Goal: Use online tool/utility: Utilize a website feature to perform a specific function

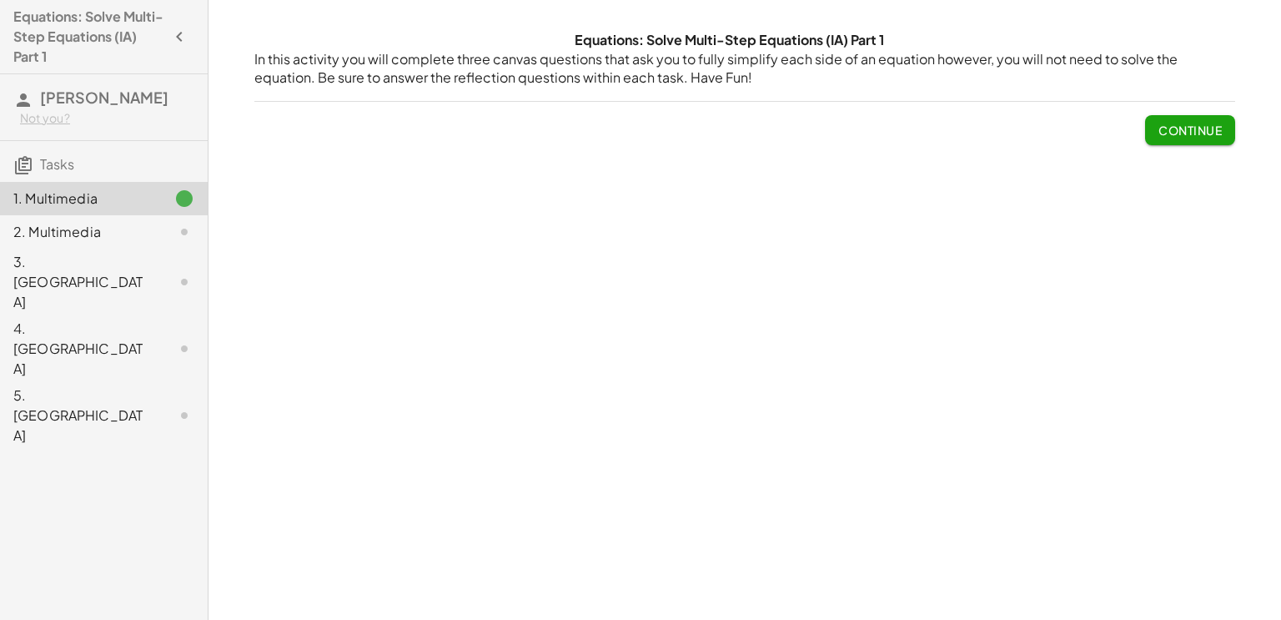
click at [1179, 127] on span "Continue" at bounding box center [1189, 130] width 63 height 15
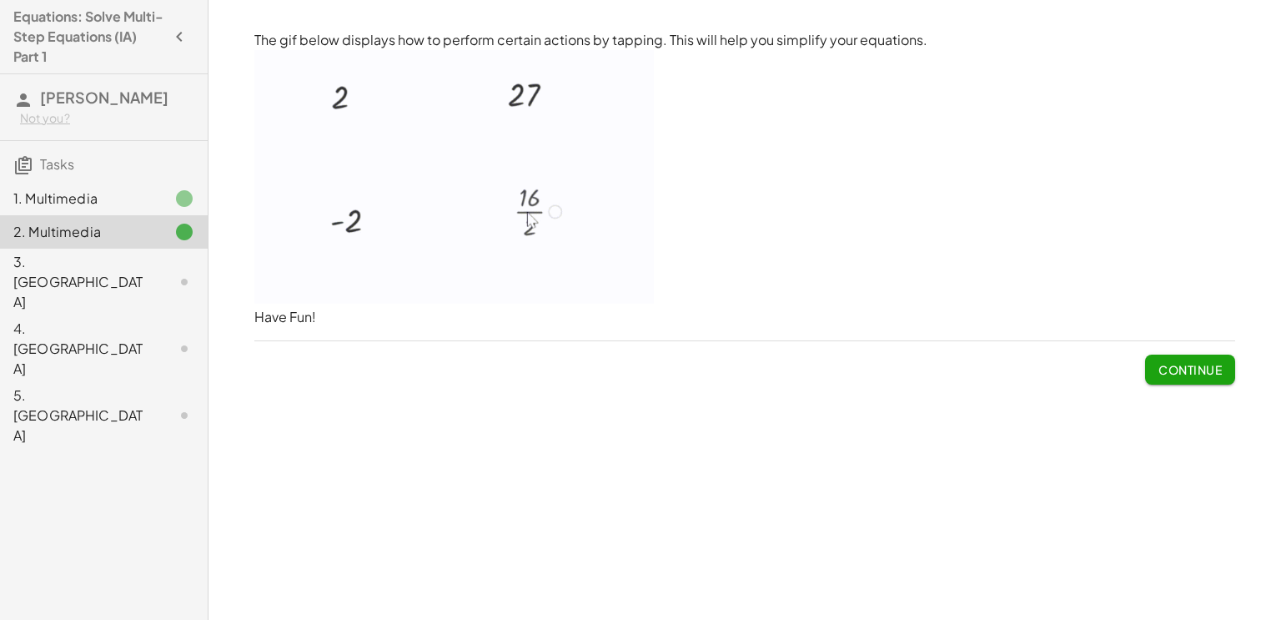
click at [1175, 376] on span "Continue" at bounding box center [1189, 369] width 63 height 15
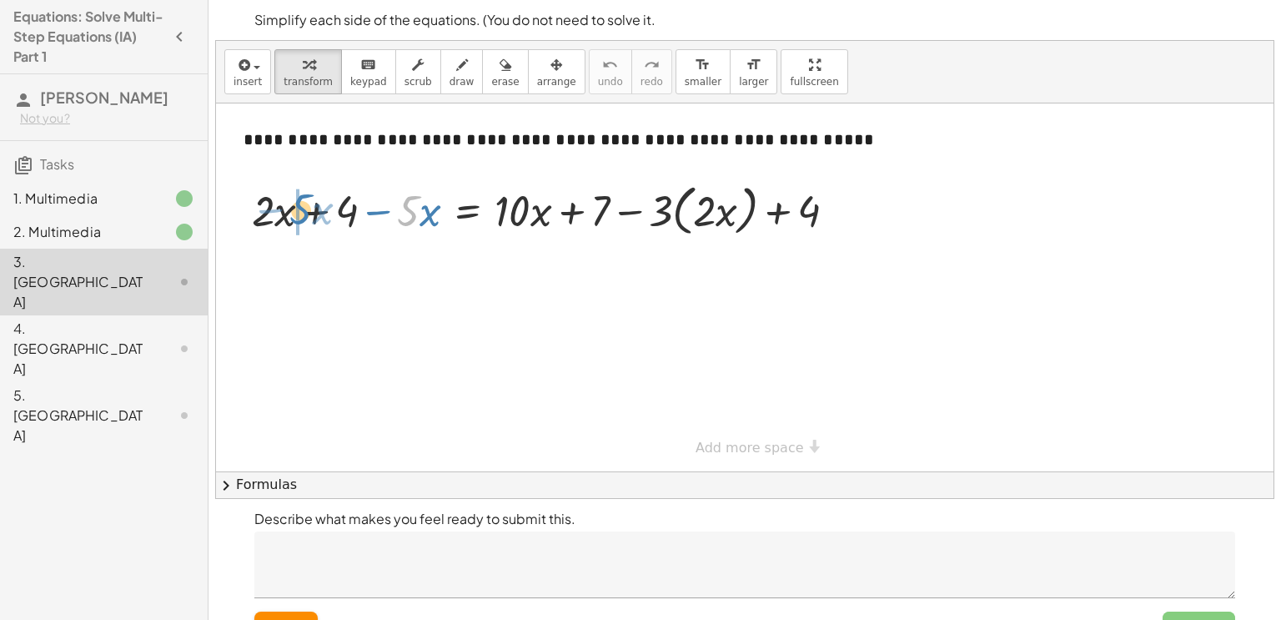
drag, startPoint x: 416, startPoint y: 214, endPoint x: 309, endPoint y: 212, distance: 106.8
click at [309, 212] on div at bounding box center [551, 209] width 614 height 63
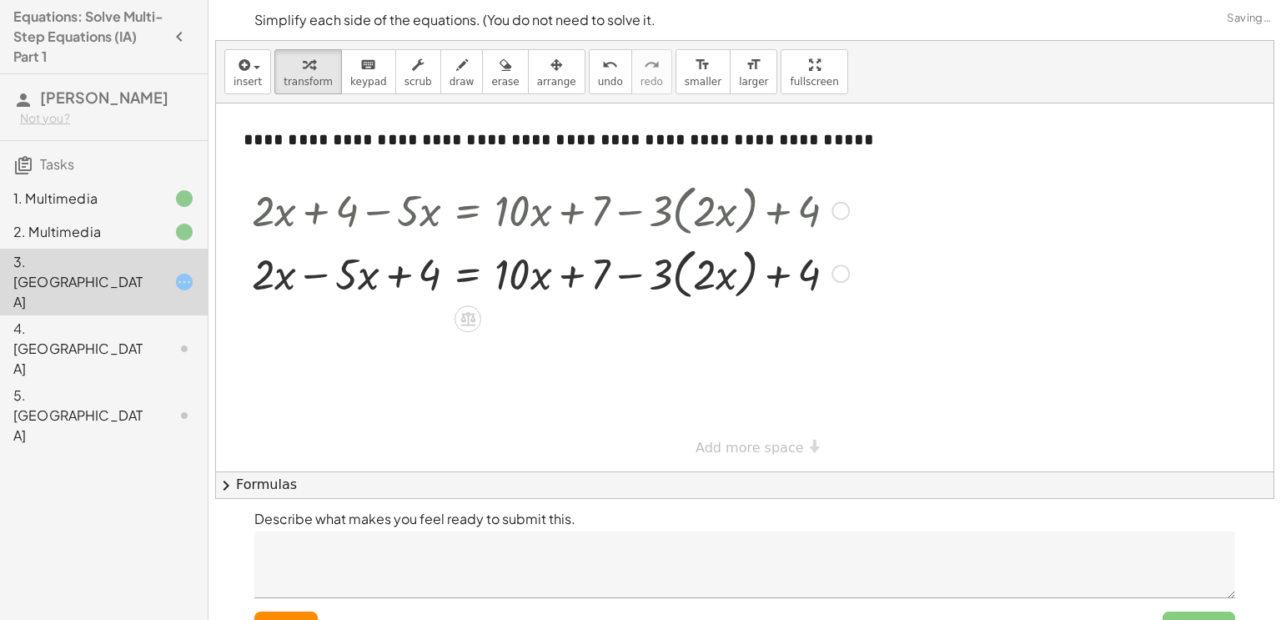
click at [309, 212] on div at bounding box center [551, 209] width 614 height 63
click at [314, 279] on div at bounding box center [551, 272] width 614 height 63
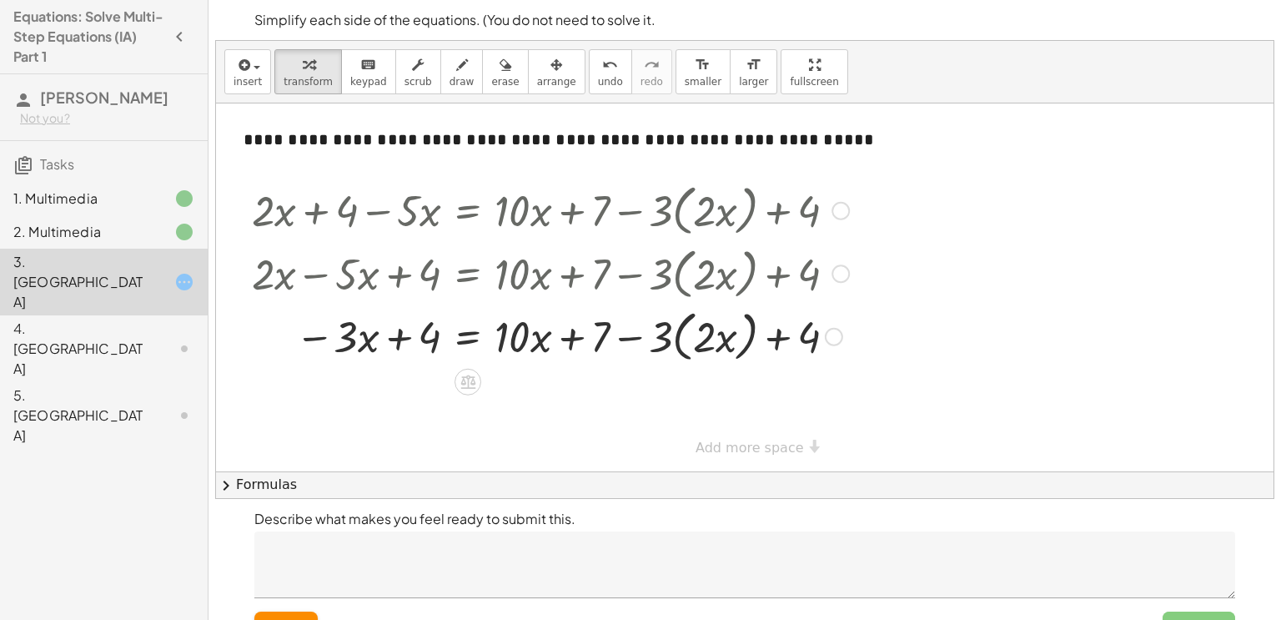
click at [696, 339] on div at bounding box center [551, 335] width 614 height 63
drag, startPoint x: 661, startPoint y: 339, endPoint x: 725, endPoint y: 339, distance: 64.2
click at [725, 339] on div at bounding box center [551, 335] width 614 height 63
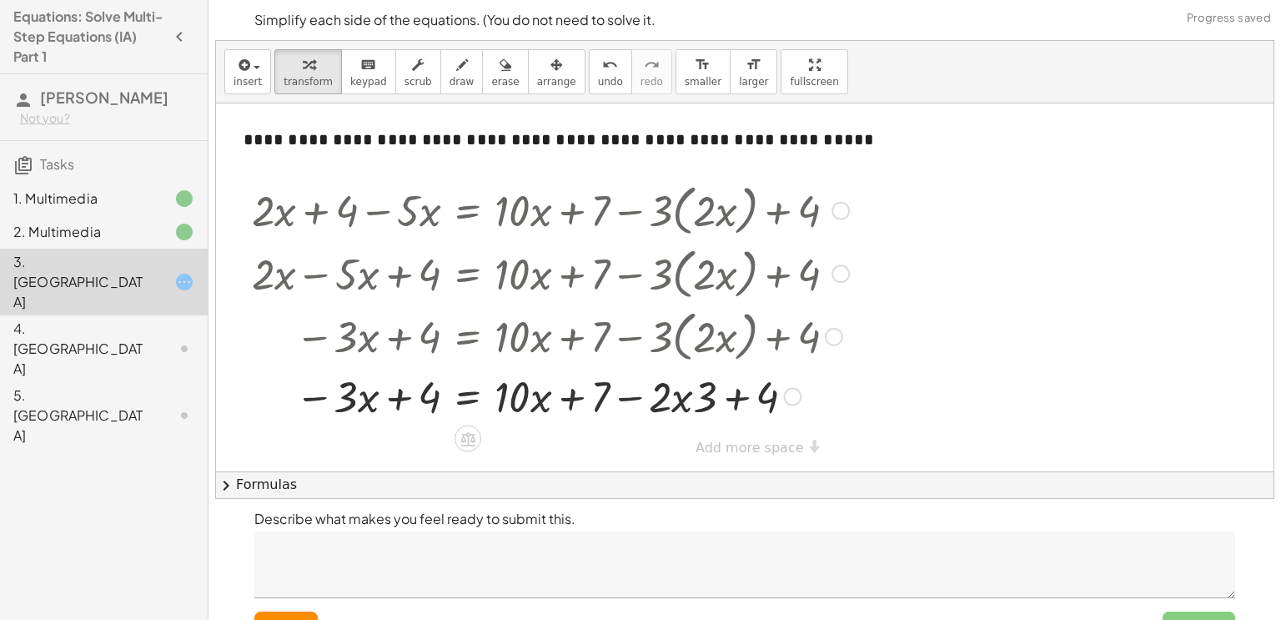
click at [674, 402] on div at bounding box center [551, 395] width 614 height 57
click at [729, 393] on div at bounding box center [551, 395] width 614 height 57
drag, startPoint x: 711, startPoint y: 398, endPoint x: 803, endPoint y: 398, distance: 92.6
click at [803, 398] on div at bounding box center [551, 395] width 614 height 57
click at [691, 393] on div at bounding box center [551, 395] width 614 height 57
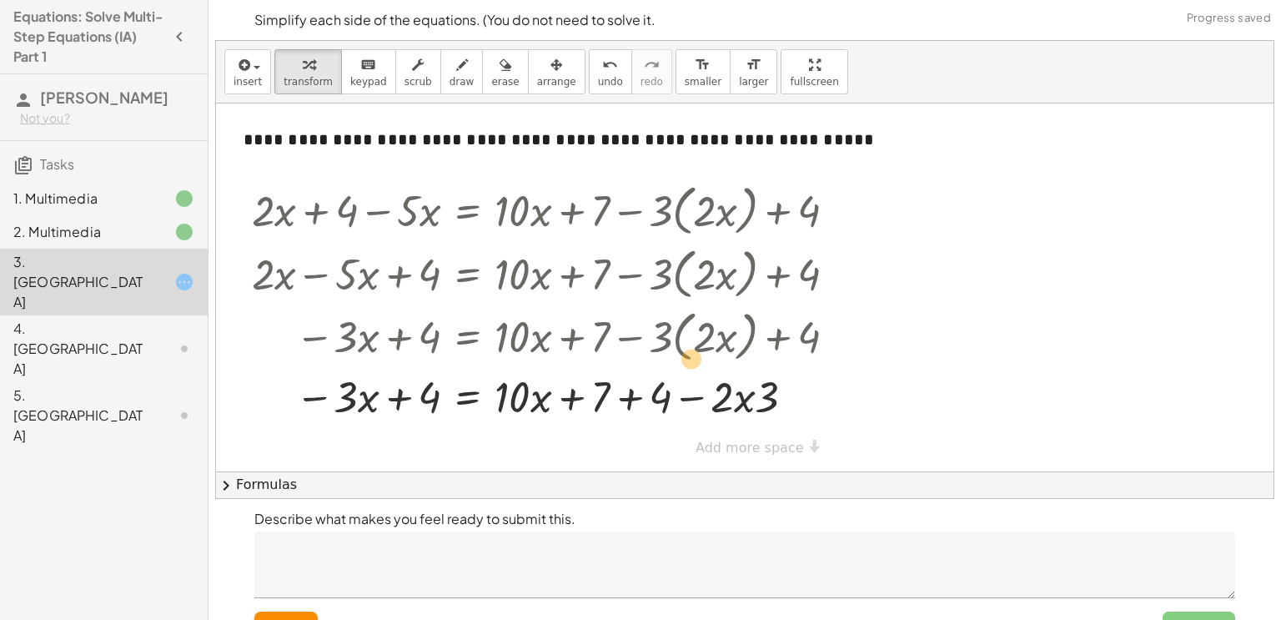
drag, startPoint x: 771, startPoint y: 393, endPoint x: 676, endPoint y: 350, distance: 103.4
click at [676, 350] on div at bounding box center [572, 335] width 656 height 63
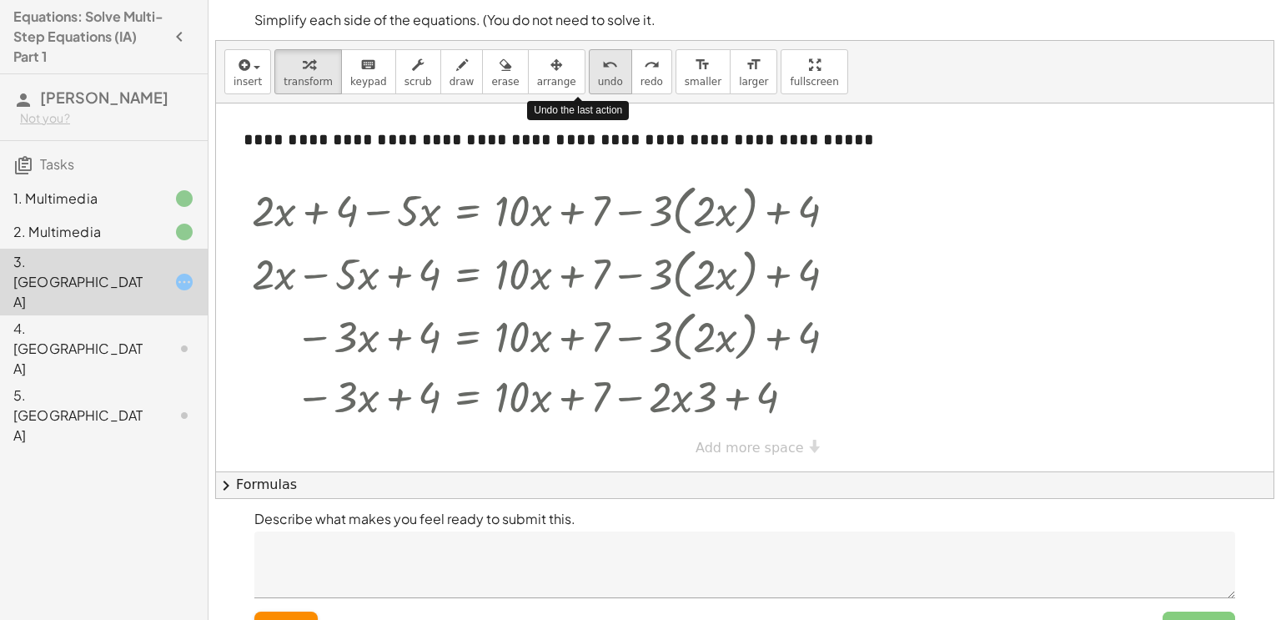
click at [589, 73] on button "undo undo" at bounding box center [610, 71] width 43 height 45
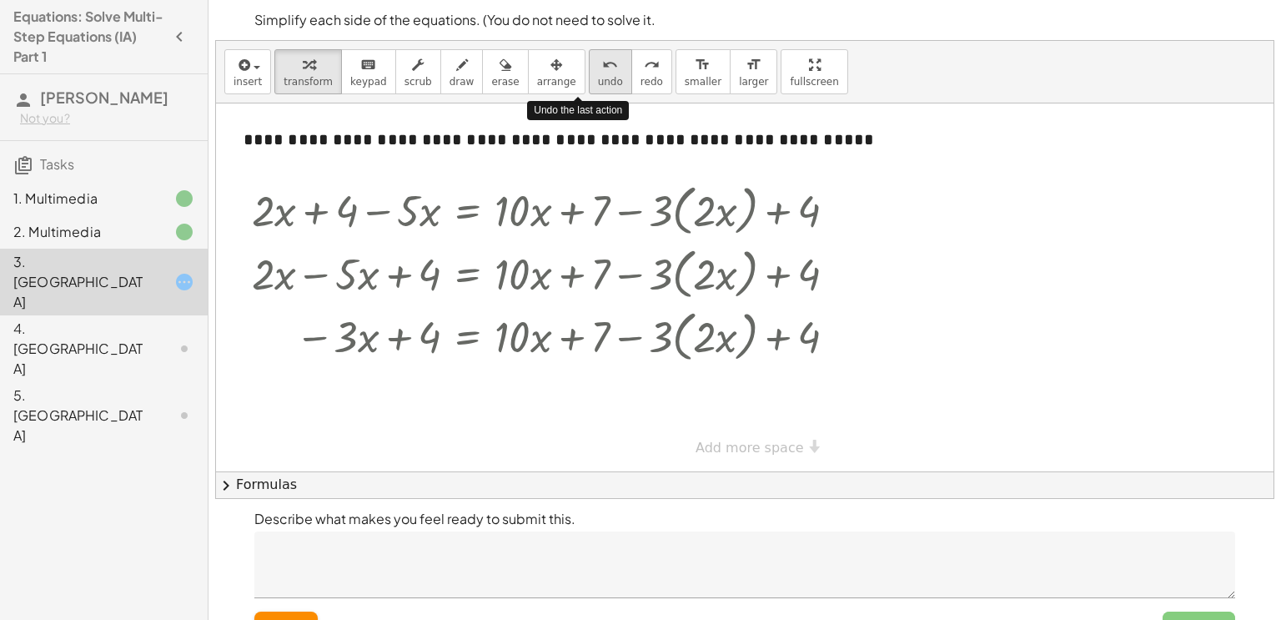
click at [589, 73] on button "undo undo" at bounding box center [610, 71] width 43 height 45
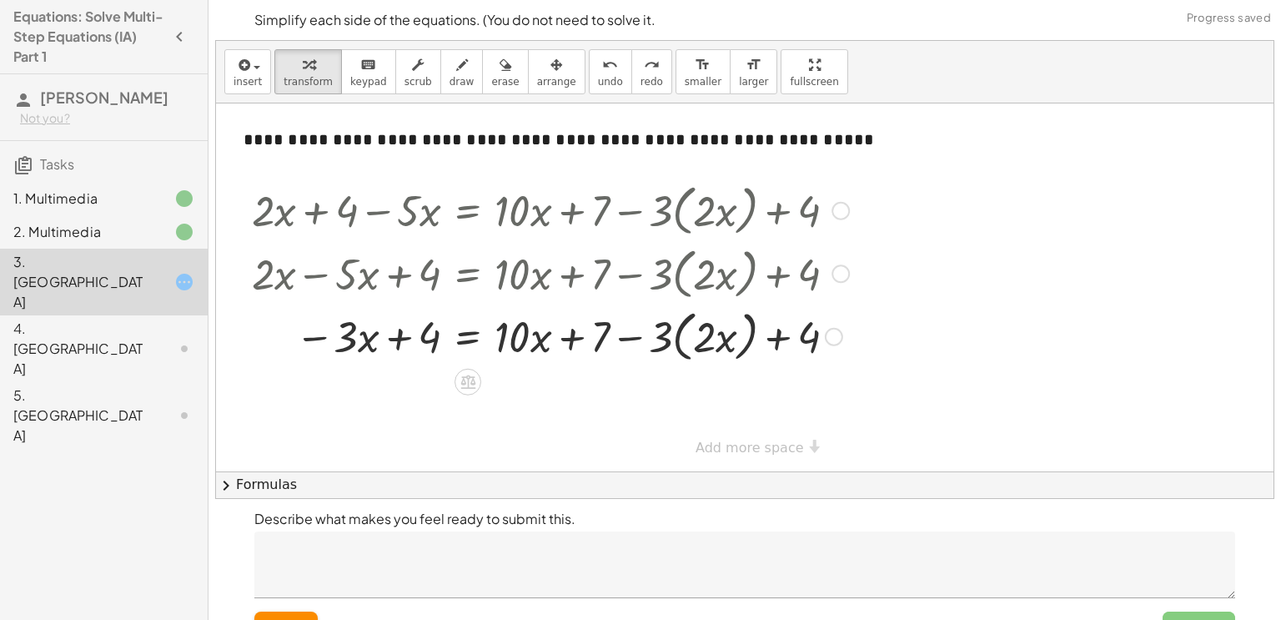
click at [631, 333] on div at bounding box center [572, 335] width 656 height 63
drag, startPoint x: 659, startPoint y: 342, endPoint x: 770, endPoint y: 344, distance: 111.0
click at [770, 344] on div at bounding box center [572, 335] width 656 height 63
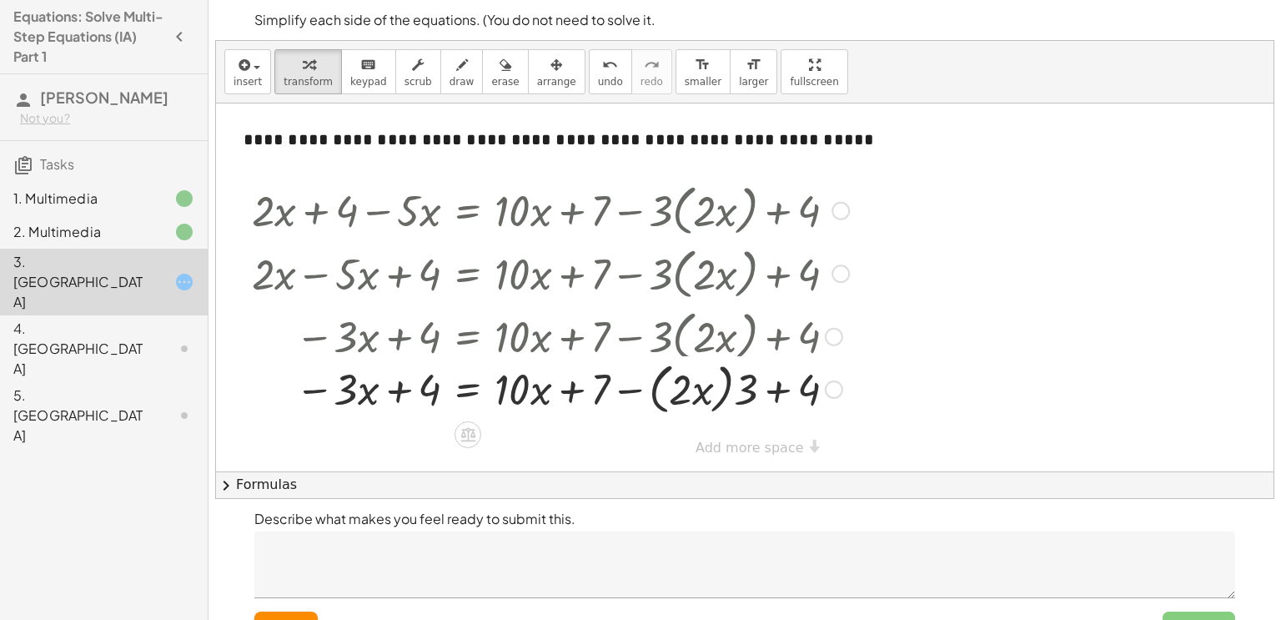
click at [782, 344] on div at bounding box center [572, 335] width 656 height 63
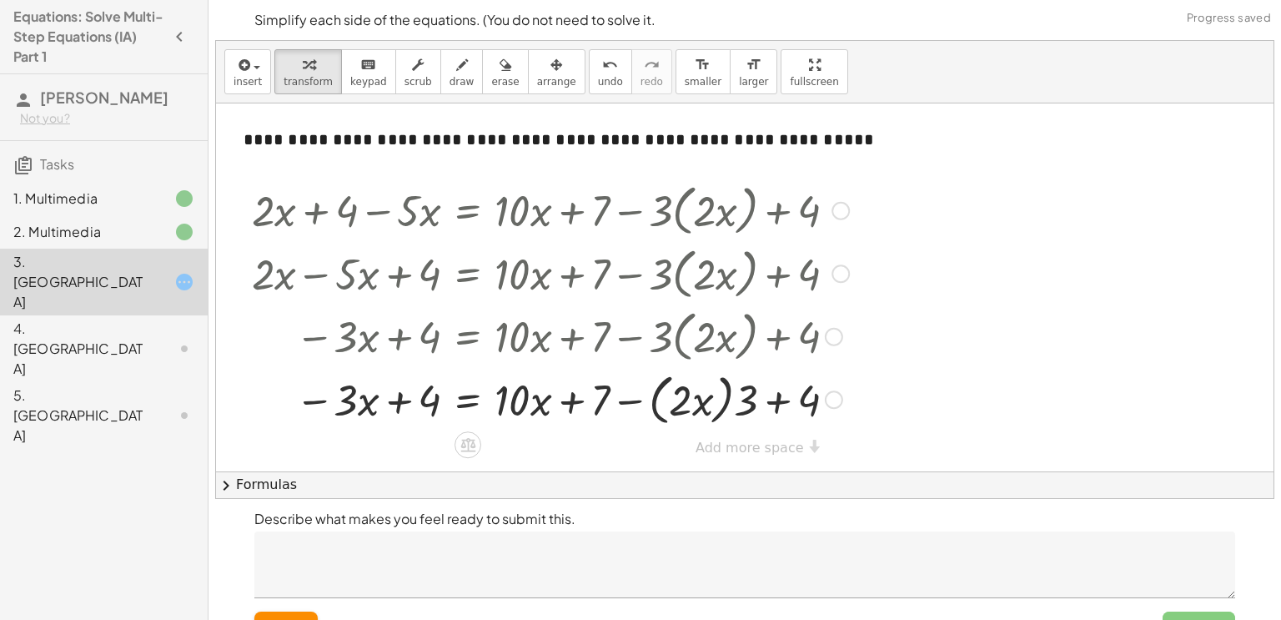
click at [778, 405] on div at bounding box center [551, 398] width 614 height 63
drag, startPoint x: 741, startPoint y: 403, endPoint x: 684, endPoint y: 402, distance: 56.7
click at [684, 402] on div at bounding box center [551, 398] width 614 height 63
click at [683, 403] on div at bounding box center [551, 397] width 614 height 57
click at [631, 400] on div at bounding box center [551, 397] width 614 height 57
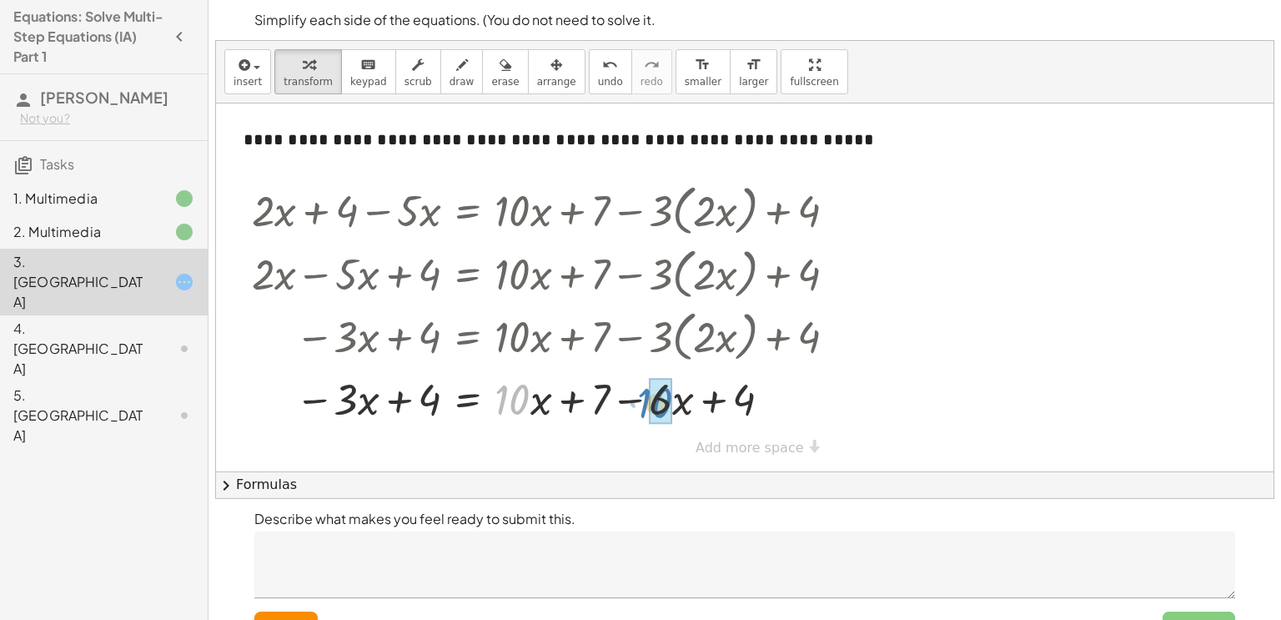
drag, startPoint x: 509, startPoint y: 394, endPoint x: 652, endPoint y: 395, distance: 143.5
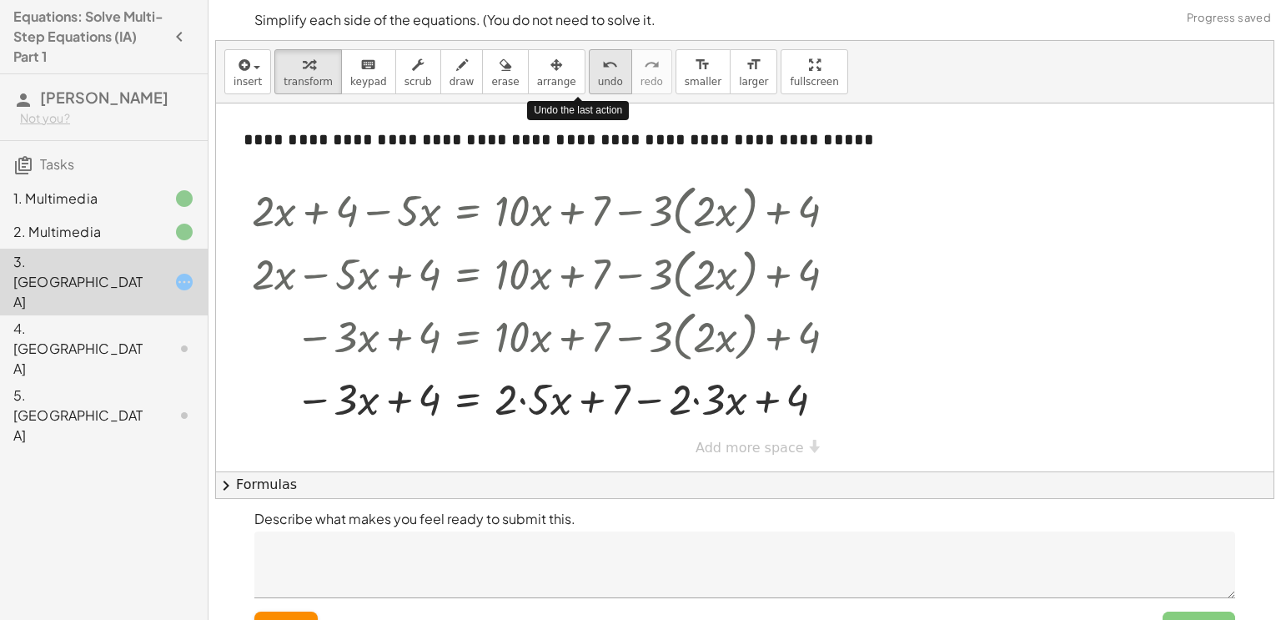
click at [602, 68] on icon "undo" at bounding box center [610, 65] width 16 height 20
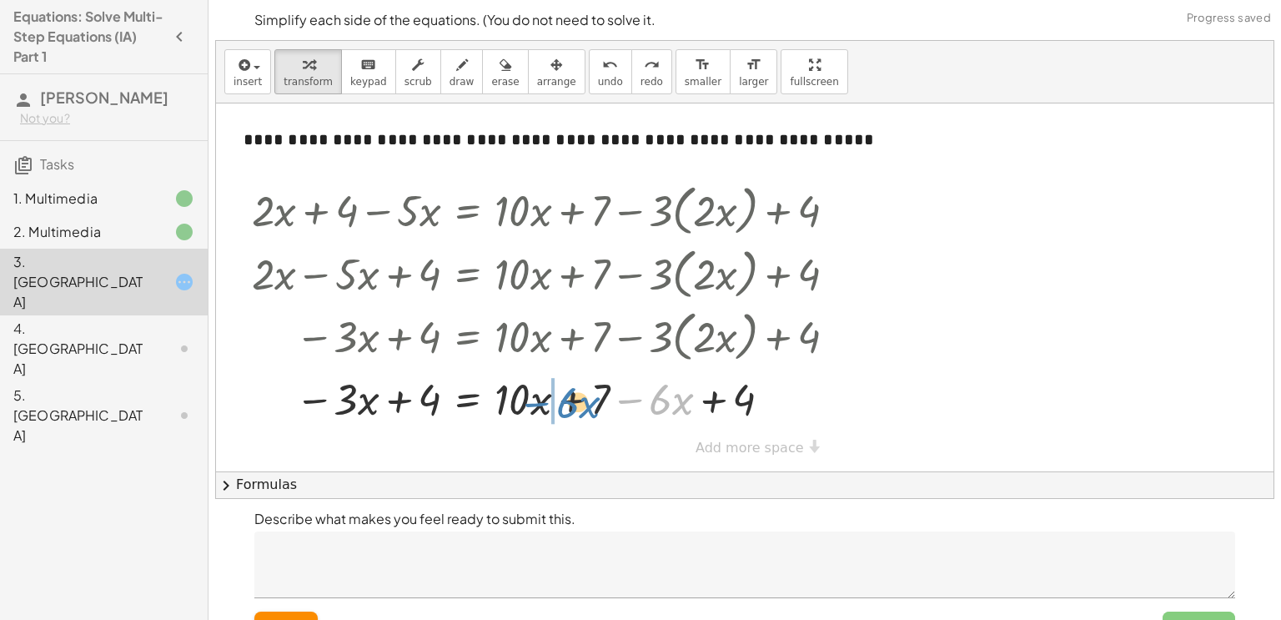
drag, startPoint x: 634, startPoint y: 399, endPoint x: 539, endPoint y: 401, distance: 95.1
click at [539, 401] on div at bounding box center [524, 397] width 560 height 57
click at [566, 402] on div at bounding box center [524, 397] width 560 height 57
click at [606, 399] on div at bounding box center [551, 397] width 614 height 57
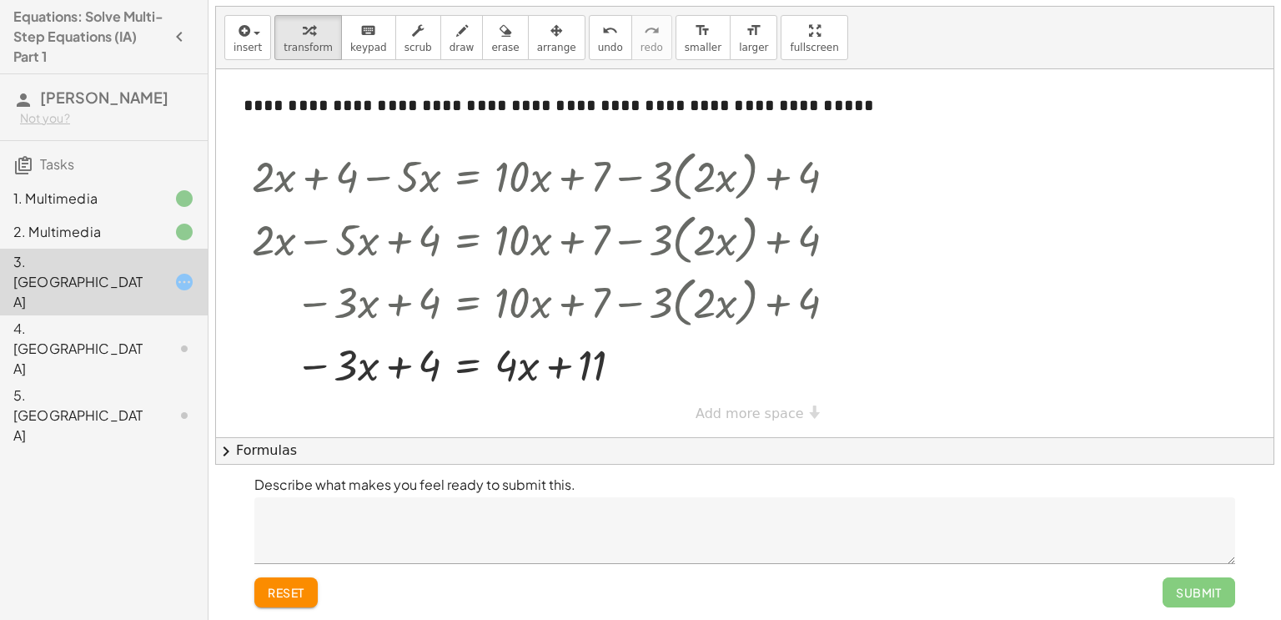
click at [473, 523] on textarea at bounding box center [744, 530] width 981 height 67
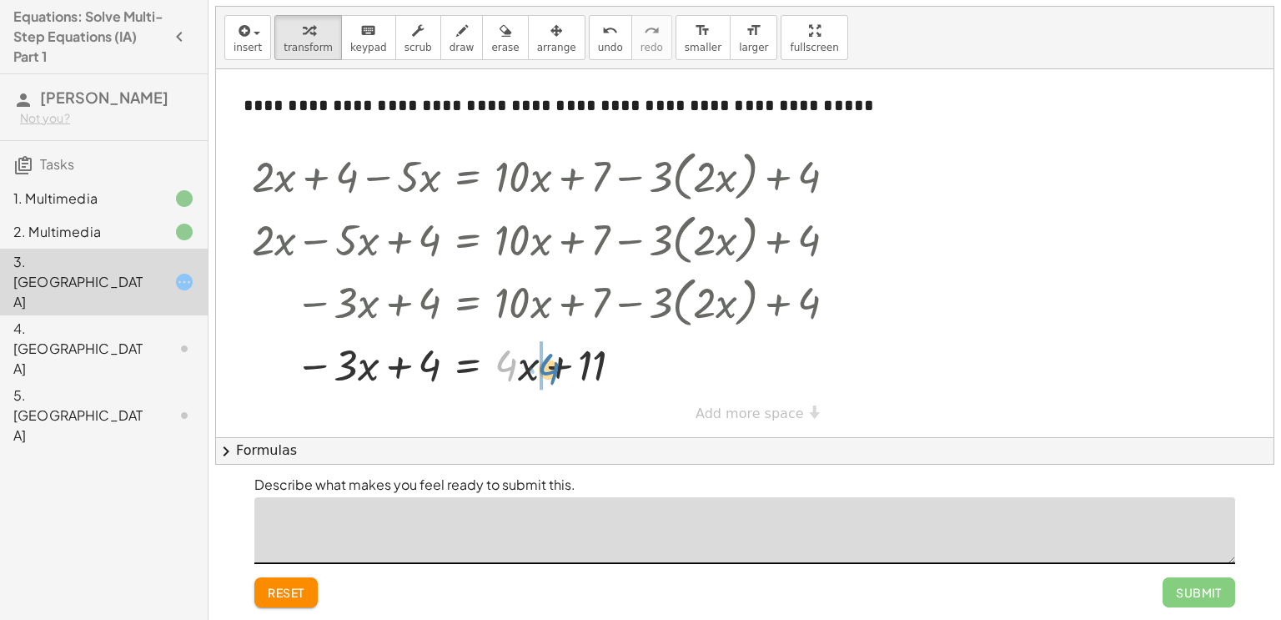
drag, startPoint x: 503, startPoint y: 354, endPoint x: 545, endPoint y: 356, distance: 41.8
click at [545, 356] on div at bounding box center [551, 363] width 614 height 57
click at [497, 371] on div at bounding box center [551, 363] width 614 height 57
drag, startPoint x: 500, startPoint y: 372, endPoint x: 533, endPoint y: 373, distance: 32.5
click at [533, 373] on div at bounding box center [551, 363] width 614 height 57
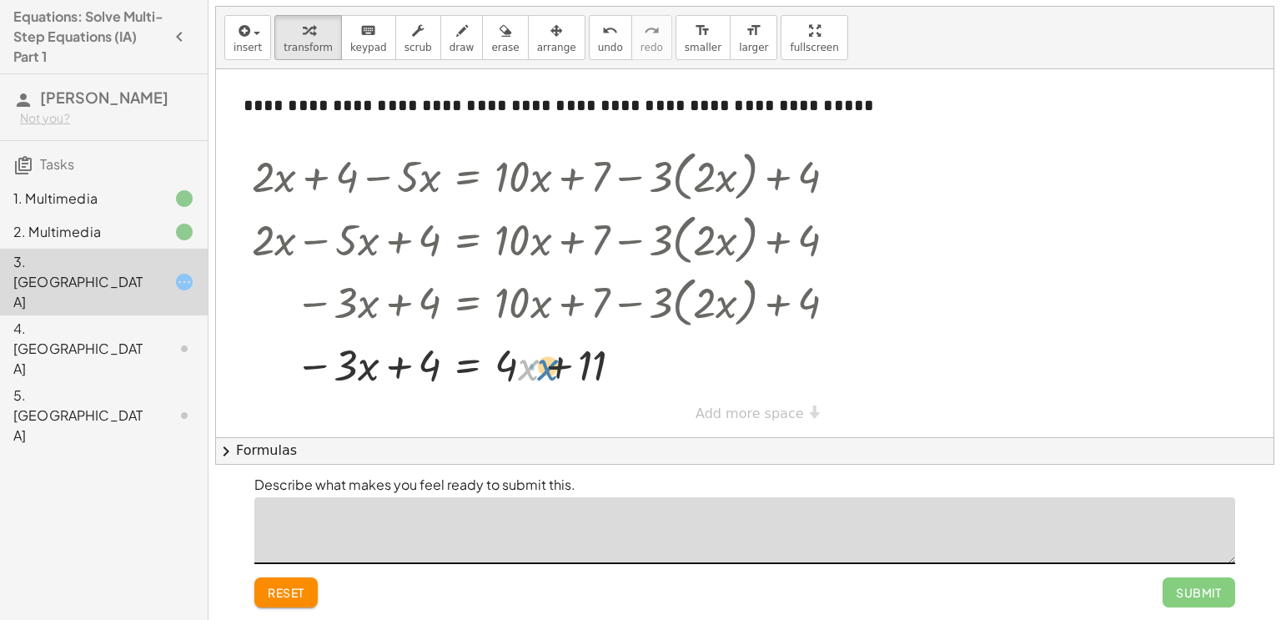
drag, startPoint x: 525, startPoint y: 367, endPoint x: 545, endPoint y: 365, distance: 19.3
click at [545, 365] on div at bounding box center [551, 363] width 614 height 57
drag, startPoint x: 430, startPoint y: 362, endPoint x: 651, endPoint y: 337, distance: 222.4
click at [651, 337] on div at bounding box center [551, 363] width 614 height 57
click at [534, 365] on div at bounding box center [551, 363] width 614 height 57
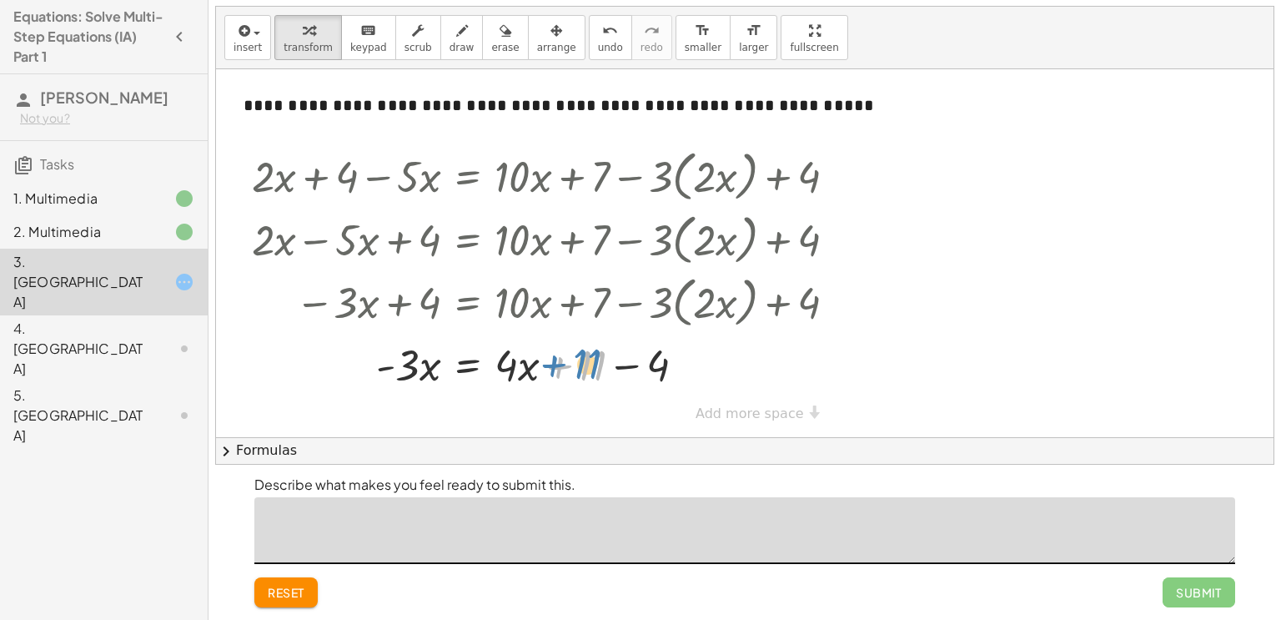
drag, startPoint x: 557, startPoint y: 366, endPoint x: 546, endPoint y: 363, distance: 11.3
click at [546, 363] on div at bounding box center [551, 363] width 614 height 57
drag, startPoint x: 530, startPoint y: 366, endPoint x: 547, endPoint y: 373, distance: 18.0
click at [547, 373] on div at bounding box center [551, 363] width 614 height 57
drag, startPoint x: 508, startPoint y: 361, endPoint x: 520, endPoint y: 363, distance: 12.6
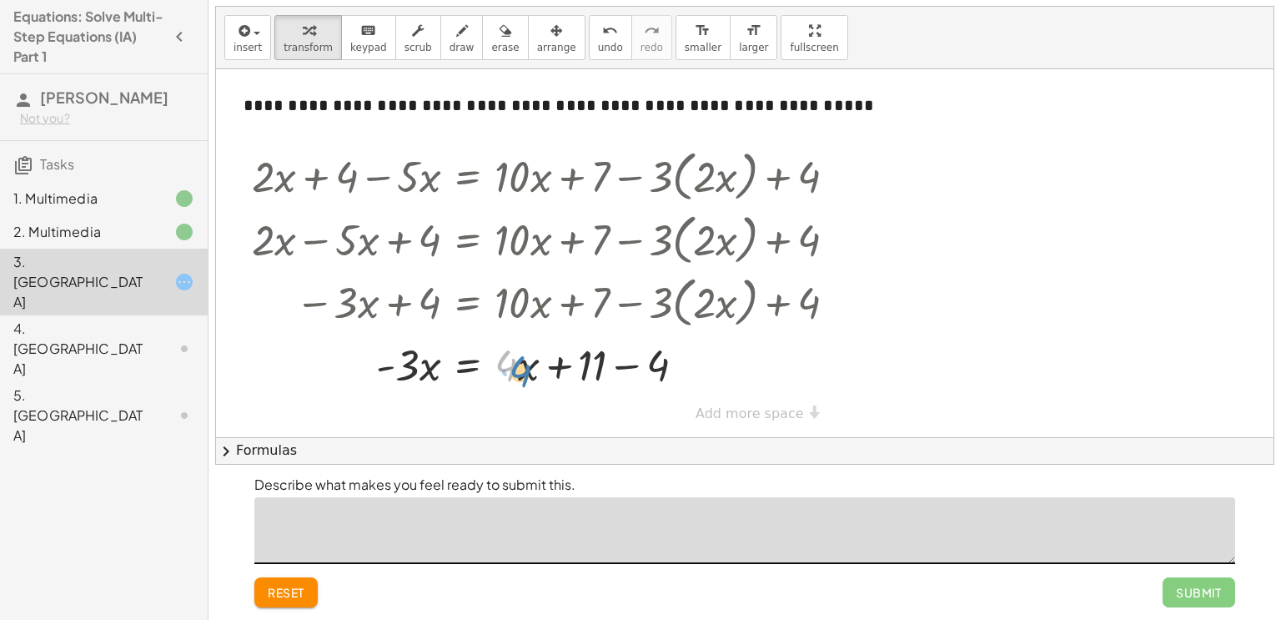
click at [520, 363] on div at bounding box center [551, 363] width 614 height 57
drag, startPoint x: 623, startPoint y: 361, endPoint x: 431, endPoint y: 358, distance: 191.9
click at [431, 358] on div at bounding box center [551, 363] width 614 height 57
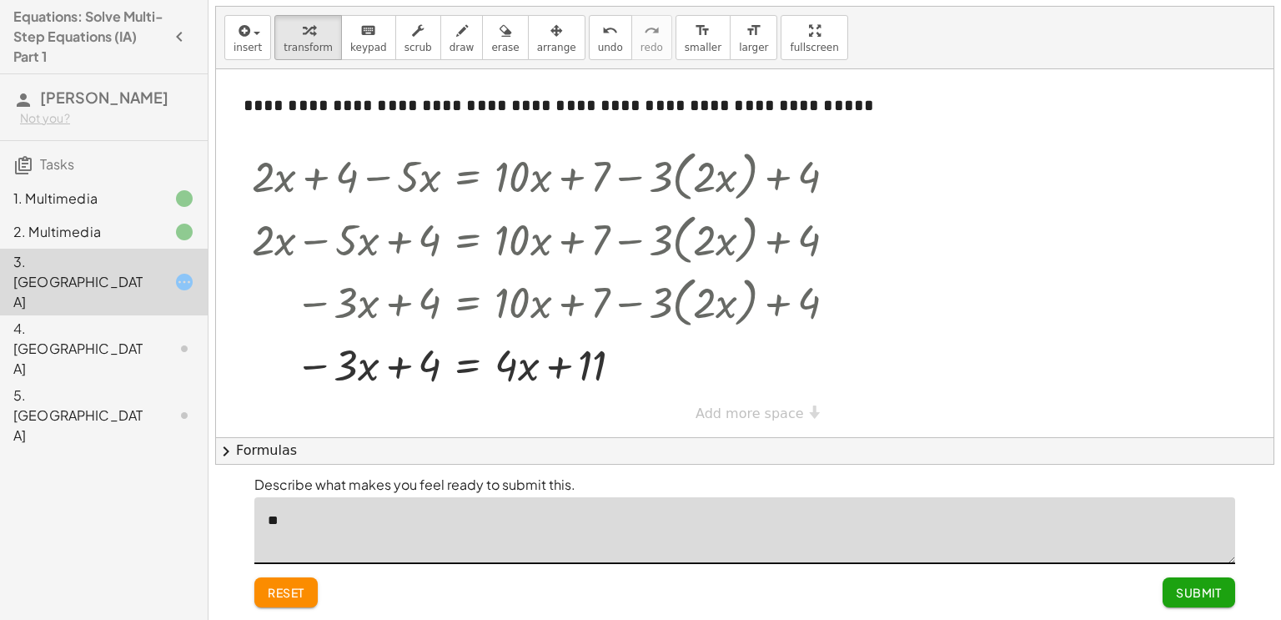
type textarea "*"
type textarea "**********"
click at [1210, 588] on span "Submit" at bounding box center [1199, 592] width 46 height 15
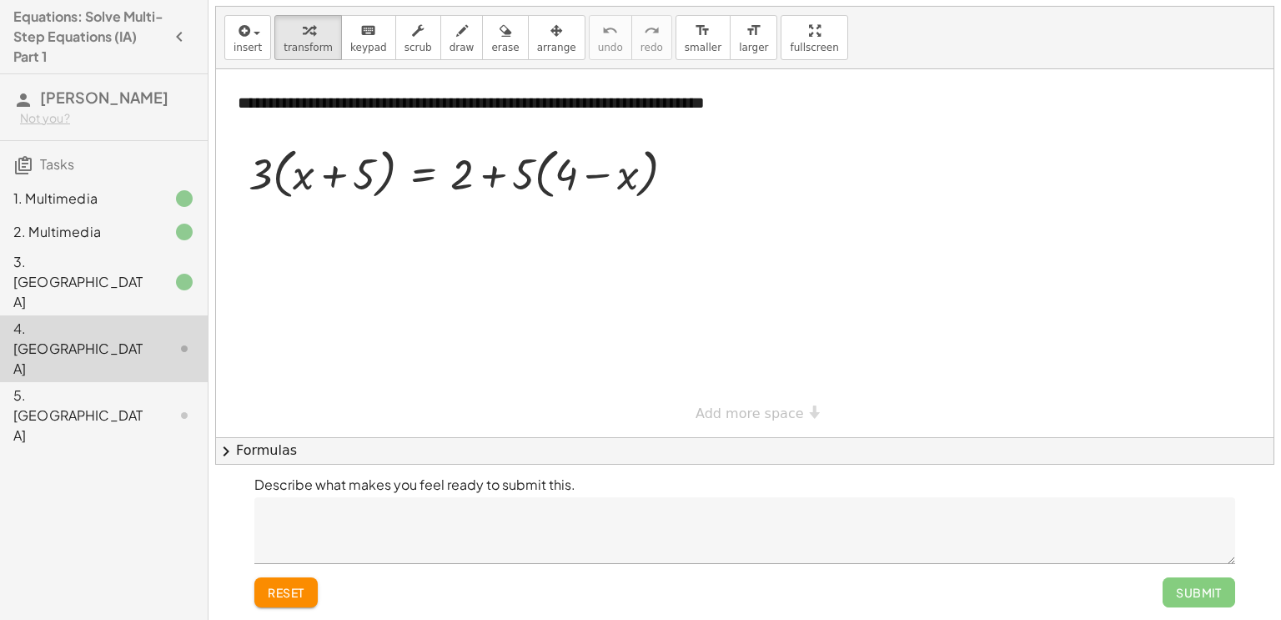
click at [1193, 590] on div "Submit" at bounding box center [1199, 592] width 73 height 30
drag, startPoint x: 264, startPoint y: 174, endPoint x: 296, endPoint y: 181, distance: 33.2
click at [296, 181] on div at bounding box center [468, 172] width 456 height 63
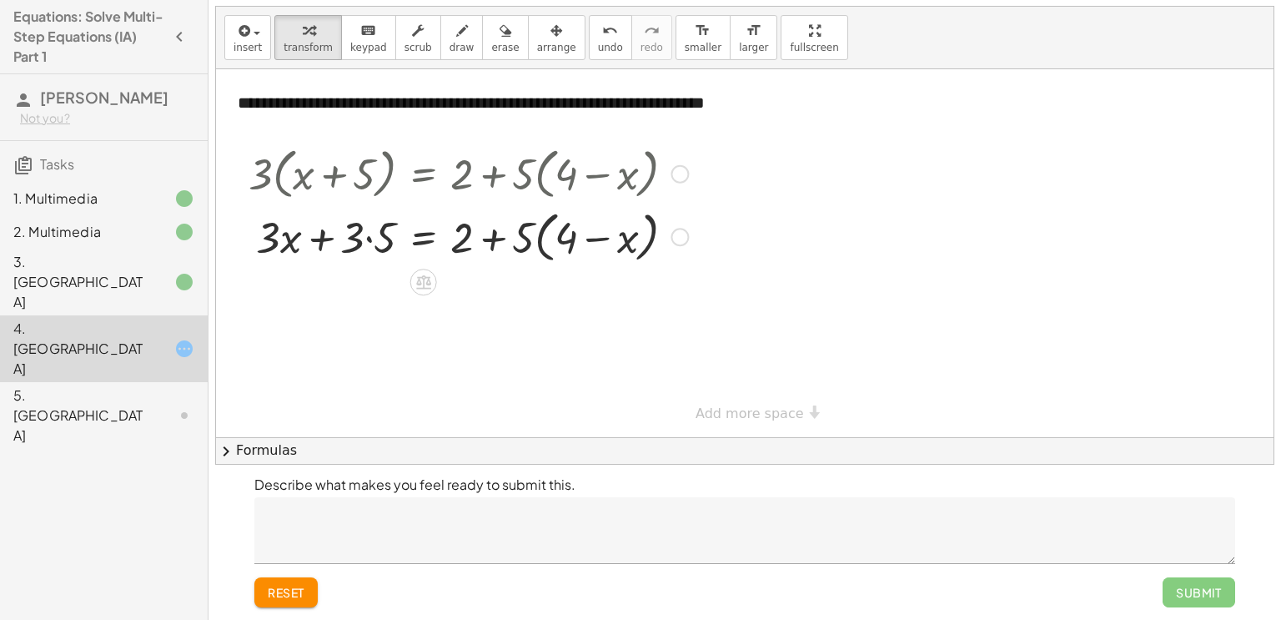
click at [369, 239] on div at bounding box center [468, 235] width 456 height 63
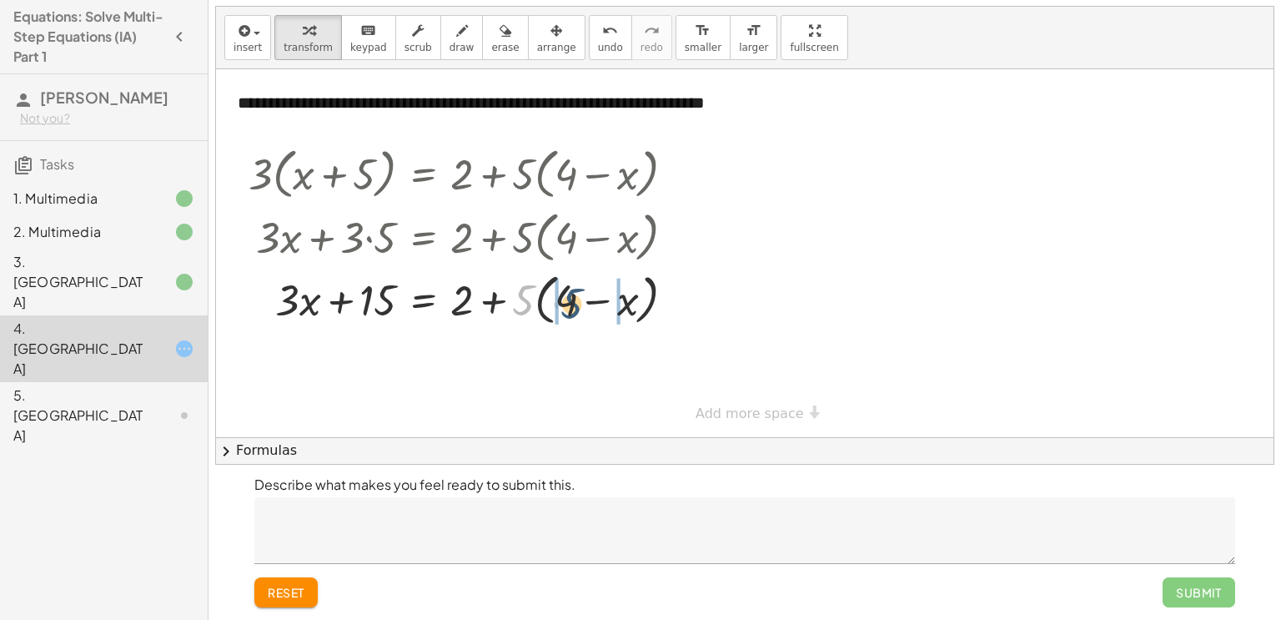
drag, startPoint x: 523, startPoint y: 302, endPoint x: 572, endPoint y: 305, distance: 49.3
click at [572, 305] on div at bounding box center [468, 298] width 456 height 63
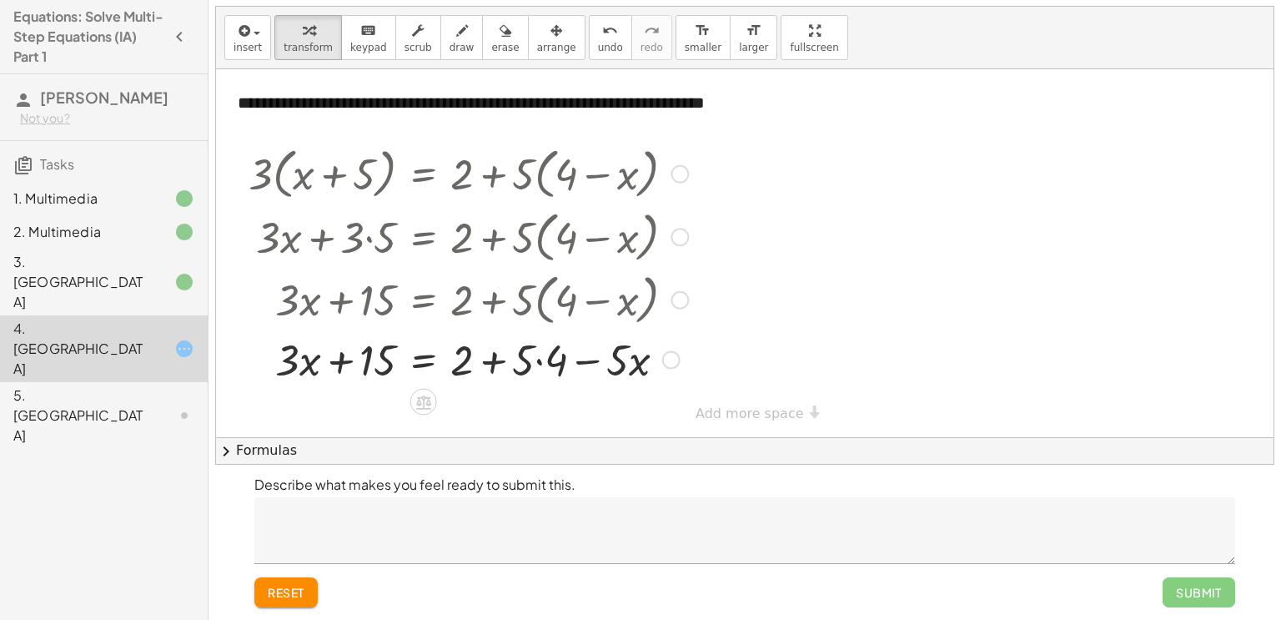
click at [535, 359] on div at bounding box center [468, 358] width 456 height 57
click at [493, 364] on div at bounding box center [468, 358] width 456 height 57
click at [516, 359] on div at bounding box center [468, 358] width 456 height 57
click at [348, 360] on div at bounding box center [468, 358] width 456 height 57
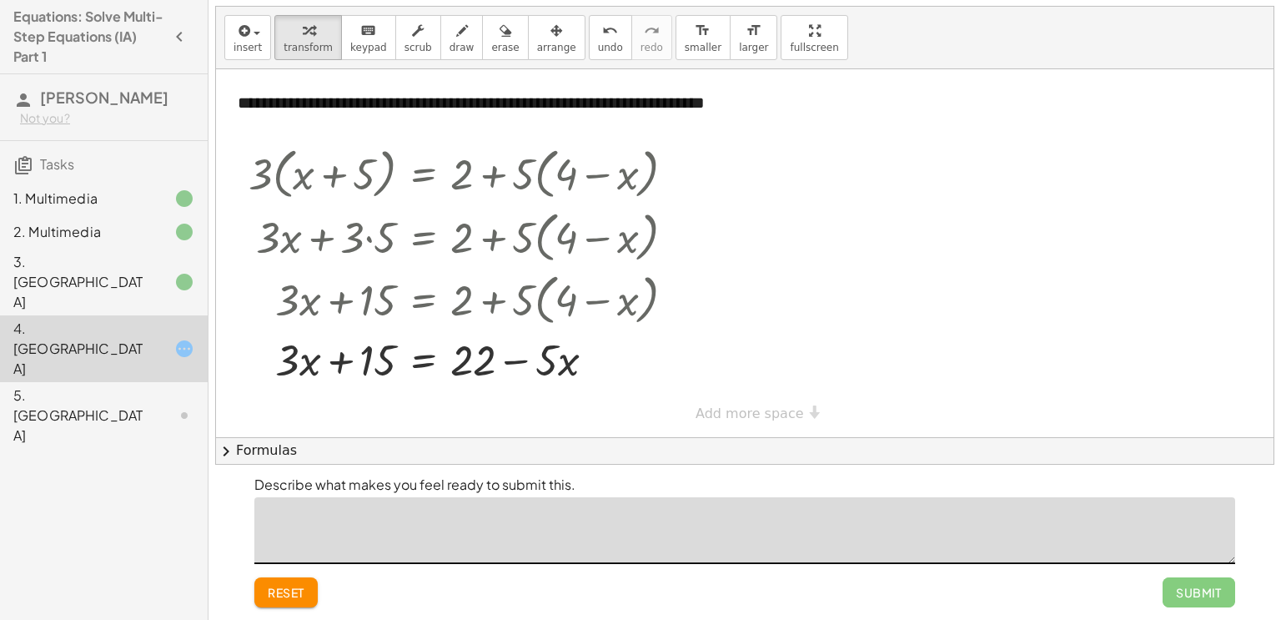
click at [439, 539] on textarea at bounding box center [744, 530] width 981 height 67
type textarea "**********"
click at [1169, 585] on button "Submit" at bounding box center [1199, 592] width 73 height 30
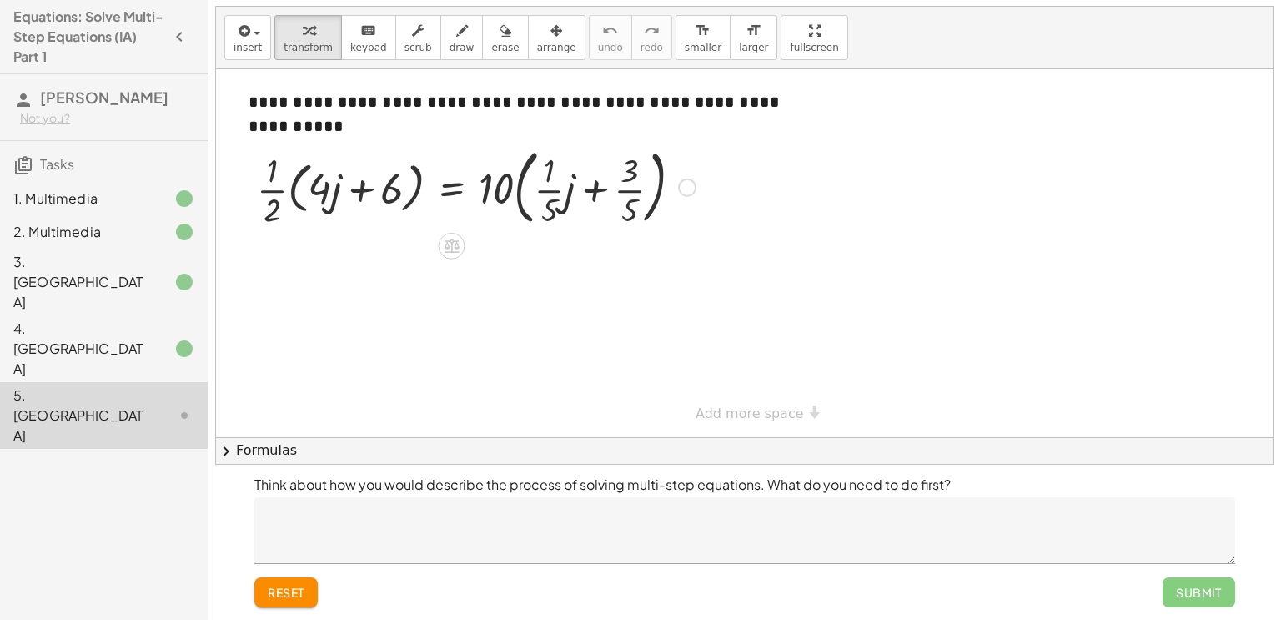
click at [269, 192] on div at bounding box center [476, 186] width 455 height 90
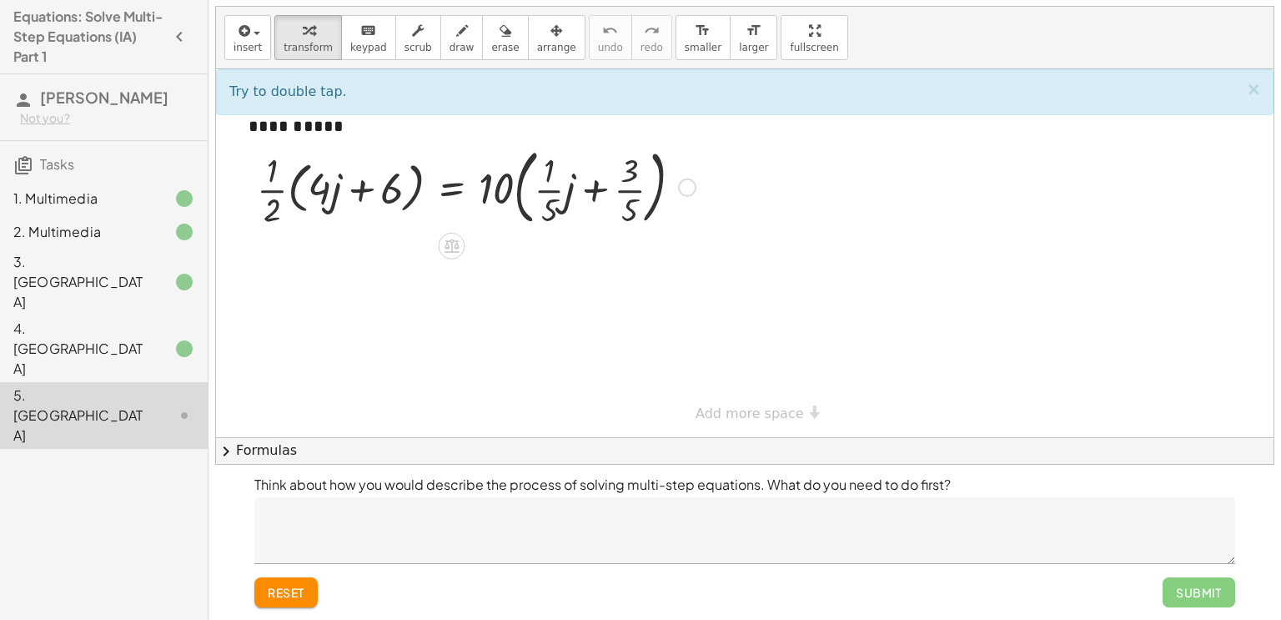
click at [274, 188] on div at bounding box center [476, 186] width 455 height 90
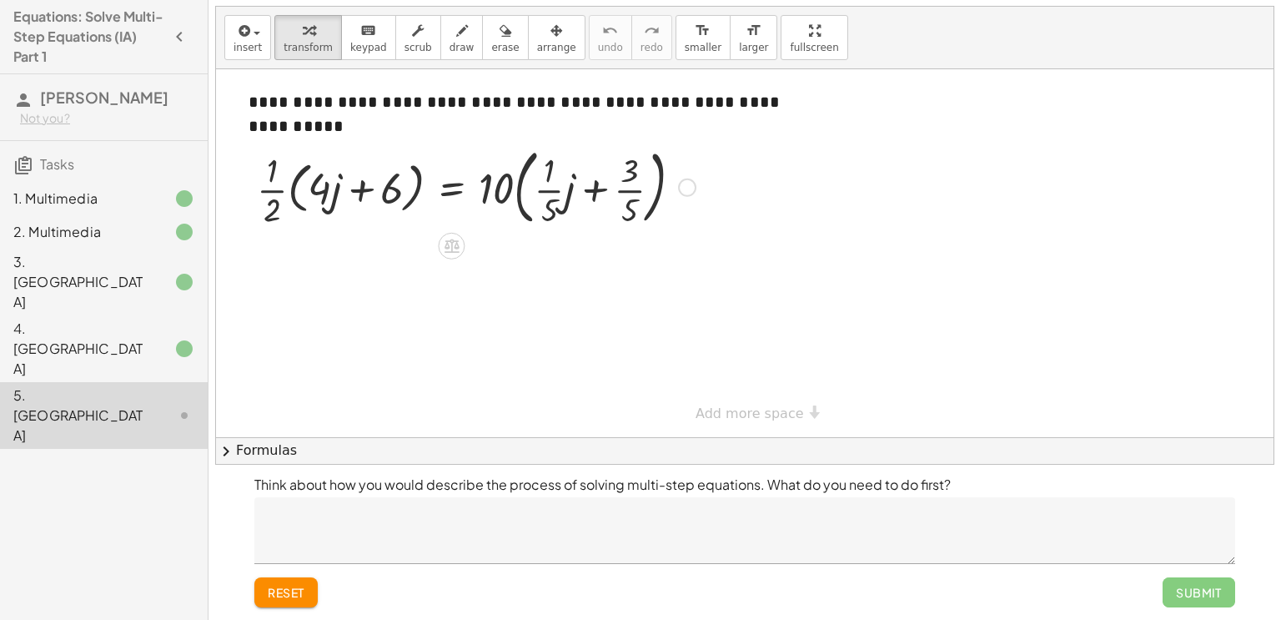
click at [274, 188] on div at bounding box center [476, 186] width 455 height 90
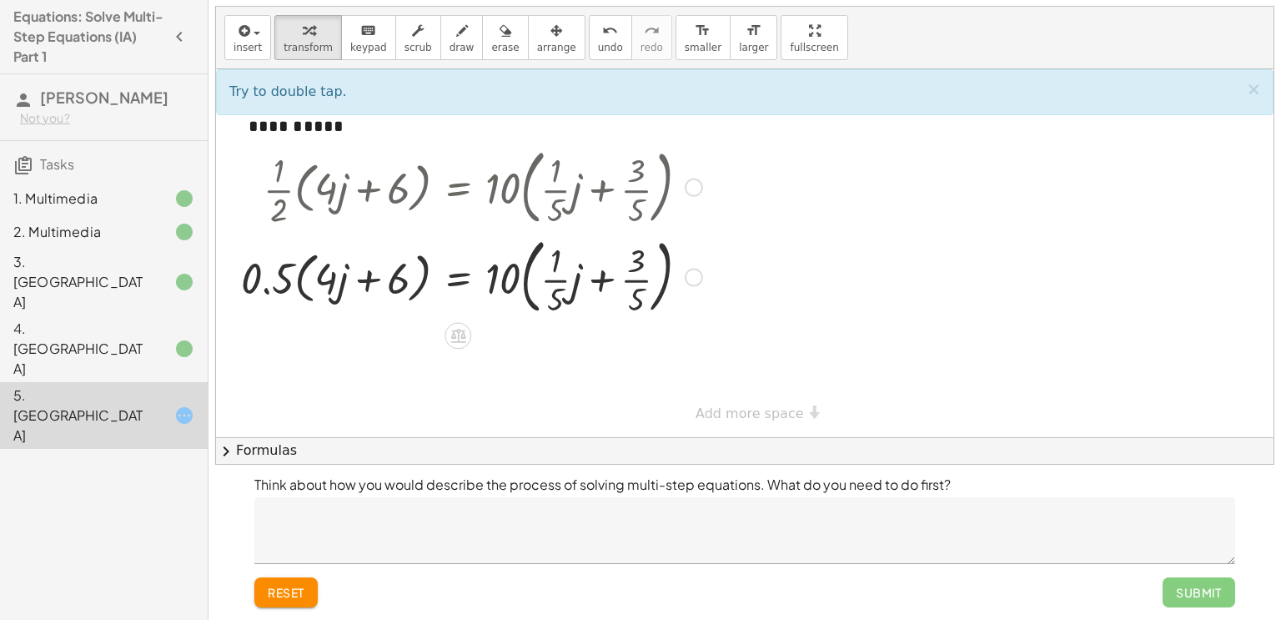
click at [264, 288] on div at bounding box center [472, 276] width 478 height 90
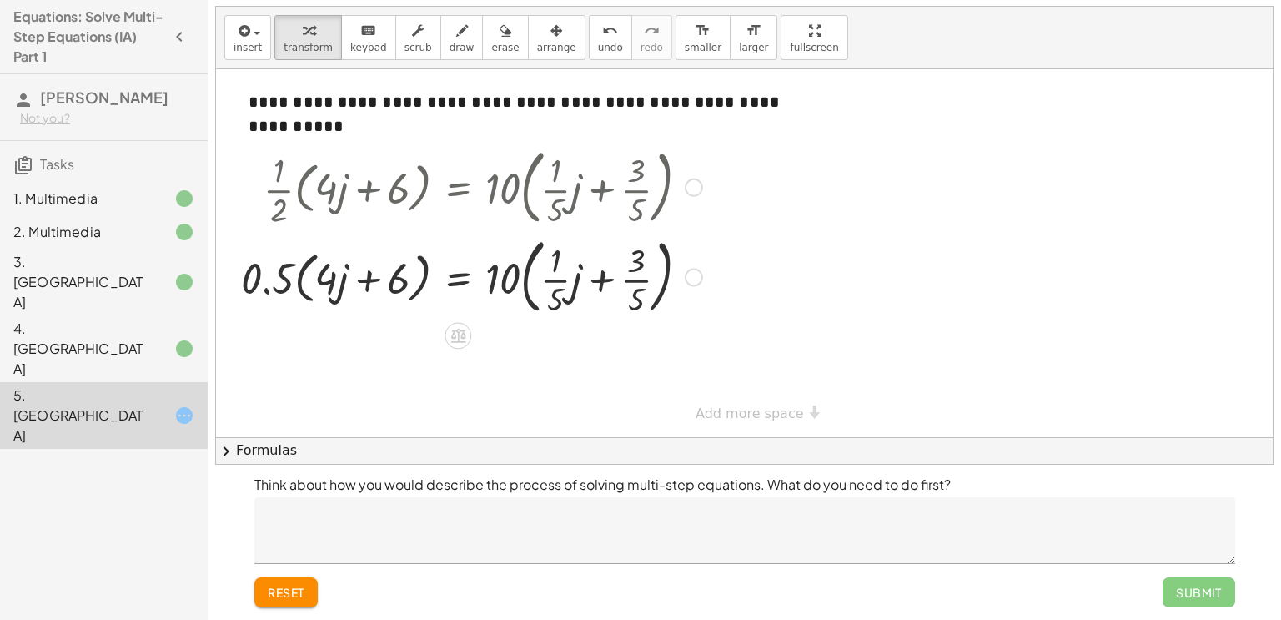
click at [553, 278] on div at bounding box center [472, 276] width 478 height 90
click at [656, 279] on div at bounding box center [483, 276] width 501 height 90
click at [735, 271] on div at bounding box center [735, 277] width 18 height 18
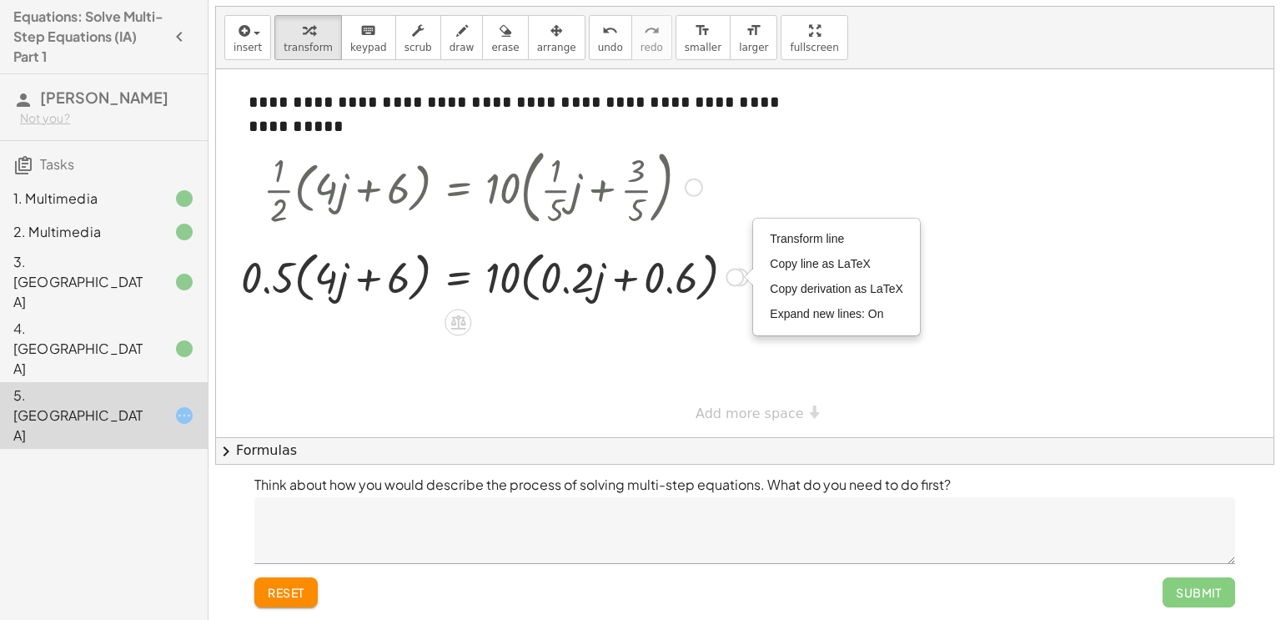
click at [599, 249] on div at bounding box center [495, 275] width 524 height 63
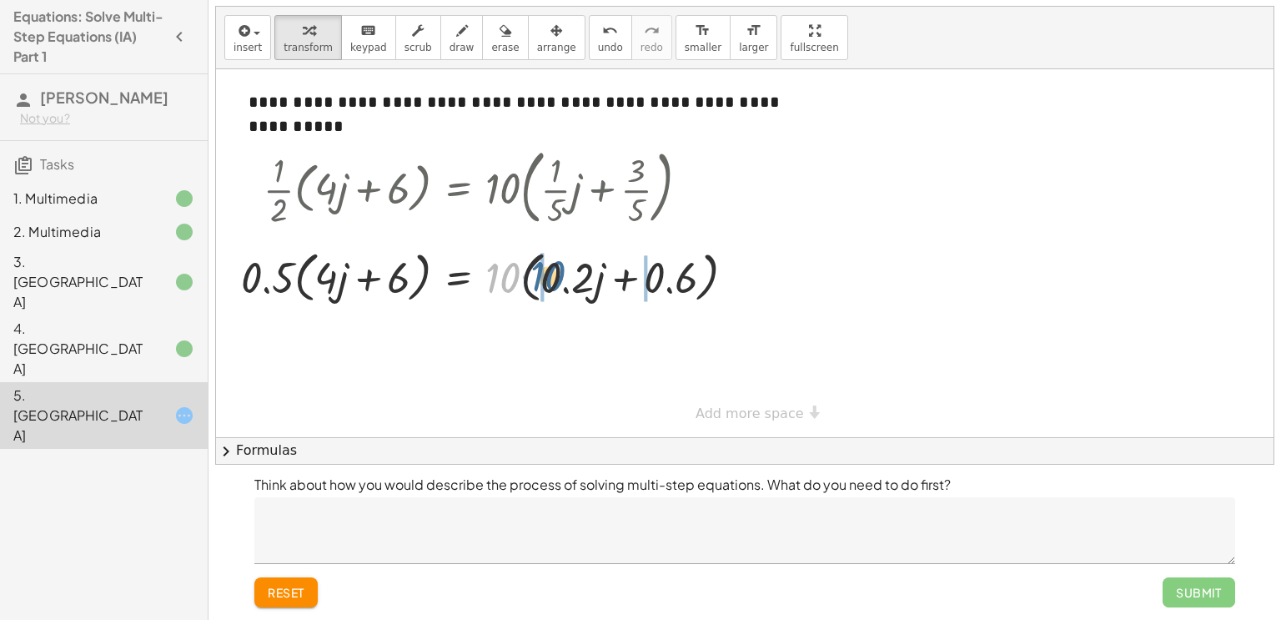
drag, startPoint x: 502, startPoint y: 281, endPoint x: 548, endPoint y: 280, distance: 45.9
click at [548, 280] on div at bounding box center [495, 275] width 524 height 63
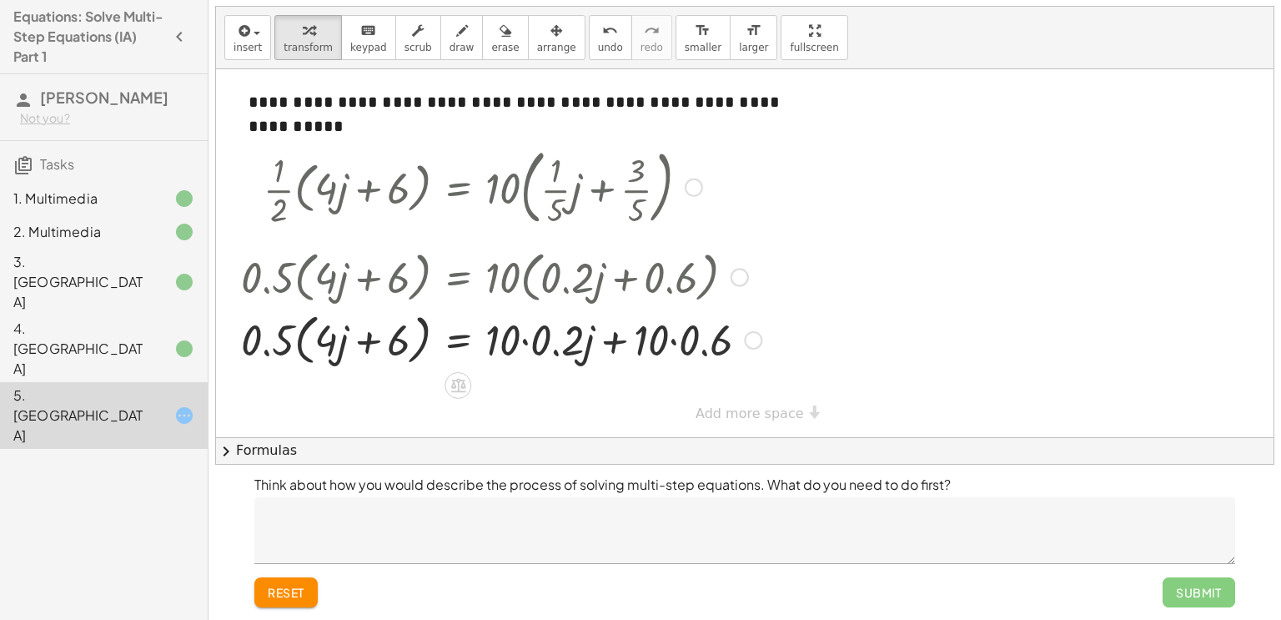
click at [523, 339] on div at bounding box center [501, 338] width 537 height 63
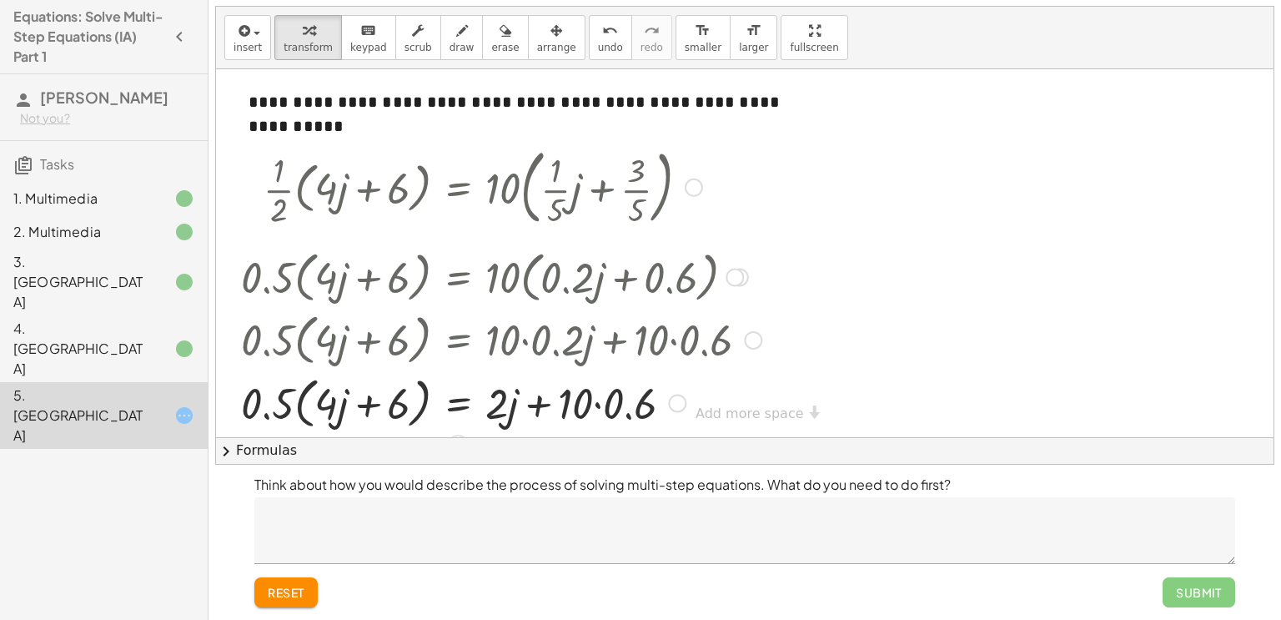
click at [604, 400] on div at bounding box center [501, 401] width 537 height 63
drag, startPoint x: 282, startPoint y: 402, endPoint x: 353, endPoint y: 402, distance: 70.9
click at [353, 402] on div at bounding box center [501, 401] width 537 height 63
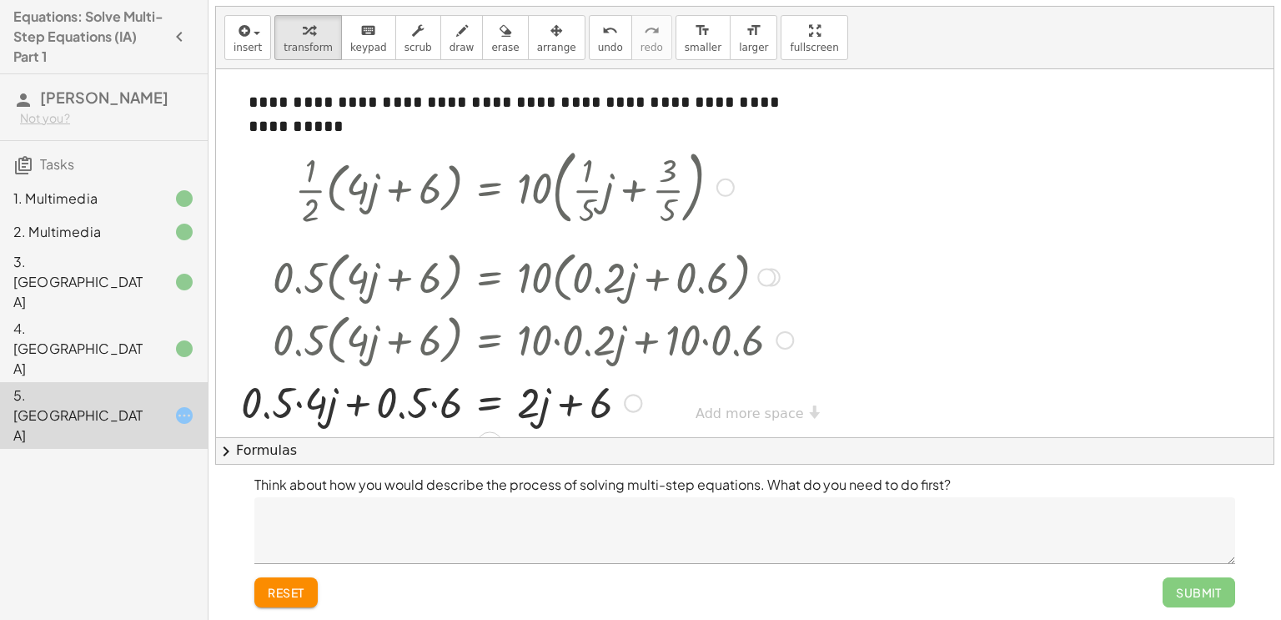
click at [294, 401] on div at bounding box center [517, 401] width 569 height 57
click at [301, 405] on div at bounding box center [517, 401] width 569 height 57
click at [401, 413] on div at bounding box center [532, 401] width 537 height 57
click div
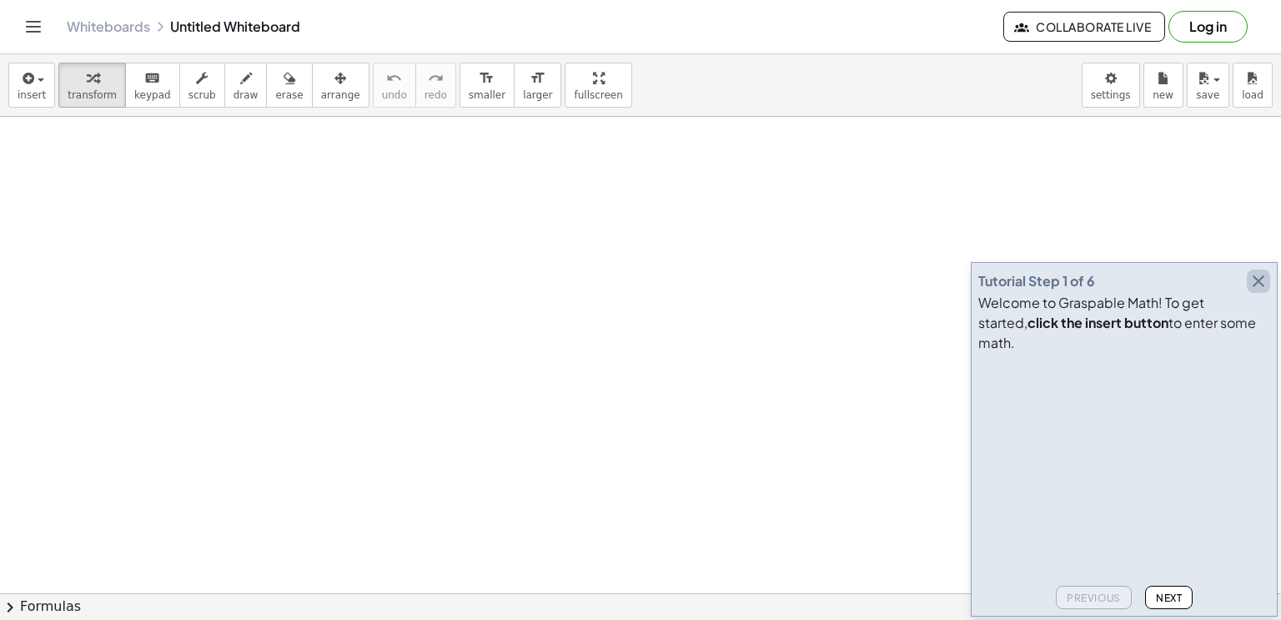
click at [1264, 291] on icon "button" at bounding box center [1259, 281] width 20 height 20
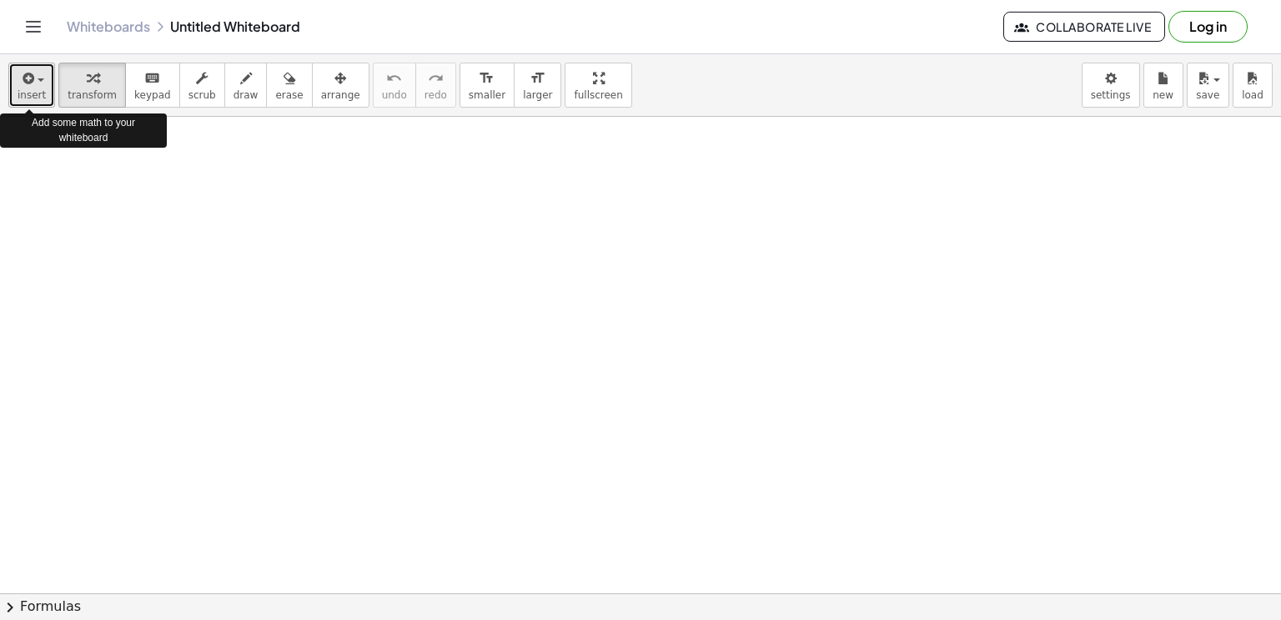
click at [37, 84] on div "button" at bounding box center [32, 78] width 28 height 20
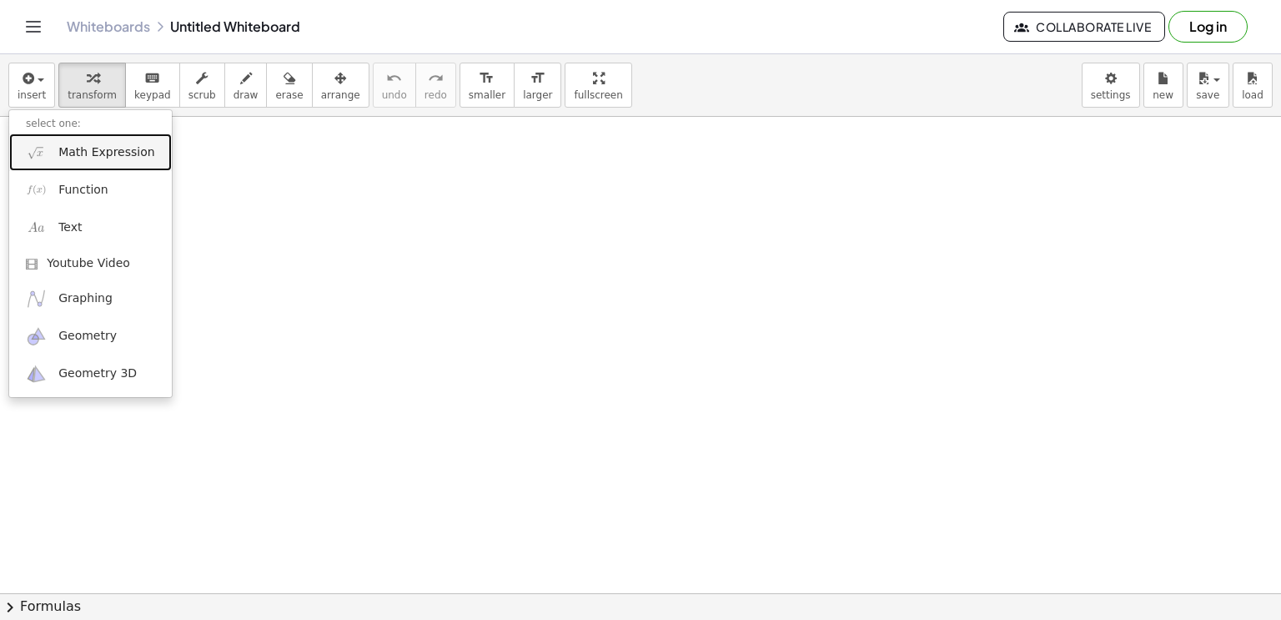
click at [88, 158] on span "Math Expression" at bounding box center [106, 152] width 96 height 17
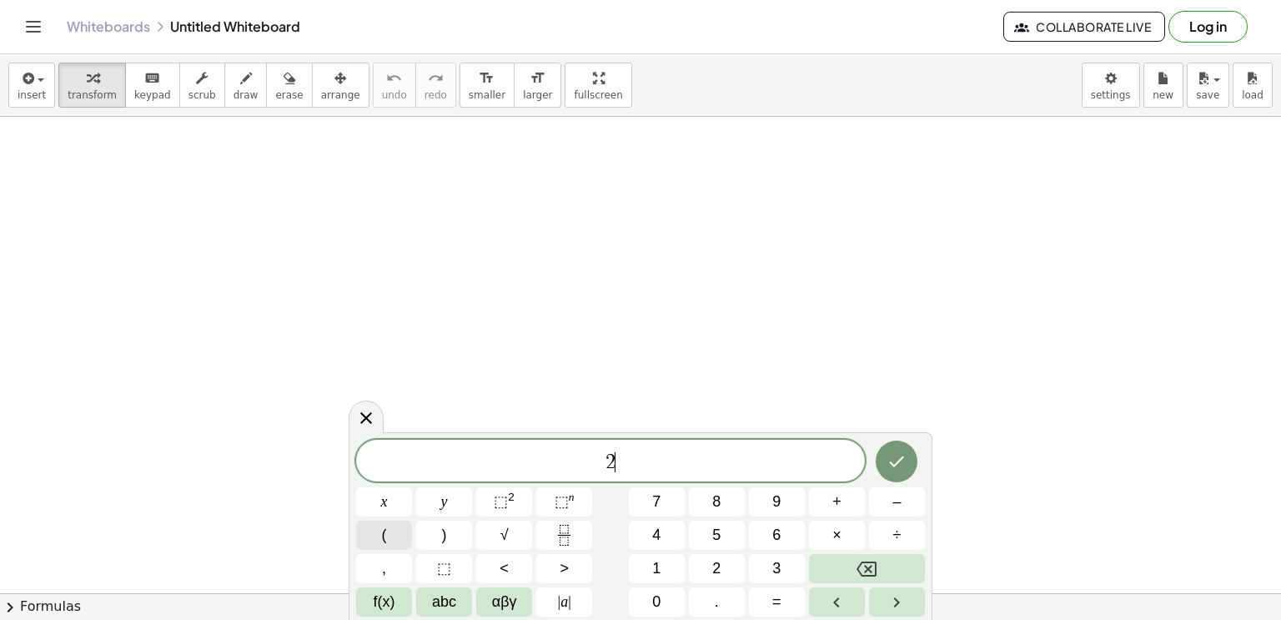
click at [399, 538] on button "(" at bounding box center [384, 534] width 56 height 29
click at [562, 525] on icon "Fraction" at bounding box center [564, 535] width 21 height 21
click at [561, 537] on icon "Fraction" at bounding box center [564, 535] width 21 height 21
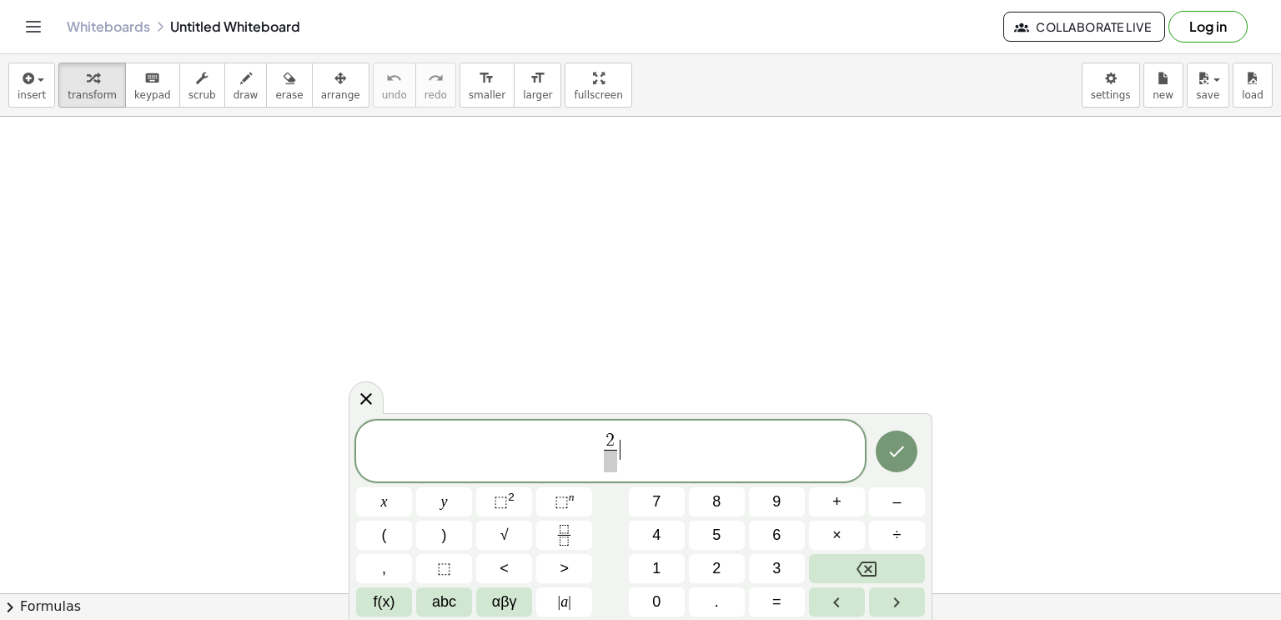
click at [619, 437] on span "2 ​" at bounding box center [611, 452] width 20 height 41
click at [613, 433] on span "2" at bounding box center [610, 440] width 9 height 18
click at [394, 526] on button "(" at bounding box center [384, 534] width 56 height 29
click at [440, 530] on button ")" at bounding box center [444, 534] width 56 height 29
click at [599, 458] on span "​" at bounding box center [610, 461] width 70 height 23
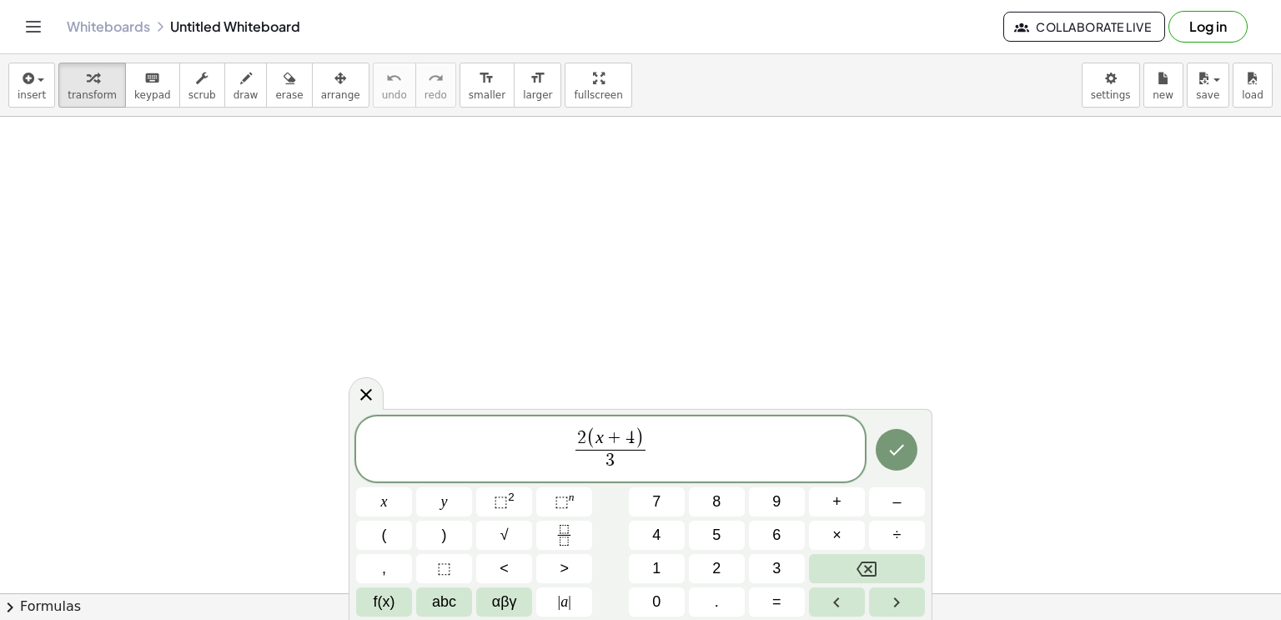
click at [649, 447] on span "2 ( x + 4 ) 3 ​ ​" at bounding box center [610, 450] width 509 height 48
click at [894, 445] on icon "Done" at bounding box center [897, 450] width 20 height 20
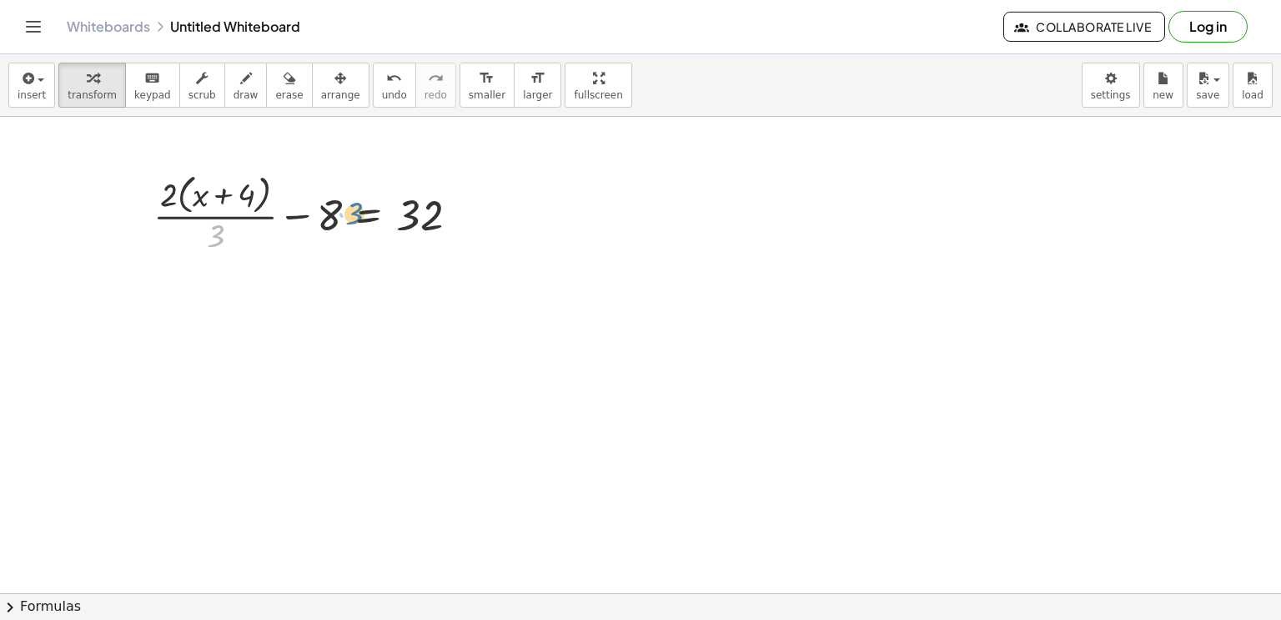
drag, startPoint x: 217, startPoint y: 234, endPoint x: 355, endPoint y: 211, distance: 140.3
click at [355, 211] on div at bounding box center [312, 212] width 335 height 88
drag, startPoint x: 213, startPoint y: 242, endPoint x: 376, endPoint y: 215, distance: 165.6
click at [376, 215] on div at bounding box center [312, 212] width 335 height 88
click at [386, 73] on icon "undo" at bounding box center [394, 78] width 16 height 20
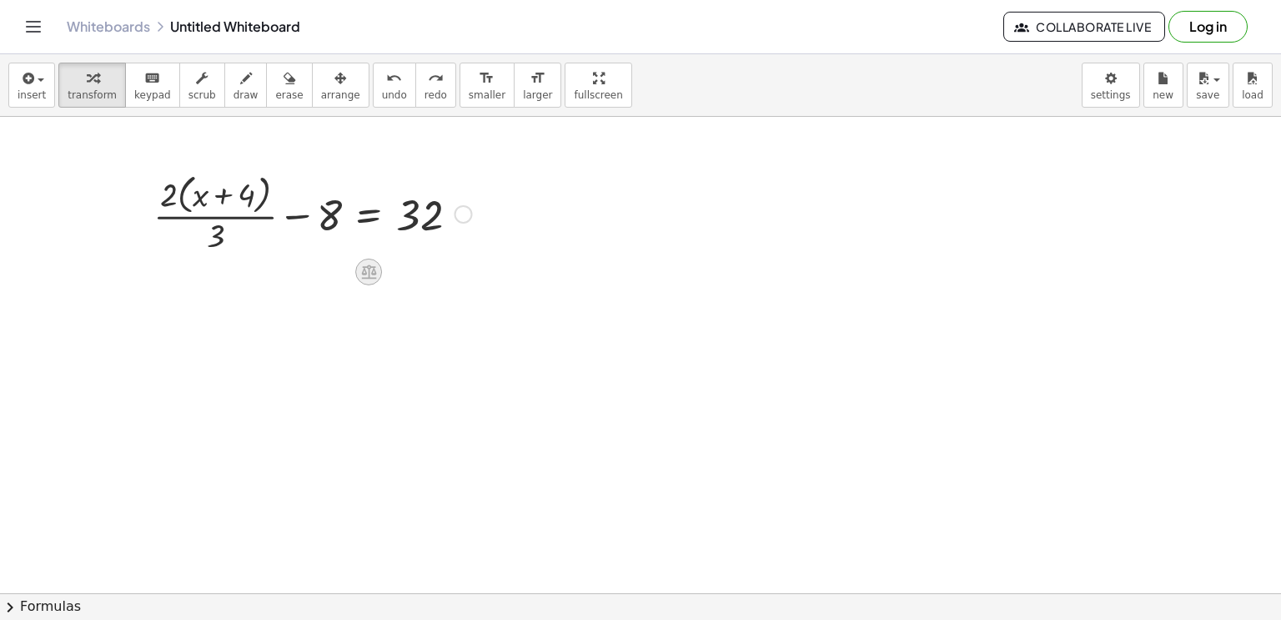
click at [368, 269] on icon at bounding box center [368, 272] width 15 height 14
click at [374, 274] on div "×" at bounding box center [368, 272] width 27 height 27
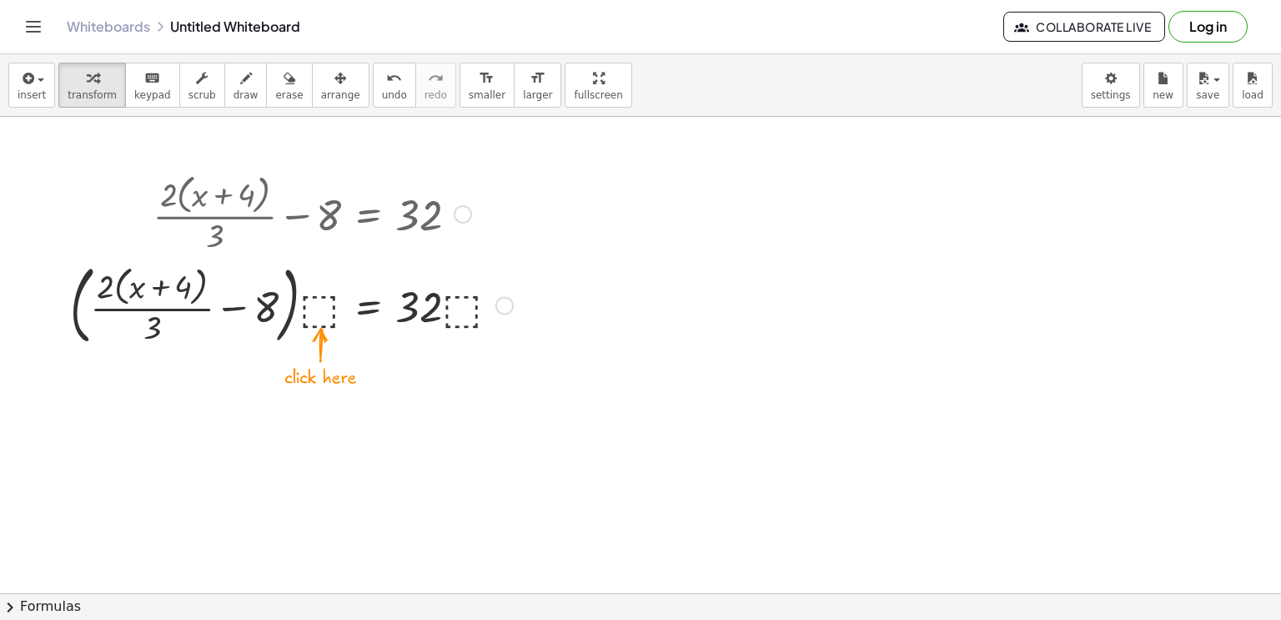
click at [326, 314] on div at bounding box center [292, 304] width 460 height 94
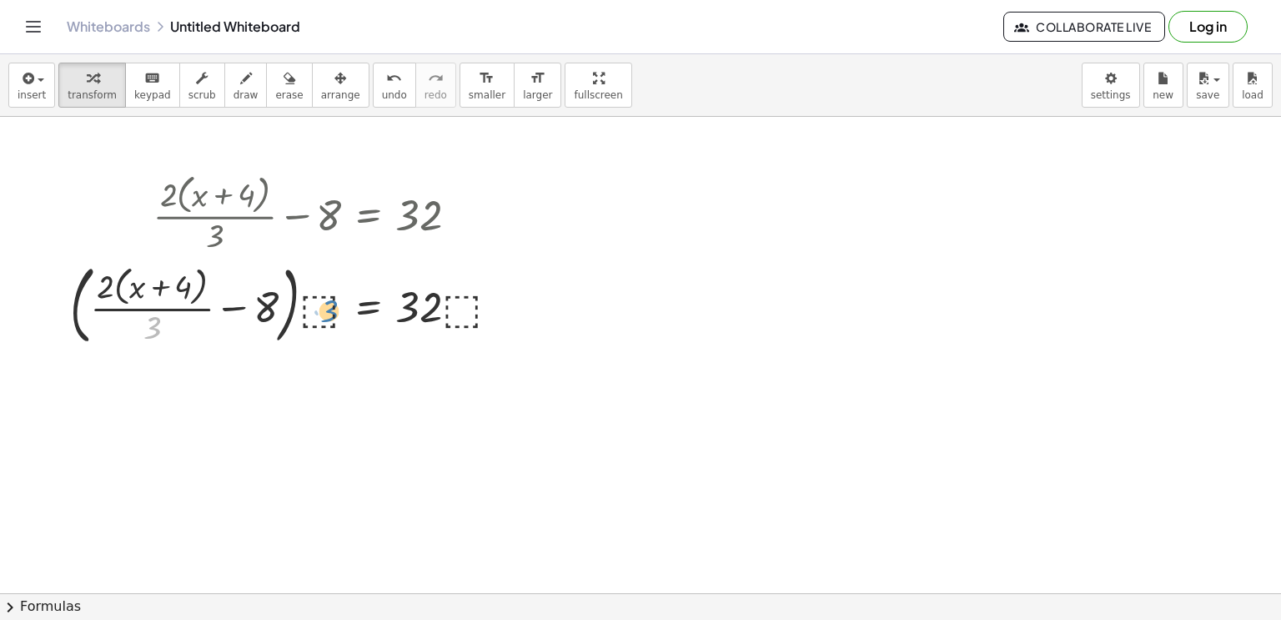
drag, startPoint x: 144, startPoint y: 320, endPoint x: 318, endPoint y: 299, distance: 174.8
click at [318, 299] on div at bounding box center [292, 304] width 460 height 94
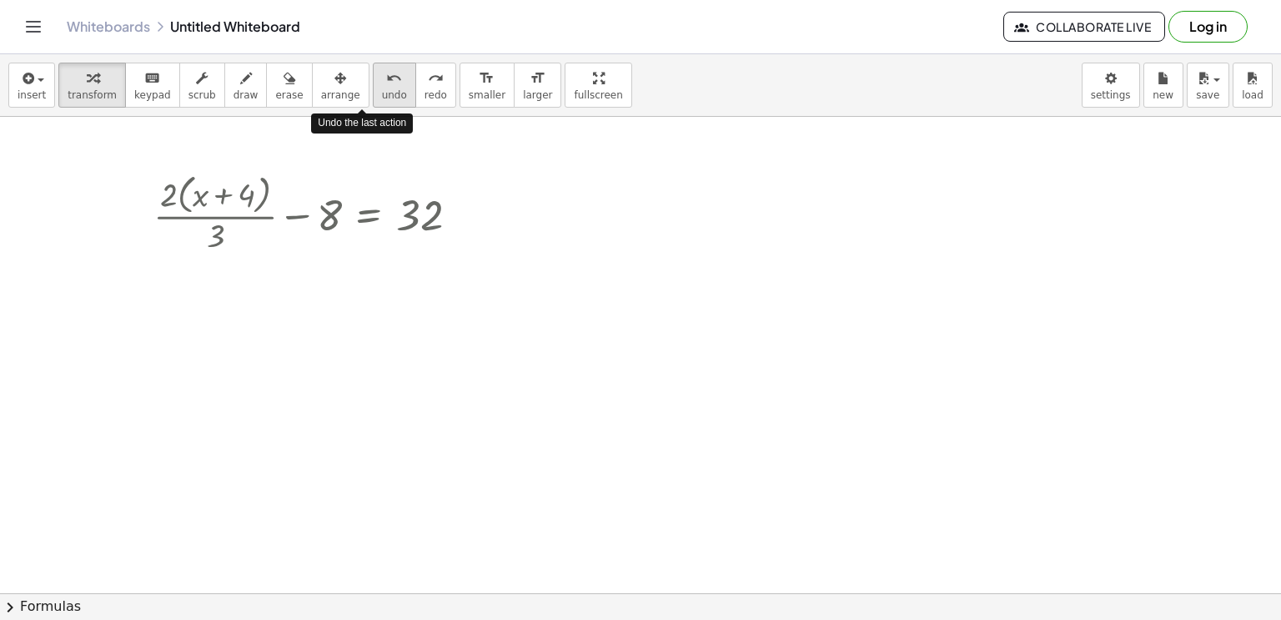
click at [382, 92] on span "undo" at bounding box center [394, 95] width 25 height 12
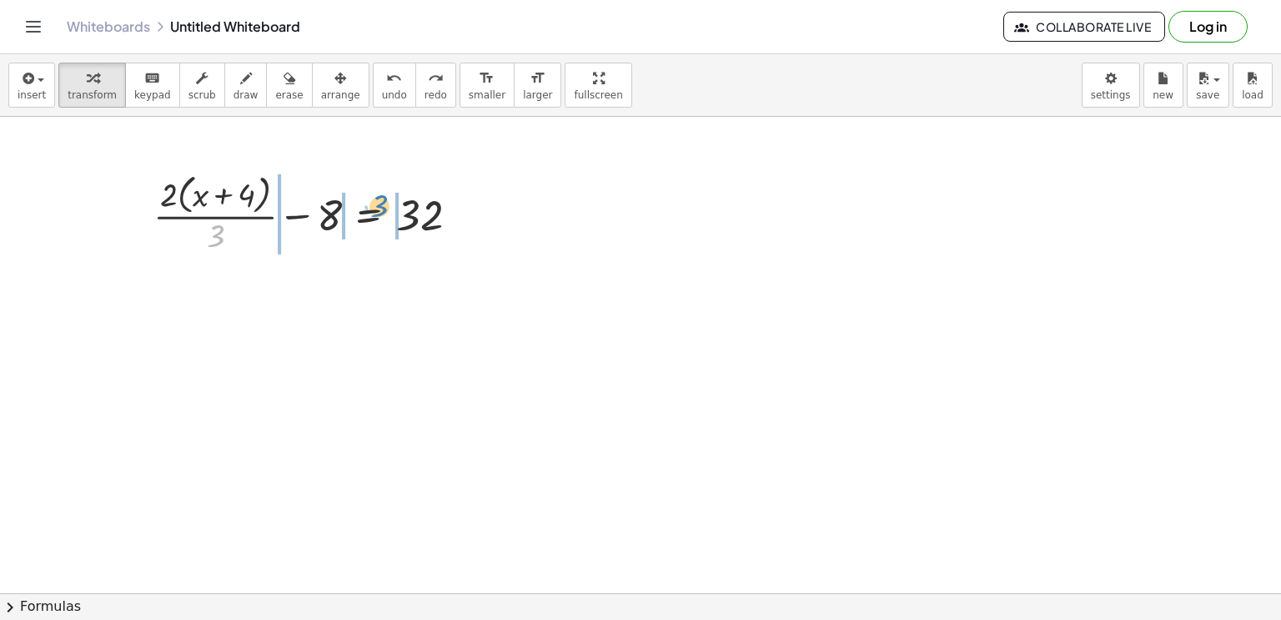
drag, startPoint x: 221, startPoint y: 234, endPoint x: 384, endPoint y: 203, distance: 165.5
click at [384, 203] on div at bounding box center [312, 212] width 335 height 88
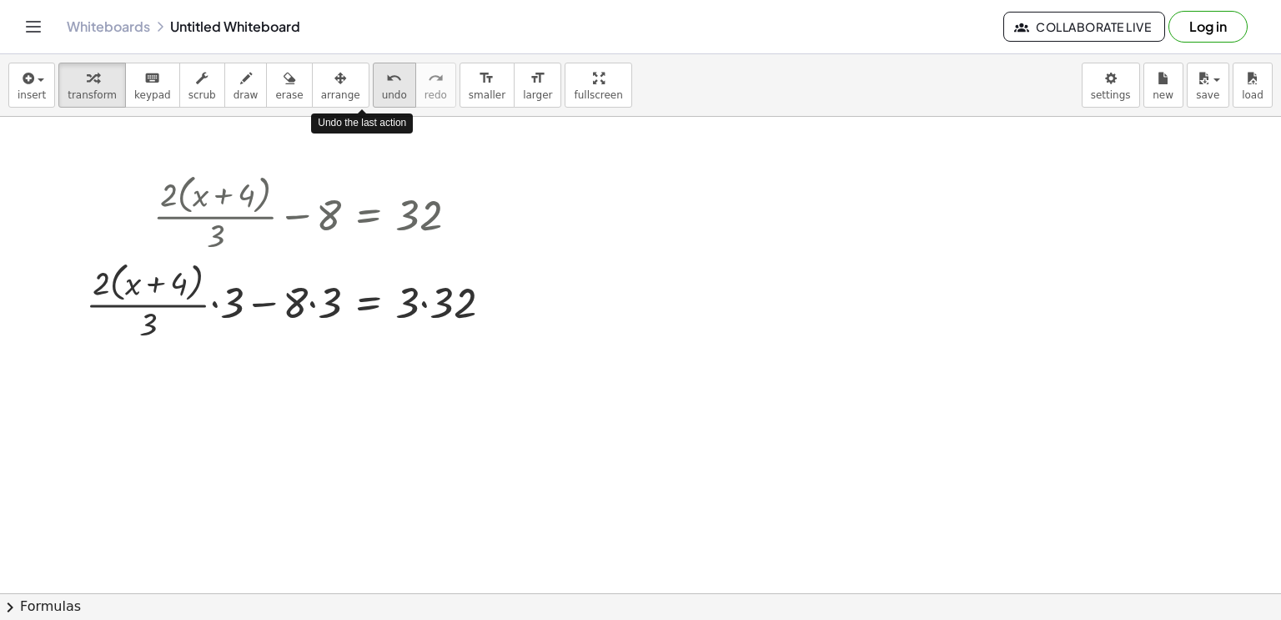
click at [373, 88] on button "undo undo" at bounding box center [394, 85] width 43 height 45
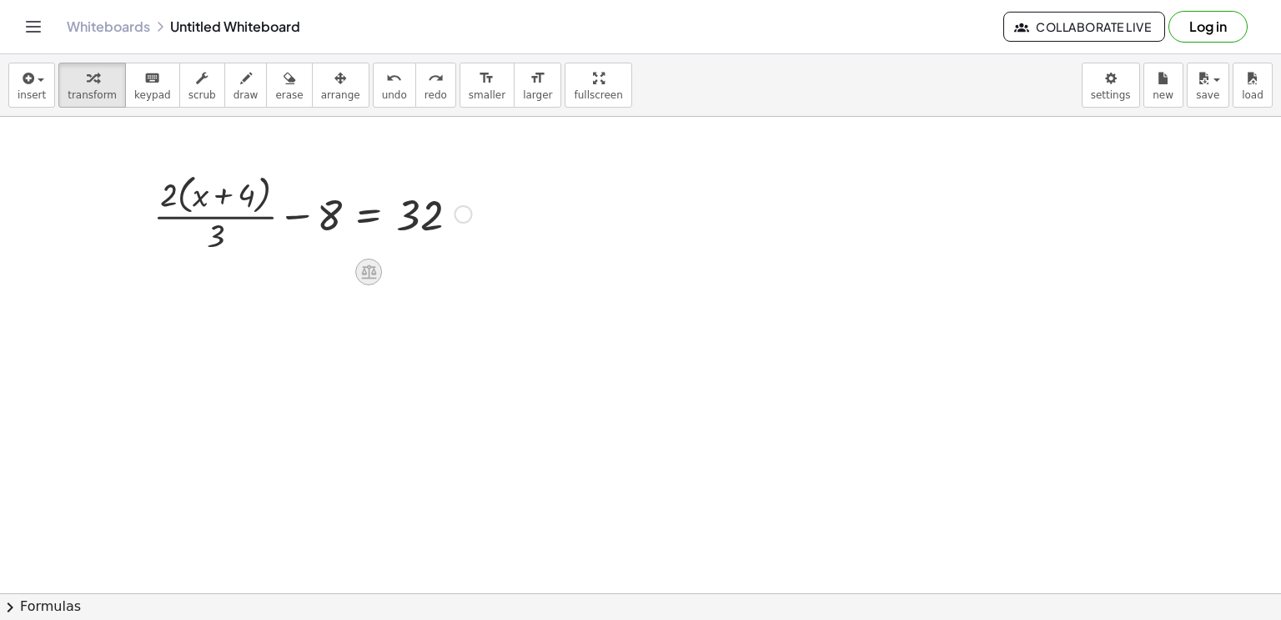
click at [370, 267] on icon at bounding box center [368, 272] width 15 height 14
click at [207, 247] on div at bounding box center [312, 212] width 335 height 88
click at [365, 274] on icon at bounding box center [368, 272] width 15 height 14
drag, startPoint x: 221, startPoint y: 232, endPoint x: 369, endPoint y: 265, distance: 152.2
click at [369, 265] on span "×" at bounding box center [369, 272] width 10 height 24
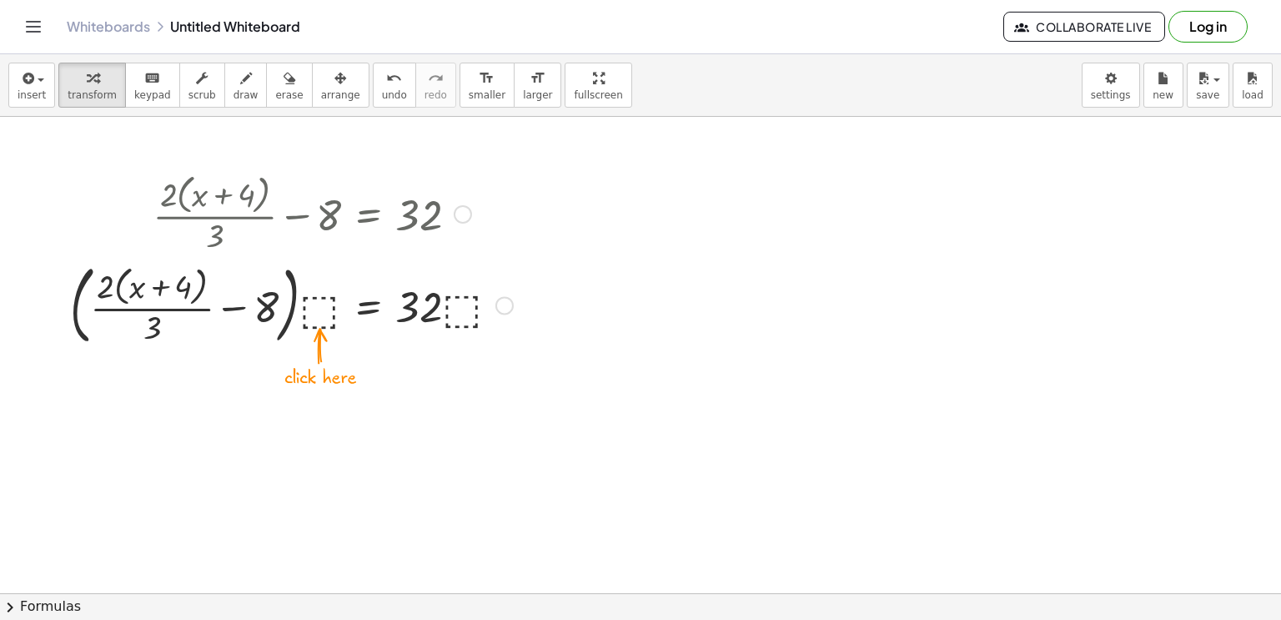
click at [326, 302] on div at bounding box center [292, 304] width 460 height 94
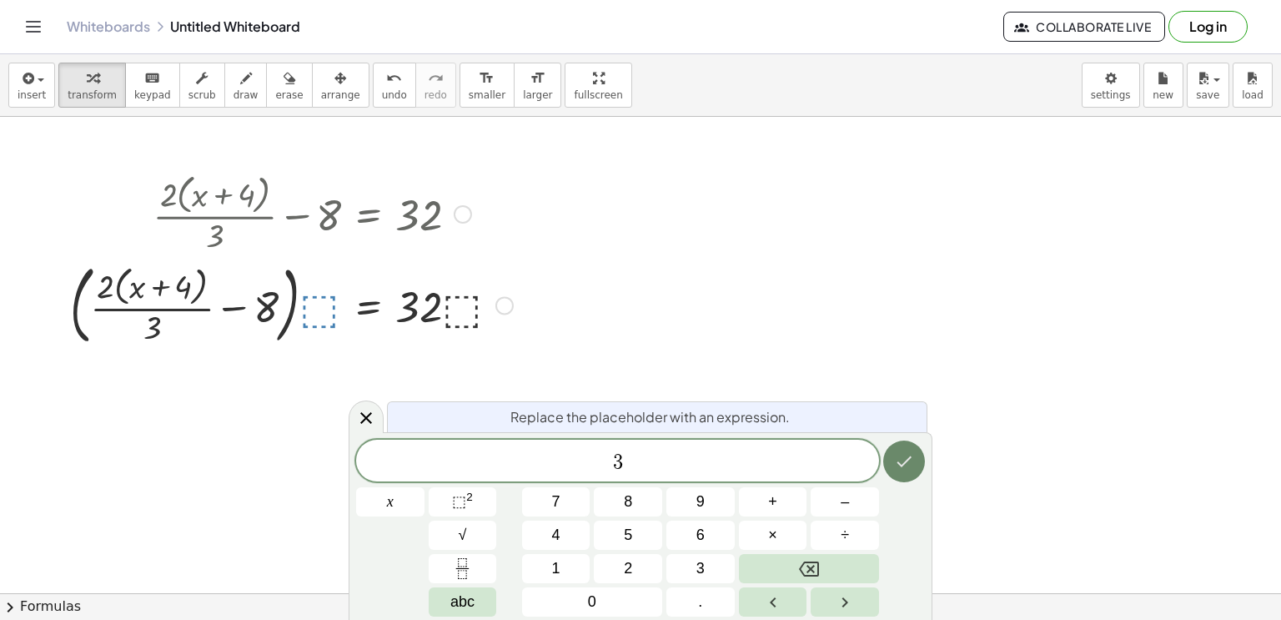
click at [905, 457] on icon "Done" at bounding box center [904, 461] width 20 height 20
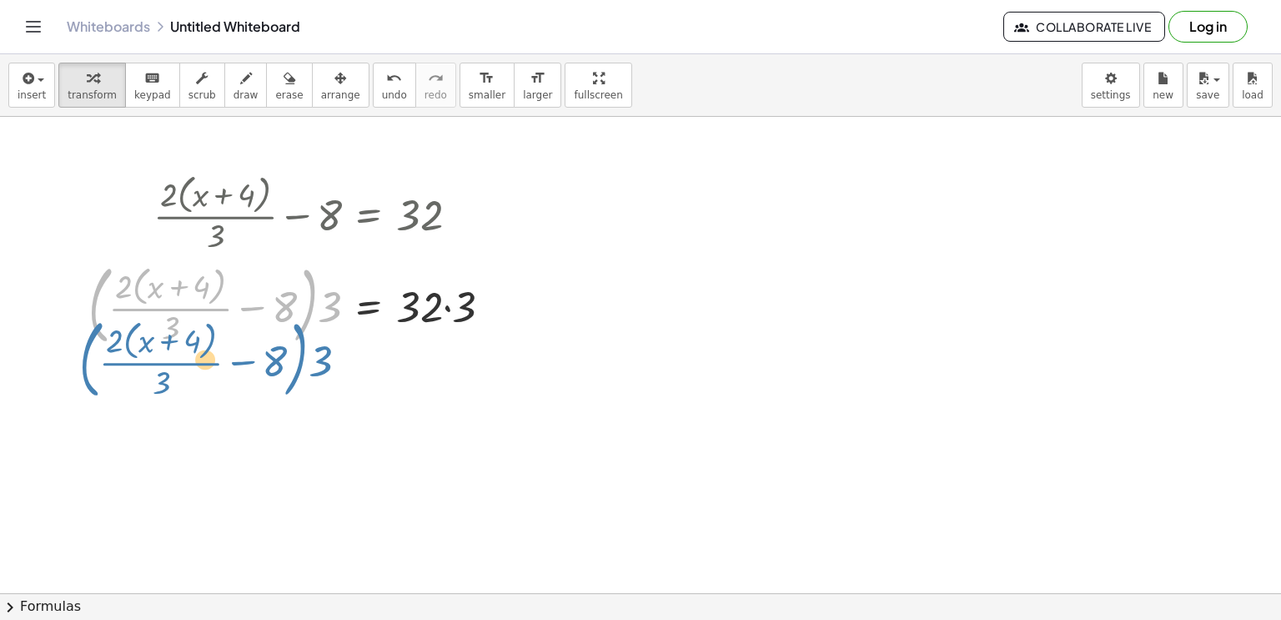
drag, startPoint x: 314, startPoint y: 282, endPoint x: 312, endPoint y: 324, distance: 41.7
click at [312, 324] on div at bounding box center [297, 304] width 434 height 94
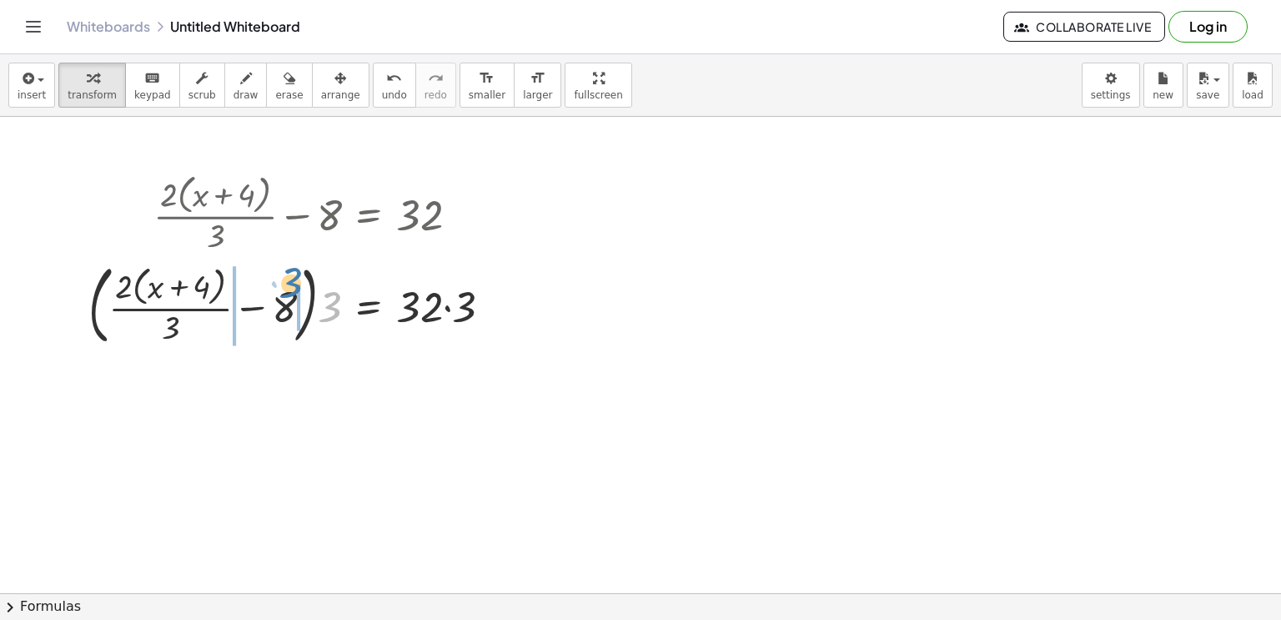
drag, startPoint x: 329, startPoint y: 306, endPoint x: 292, endPoint y: 281, distance: 45.1
click at [292, 281] on div at bounding box center [297, 304] width 434 height 94
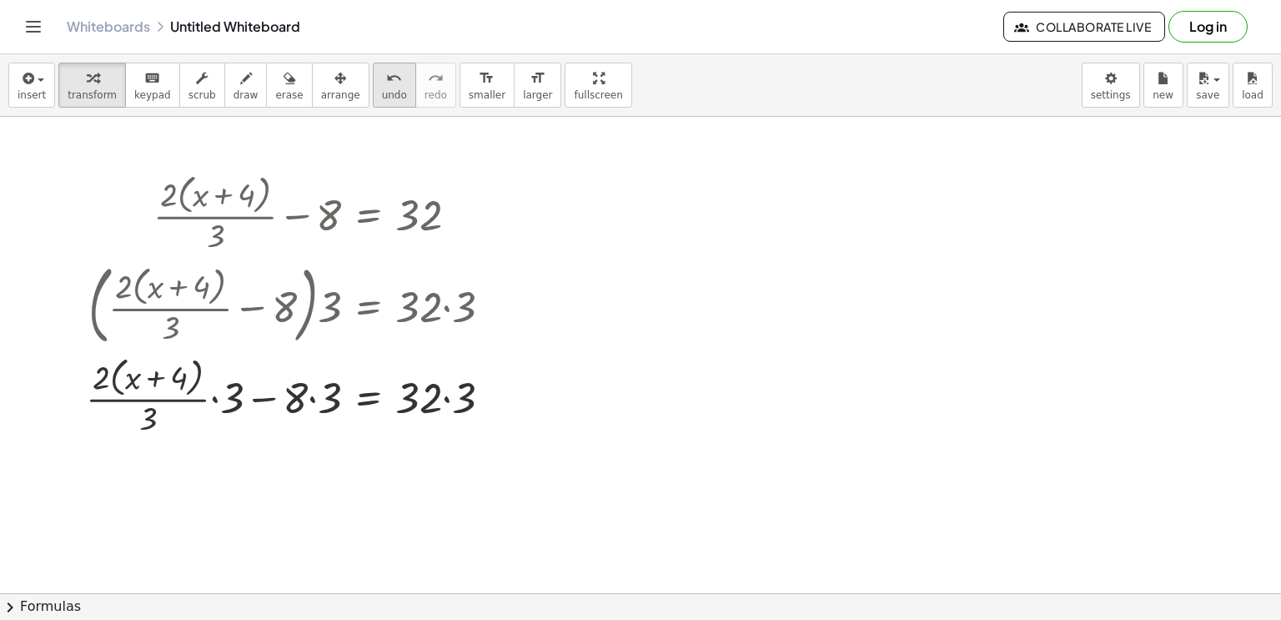
click at [373, 100] on button "undo undo" at bounding box center [394, 85] width 43 height 45
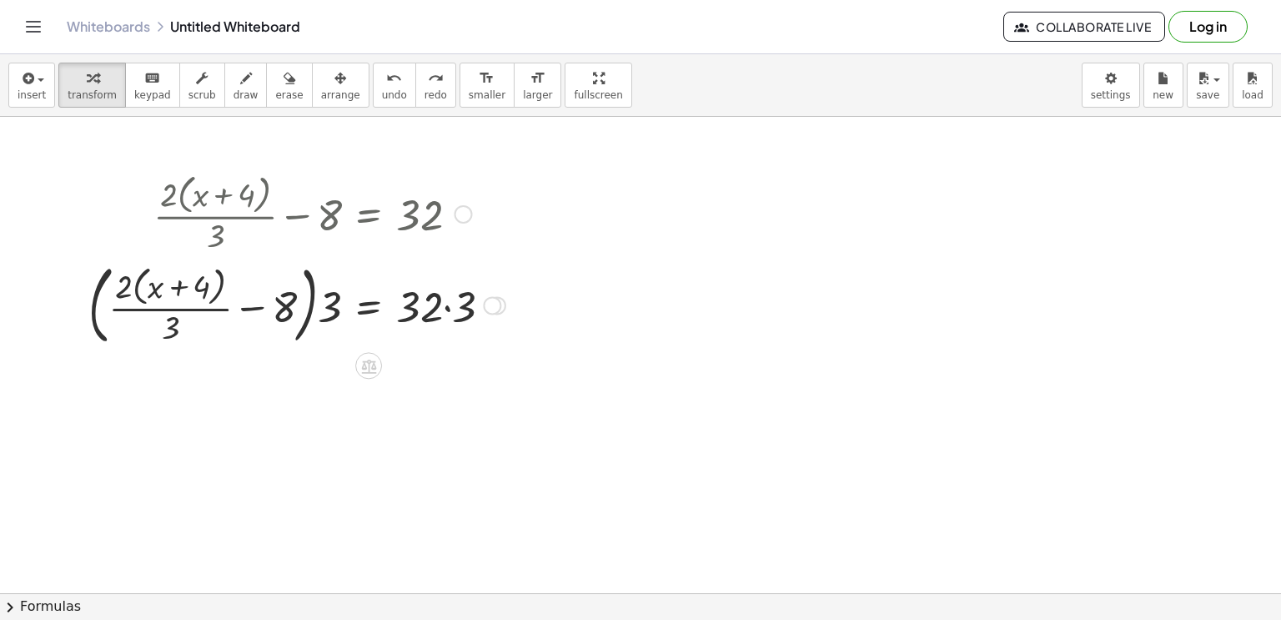
click at [446, 308] on div at bounding box center [297, 304] width 434 height 94
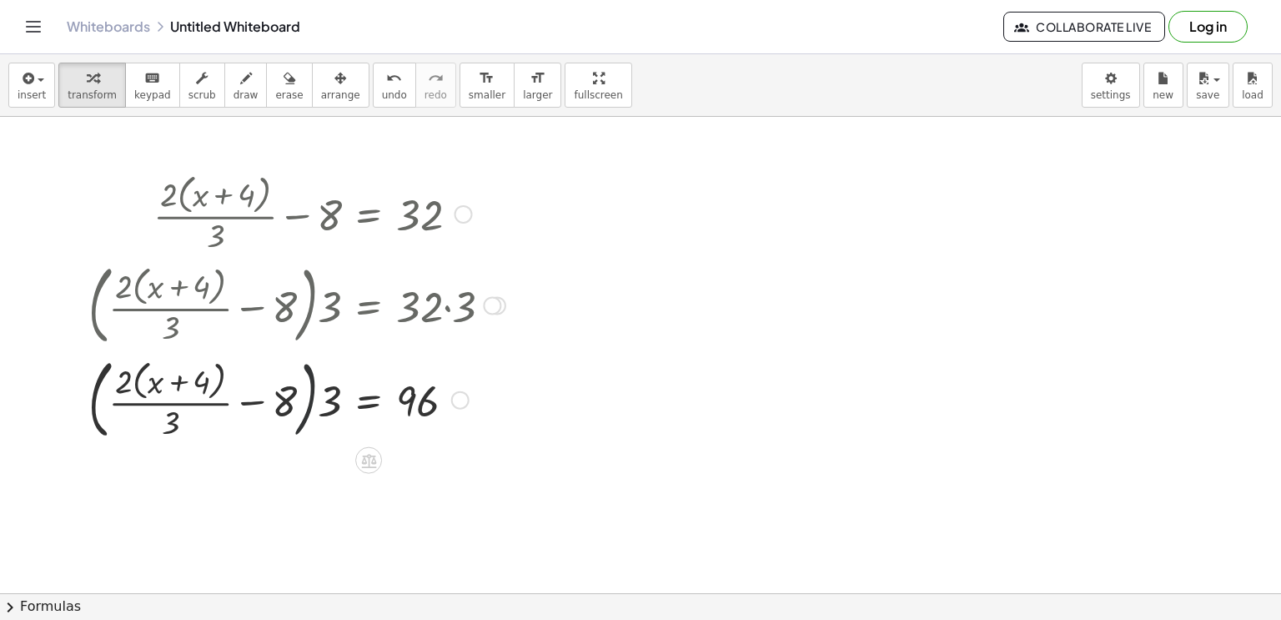
click at [311, 405] on div at bounding box center [297, 398] width 434 height 94
click at [248, 400] on div at bounding box center [297, 398] width 434 height 94
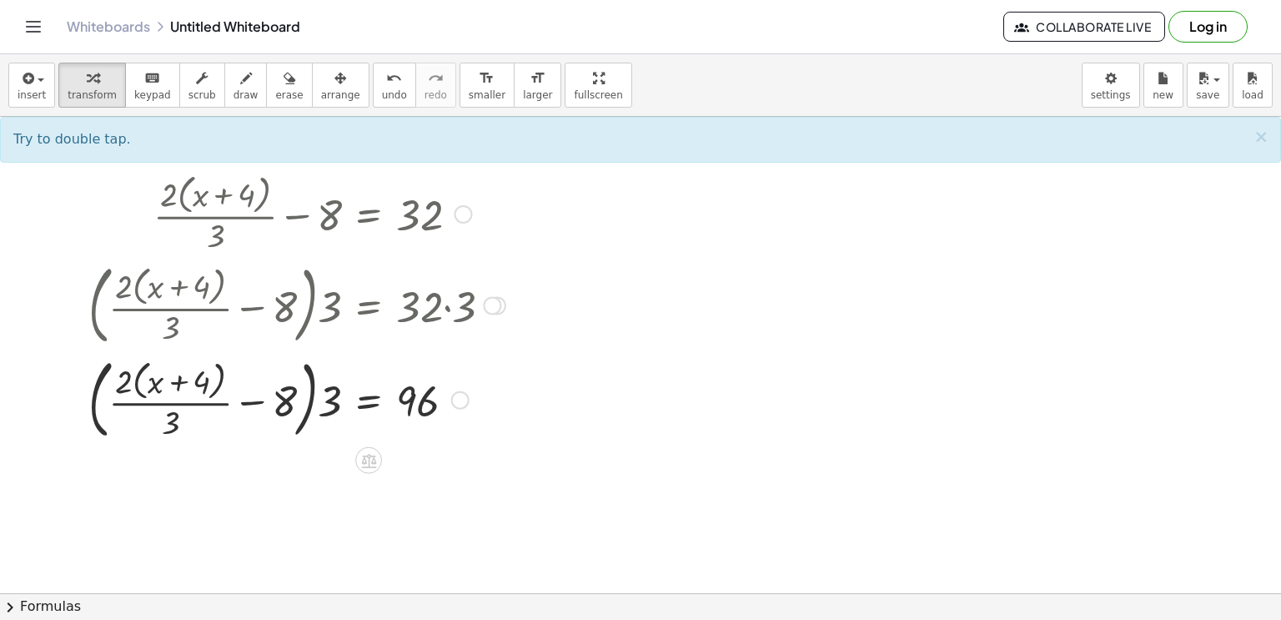
click at [179, 381] on div at bounding box center [297, 398] width 434 height 94
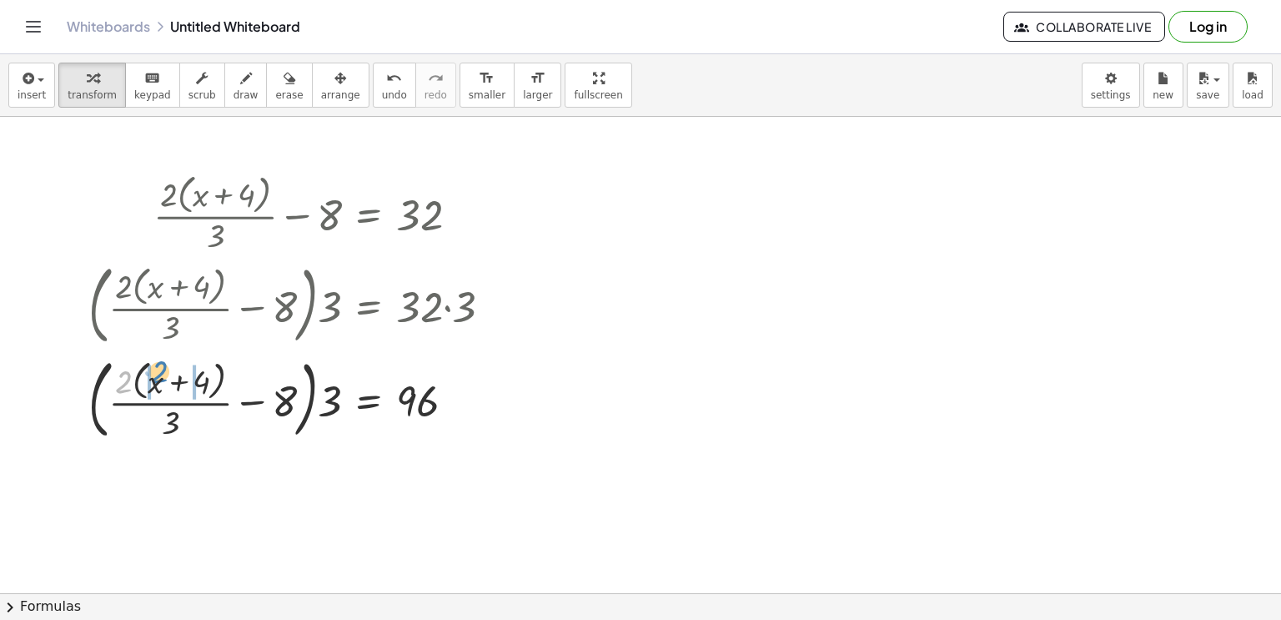
drag, startPoint x: 118, startPoint y: 372, endPoint x: 155, endPoint y: 362, distance: 38.8
click at [155, 362] on div at bounding box center [297, 398] width 434 height 94
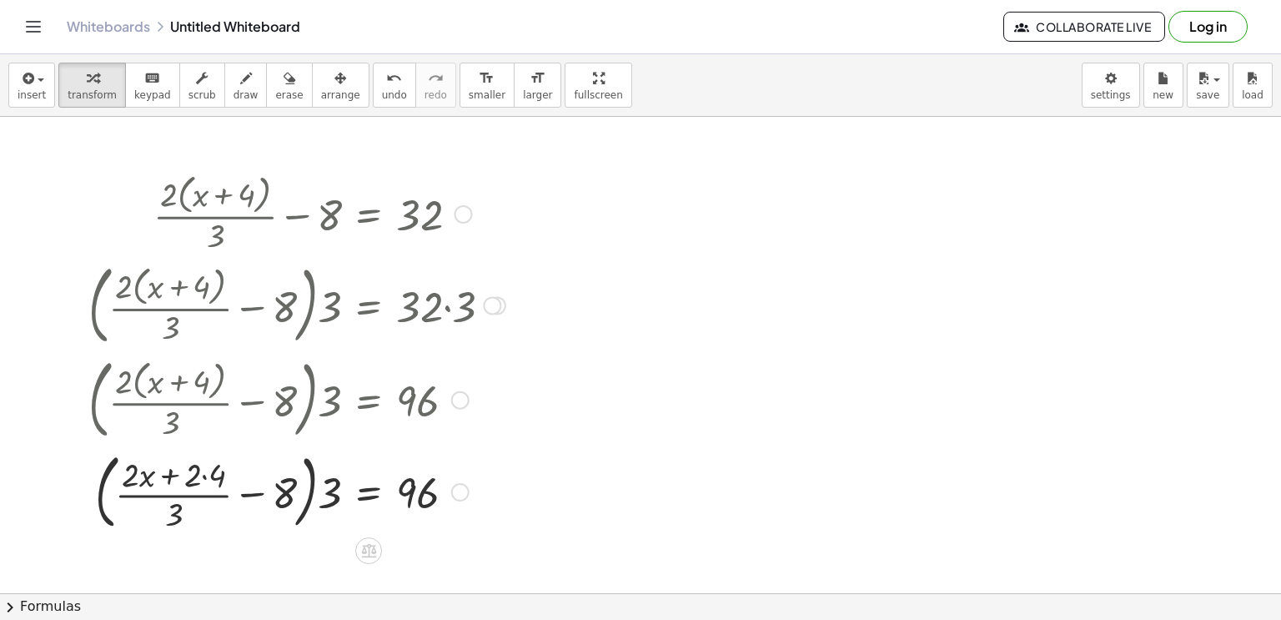
click at [141, 468] on div at bounding box center [297, 490] width 434 height 90
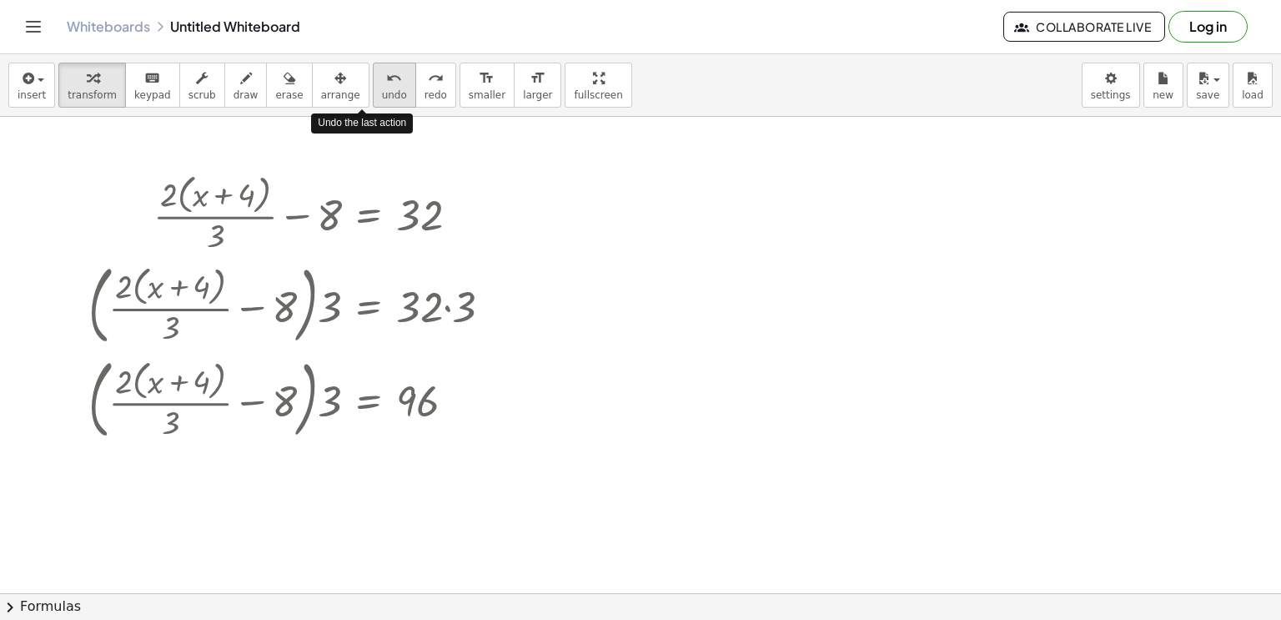
click at [386, 83] on icon "undo" at bounding box center [394, 78] width 16 height 20
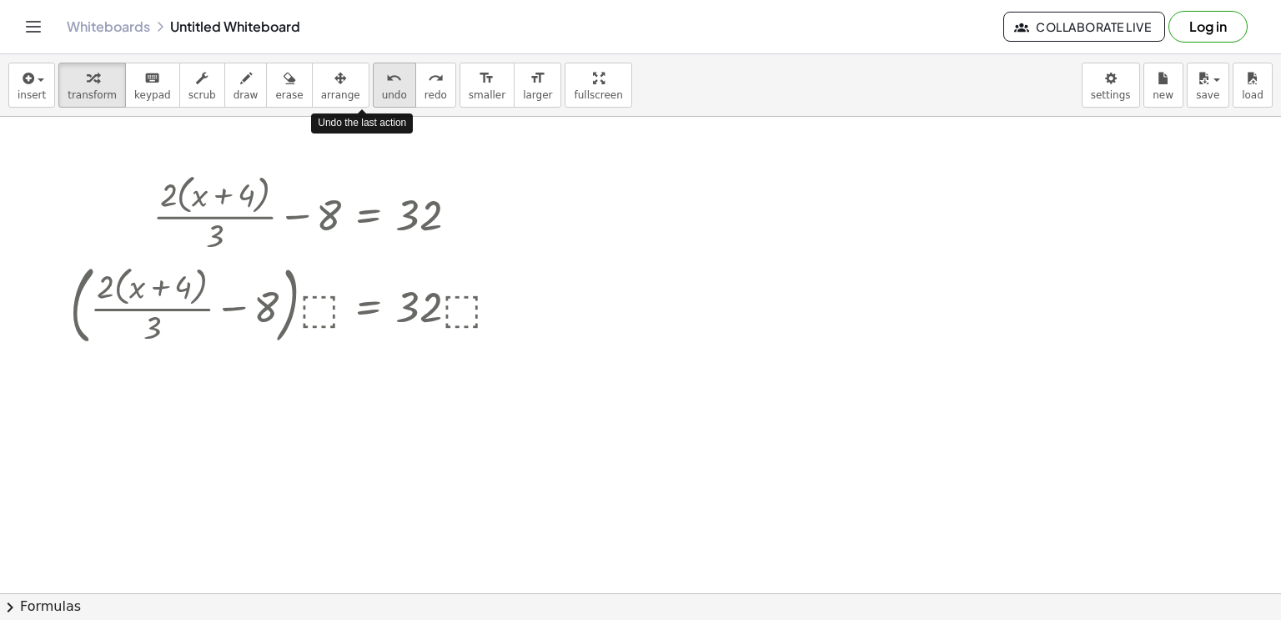
click at [386, 83] on icon "undo" at bounding box center [394, 78] width 16 height 20
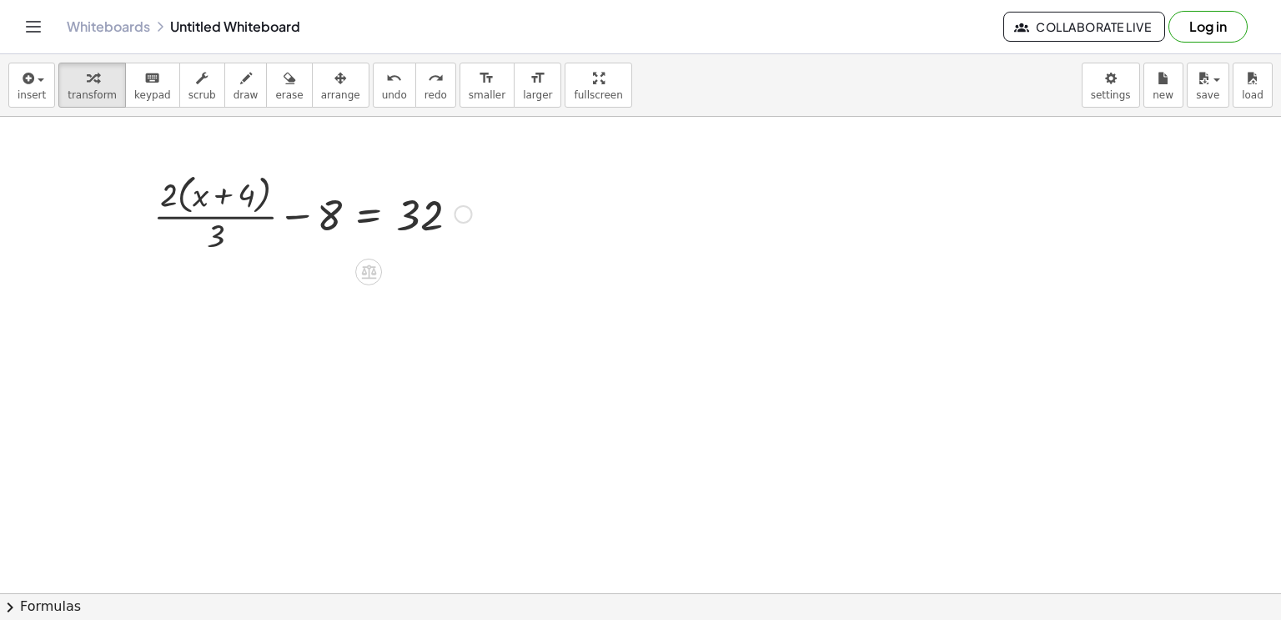
click at [369, 213] on div at bounding box center [312, 212] width 335 height 88
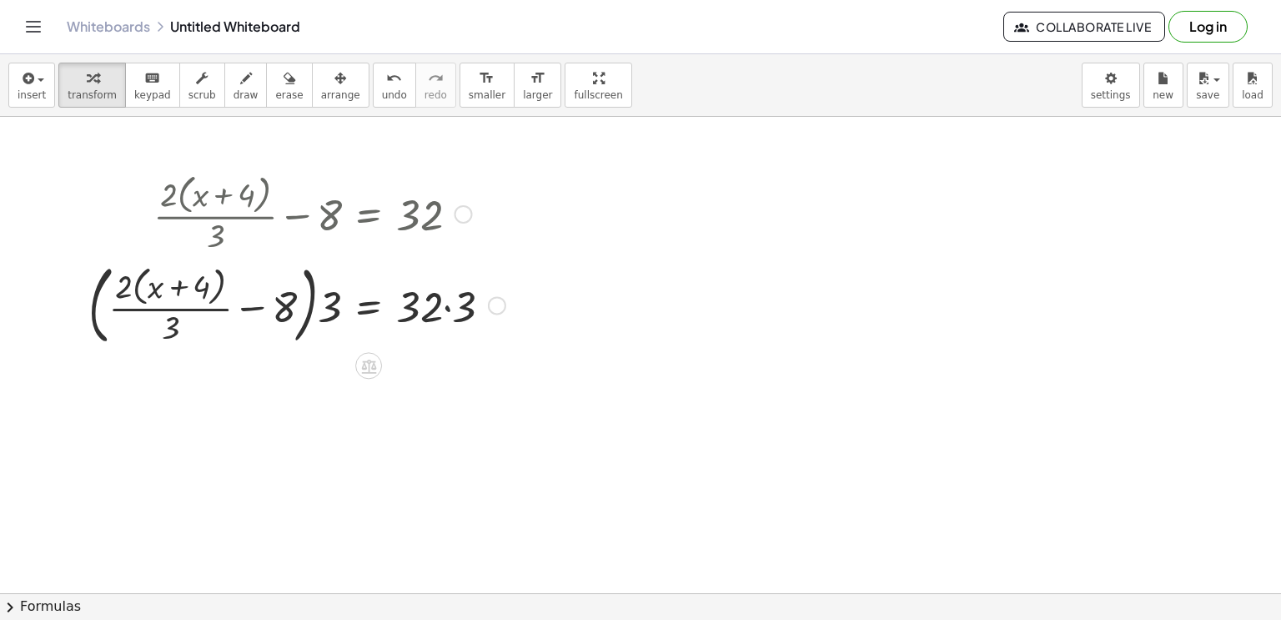
click at [446, 308] on div at bounding box center [297, 304] width 434 height 94
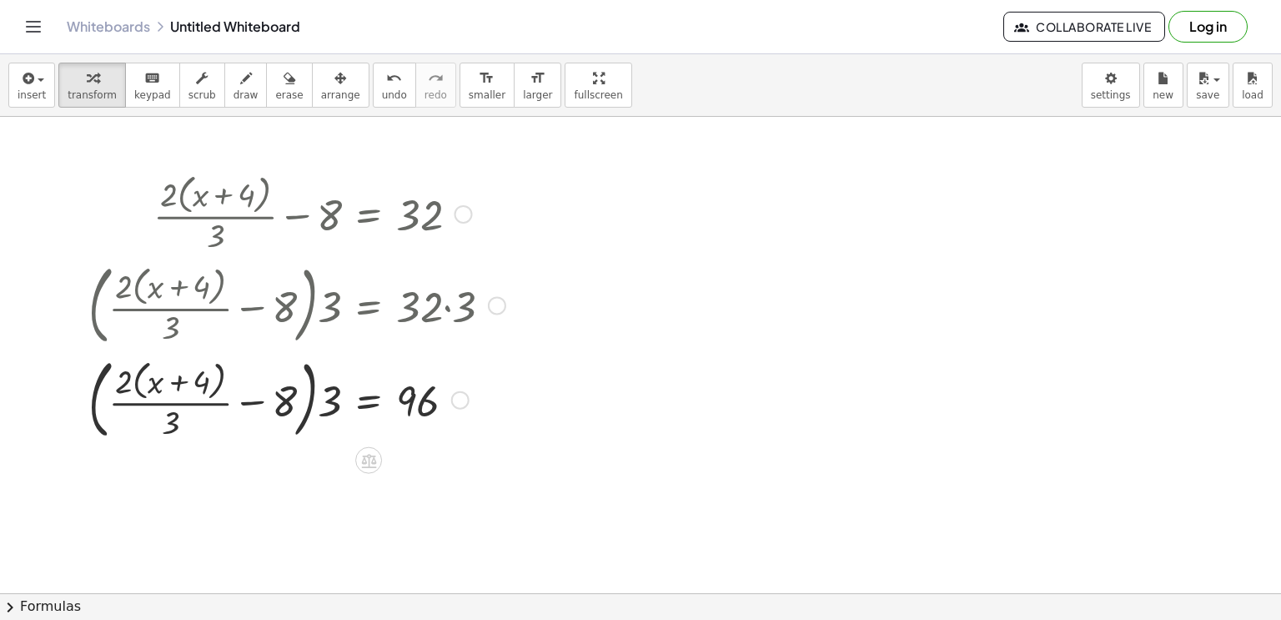
click at [290, 398] on div at bounding box center [297, 398] width 434 height 94
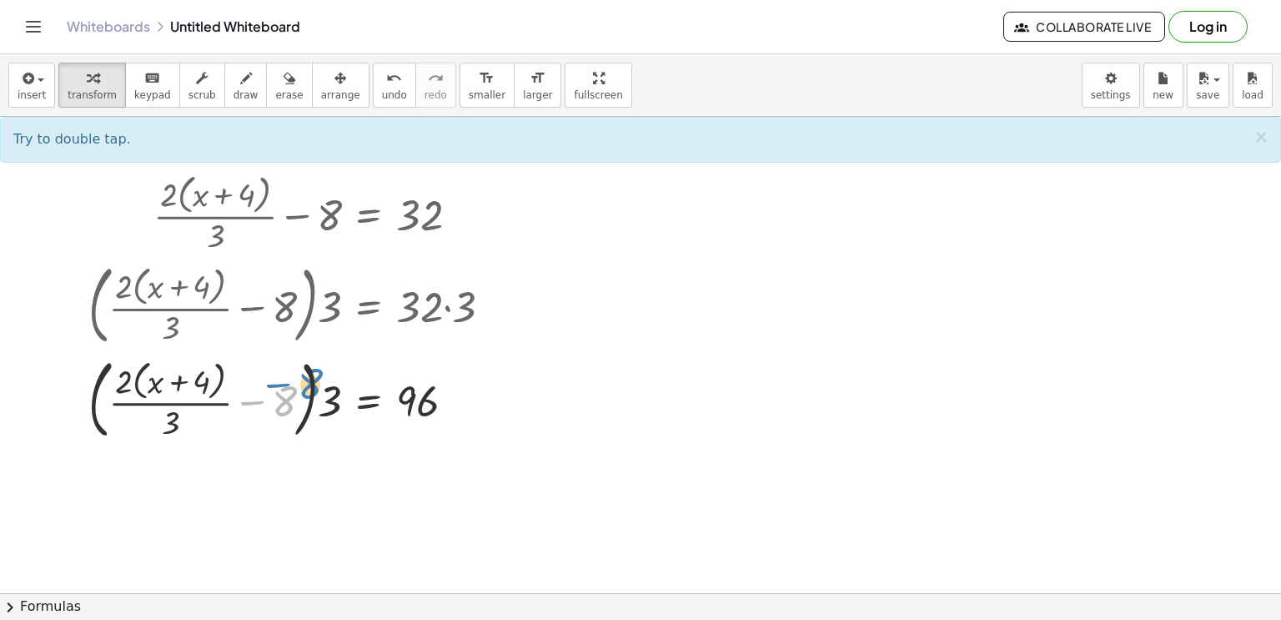
drag, startPoint x: 279, startPoint y: 400, endPoint x: 305, endPoint y: 380, distance: 32.2
click at [305, 380] on div at bounding box center [297, 398] width 434 height 94
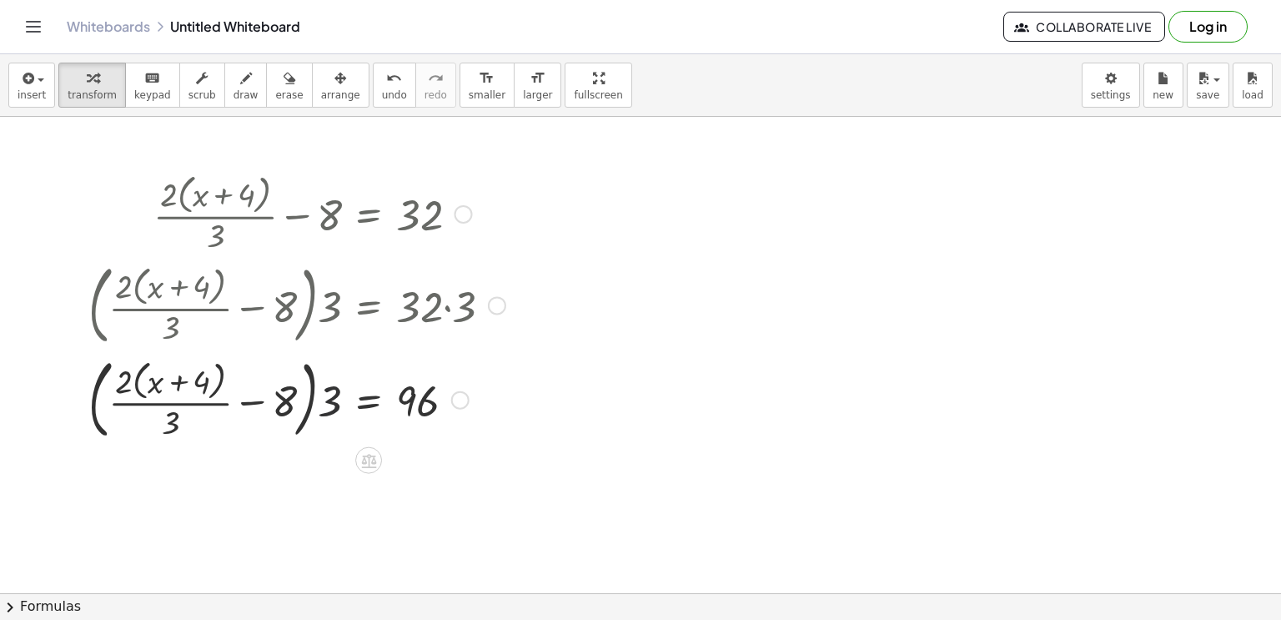
click at [322, 412] on div at bounding box center [297, 398] width 434 height 94
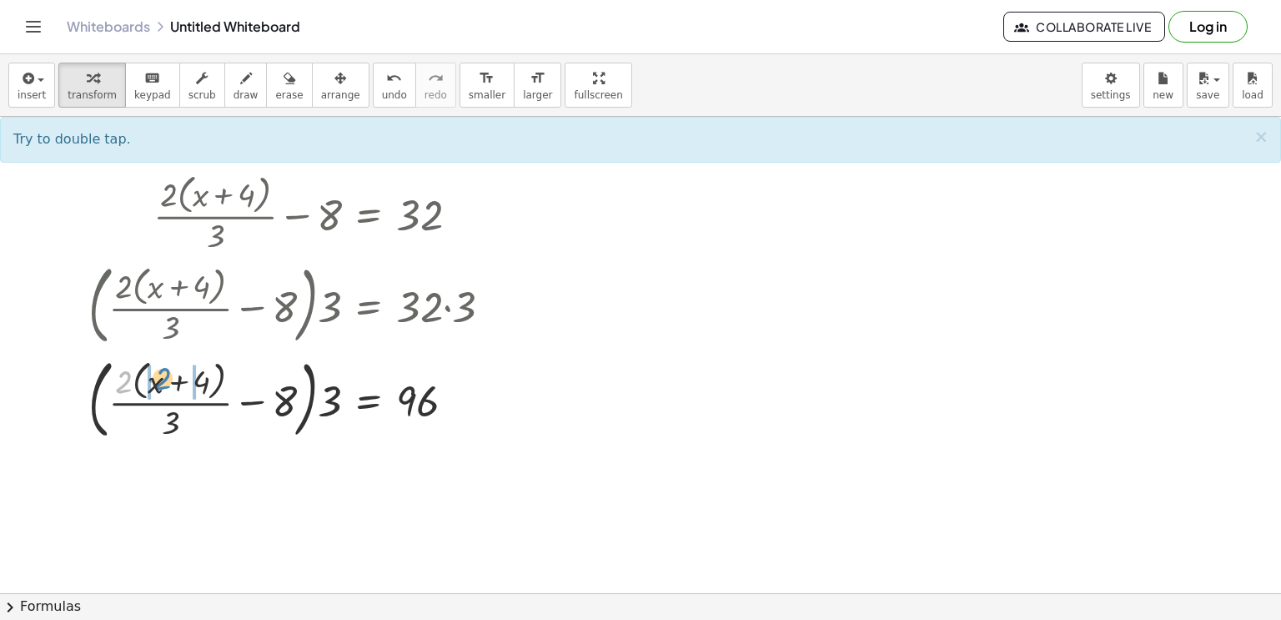
drag, startPoint x: 118, startPoint y: 372, endPoint x: 156, endPoint y: 368, distance: 38.6
click at [156, 368] on div at bounding box center [297, 398] width 434 height 94
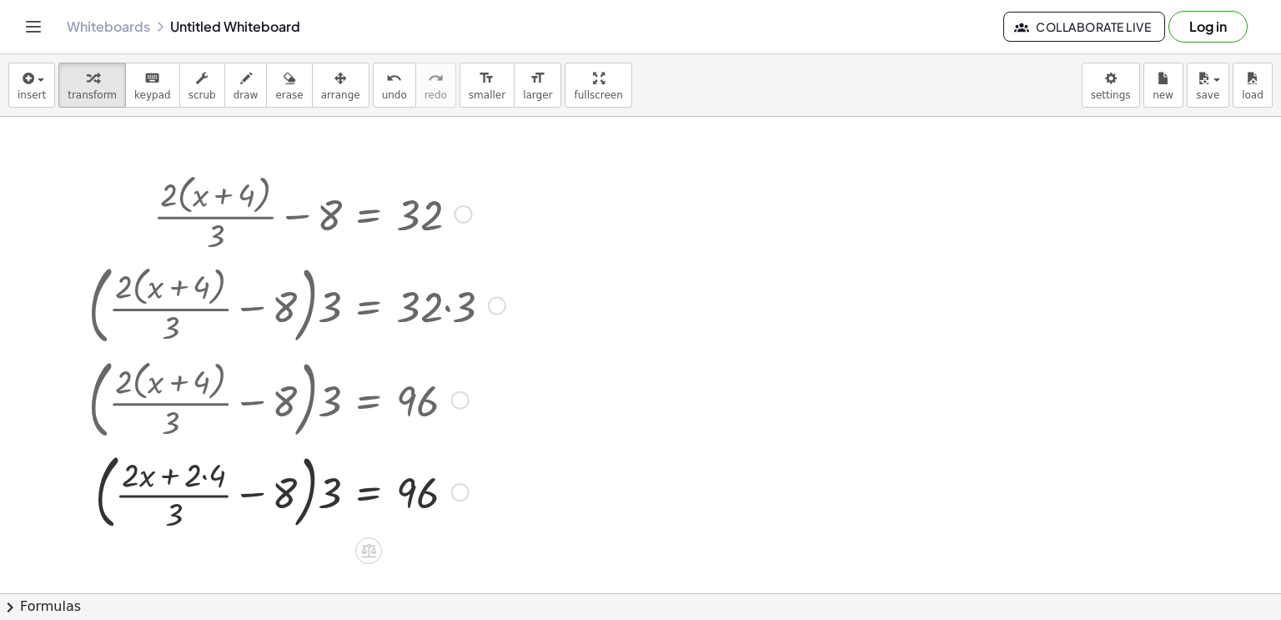
click at [204, 476] on div at bounding box center [297, 490] width 434 height 90
click at [382, 94] on span "undo" at bounding box center [394, 95] width 25 height 12
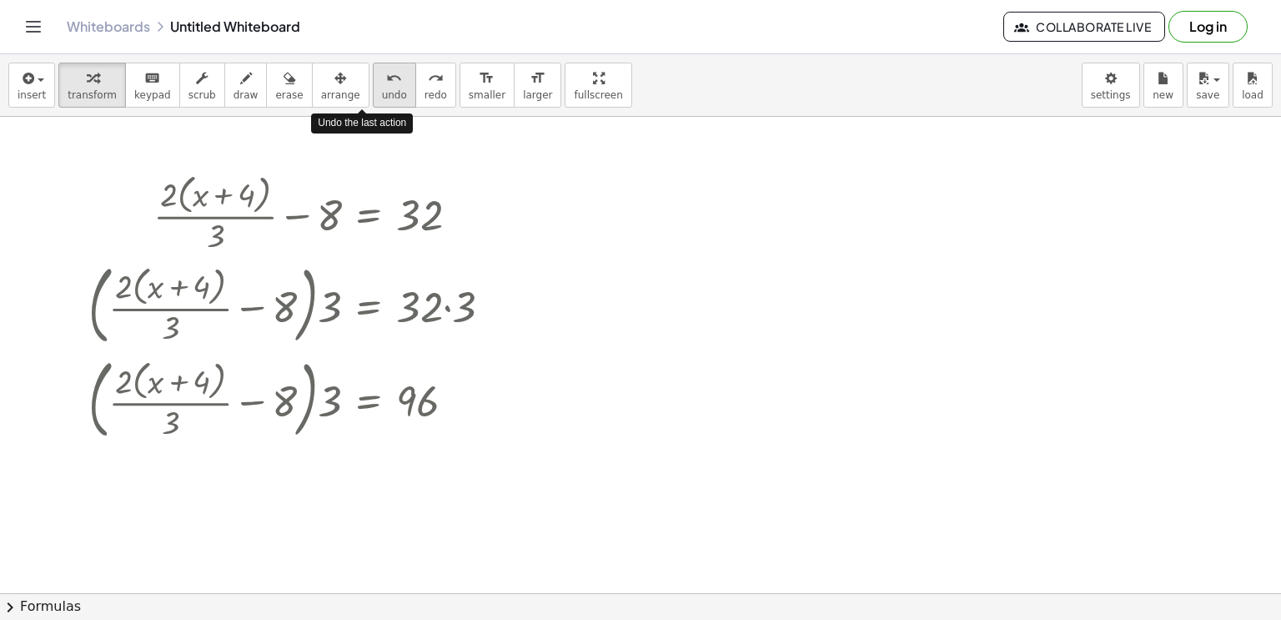
click at [382, 93] on span "undo" at bounding box center [394, 95] width 25 height 12
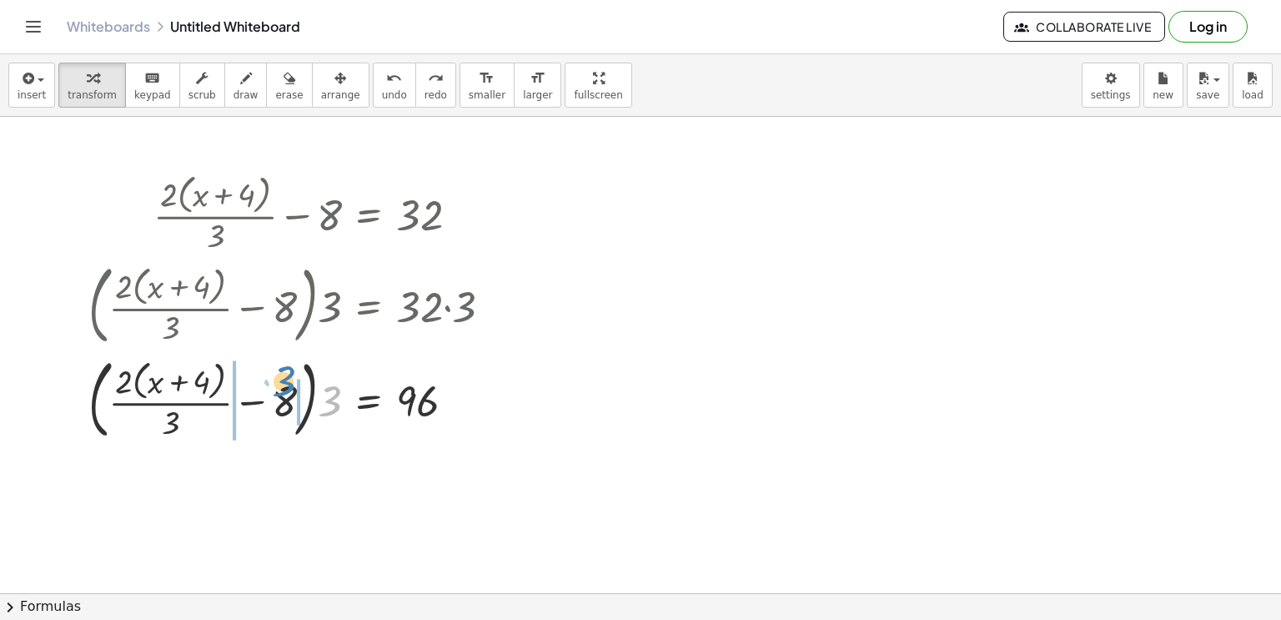
drag, startPoint x: 321, startPoint y: 398, endPoint x: 275, endPoint y: 378, distance: 50.0
click at [275, 378] on div at bounding box center [293, 398] width 440 height 94
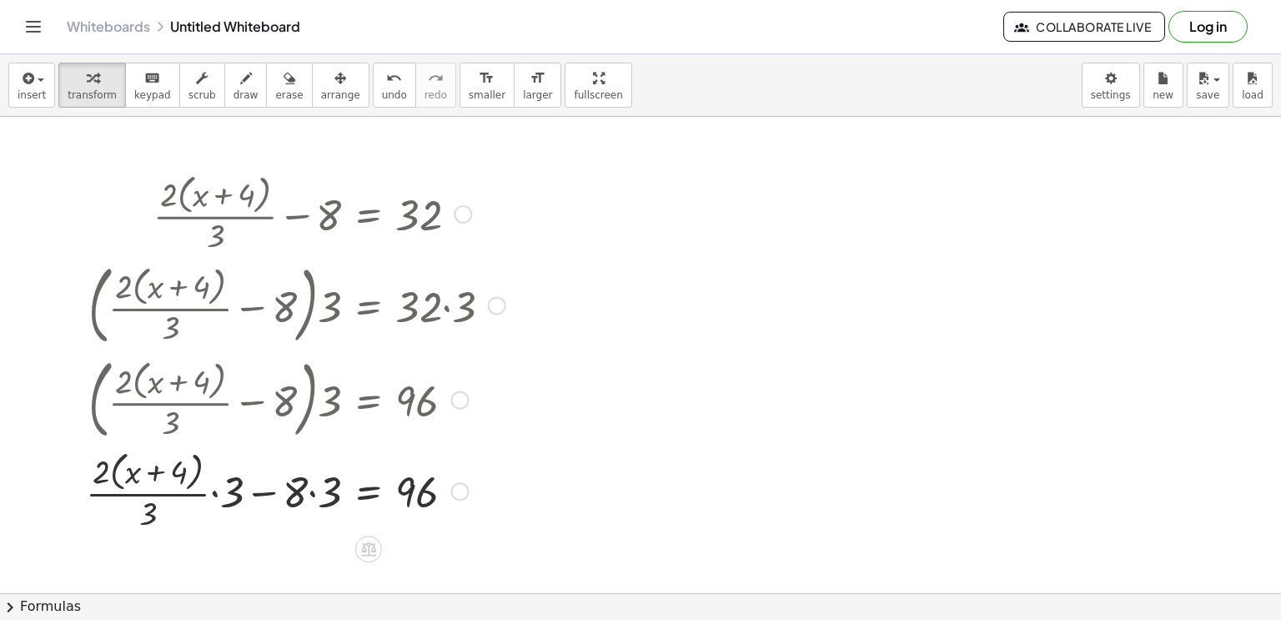
click at [309, 490] on div at bounding box center [296, 489] width 436 height 88
click at [227, 490] on div at bounding box center [297, 489] width 434 height 88
drag, startPoint x: 241, startPoint y: 468, endPoint x: 297, endPoint y: 532, distance: 85.1
click at [297, 532] on div at bounding box center [297, 489] width 434 height 88
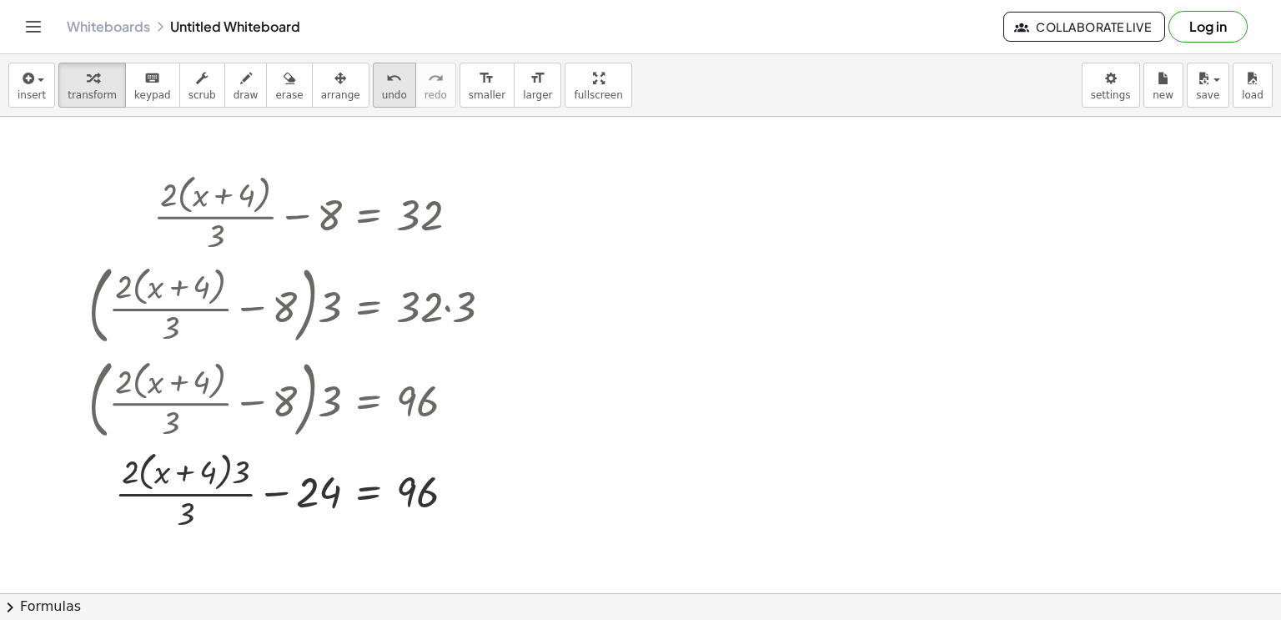
click at [382, 86] on div "undo" at bounding box center [394, 78] width 25 height 20
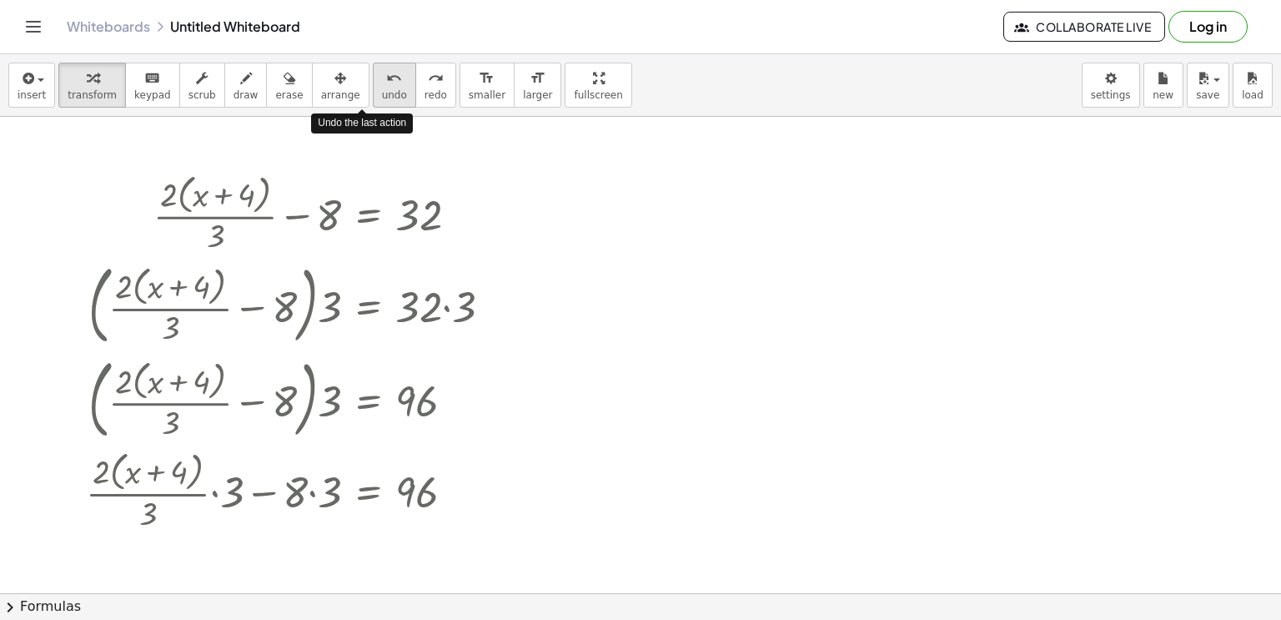
click at [386, 85] on icon "undo" at bounding box center [394, 78] width 16 height 20
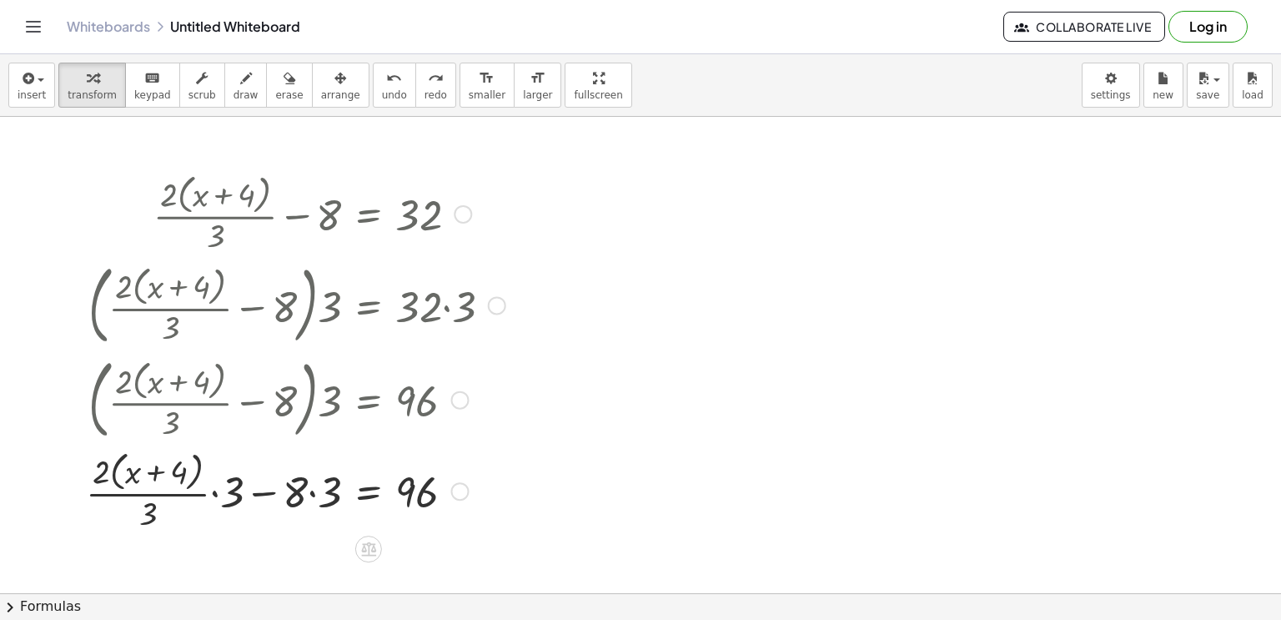
click at [214, 460] on div at bounding box center [296, 489] width 436 height 88
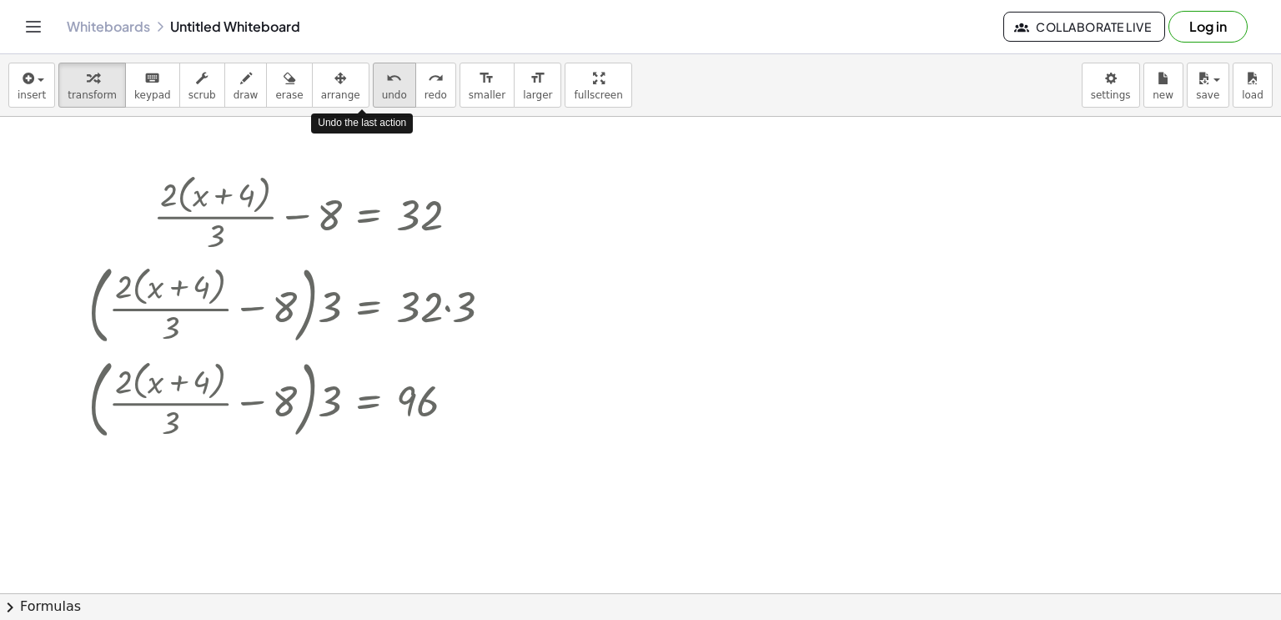
click at [386, 74] on icon "undo" at bounding box center [394, 78] width 16 height 20
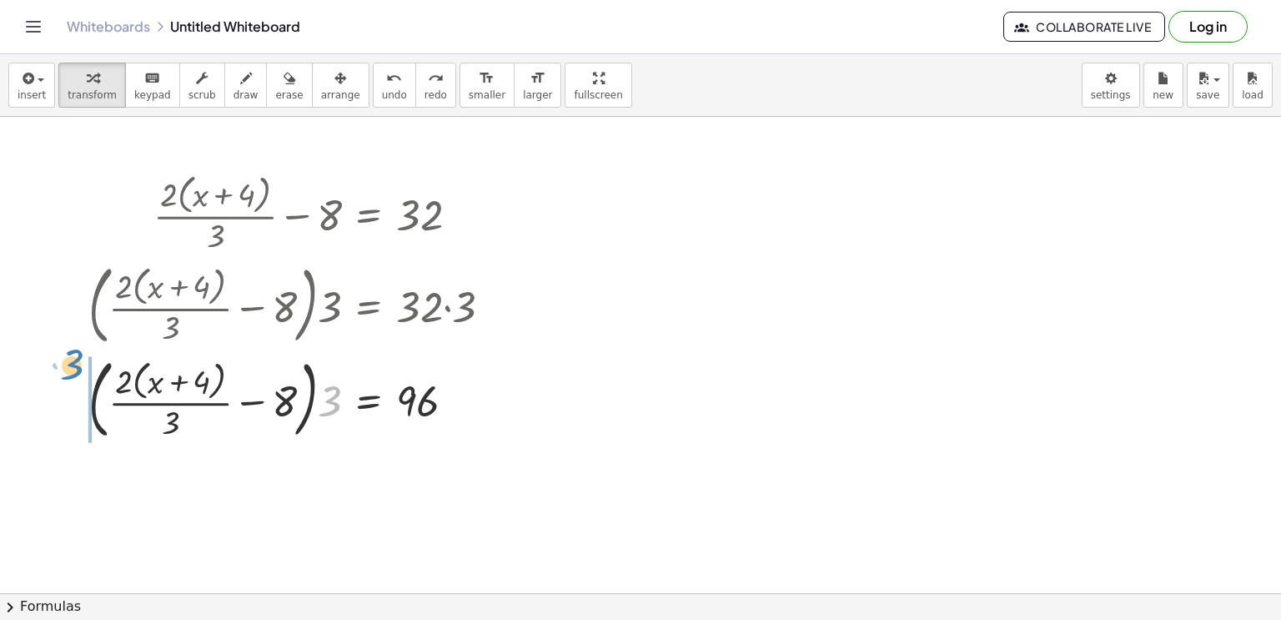
drag, startPoint x: 324, startPoint y: 405, endPoint x: 67, endPoint y: 368, distance: 260.3
click at [67, 368] on div "+ · 2 · ( + x + 4 ) · 3 − 8 = 32 · ( + · 2 · ( + x + 4 ) · 3 − 8 ) · 3 = · 32 ·…" at bounding box center [290, 306] width 455 height 285
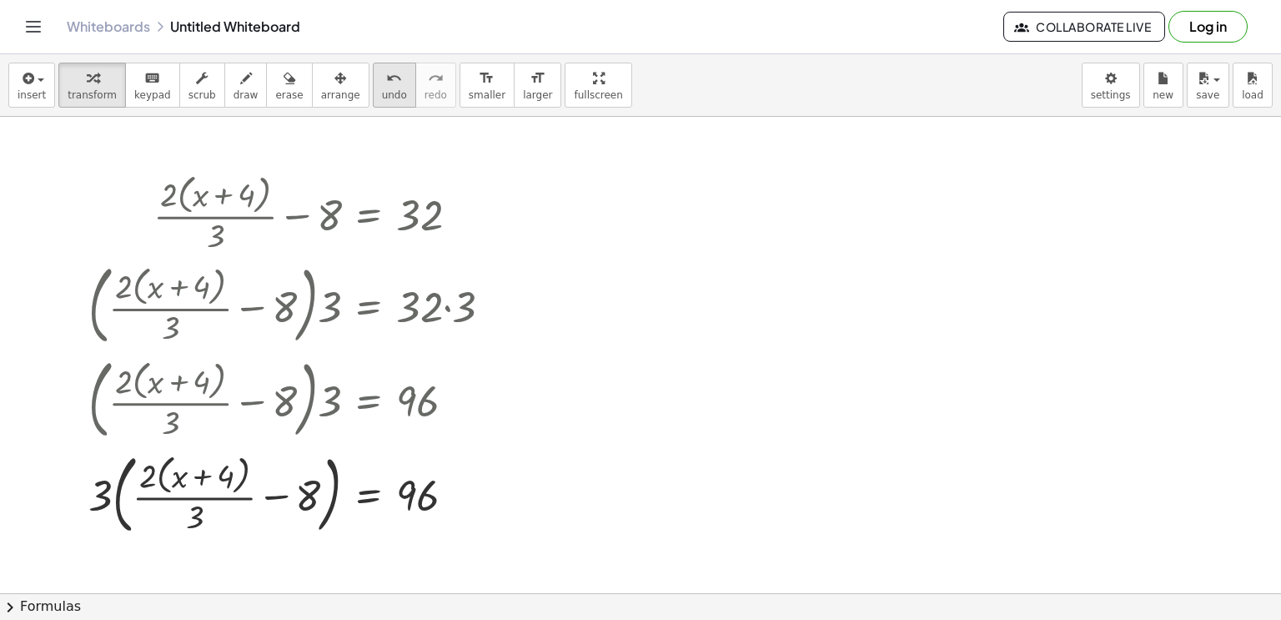
click at [386, 81] on icon "undo" at bounding box center [394, 78] width 16 height 20
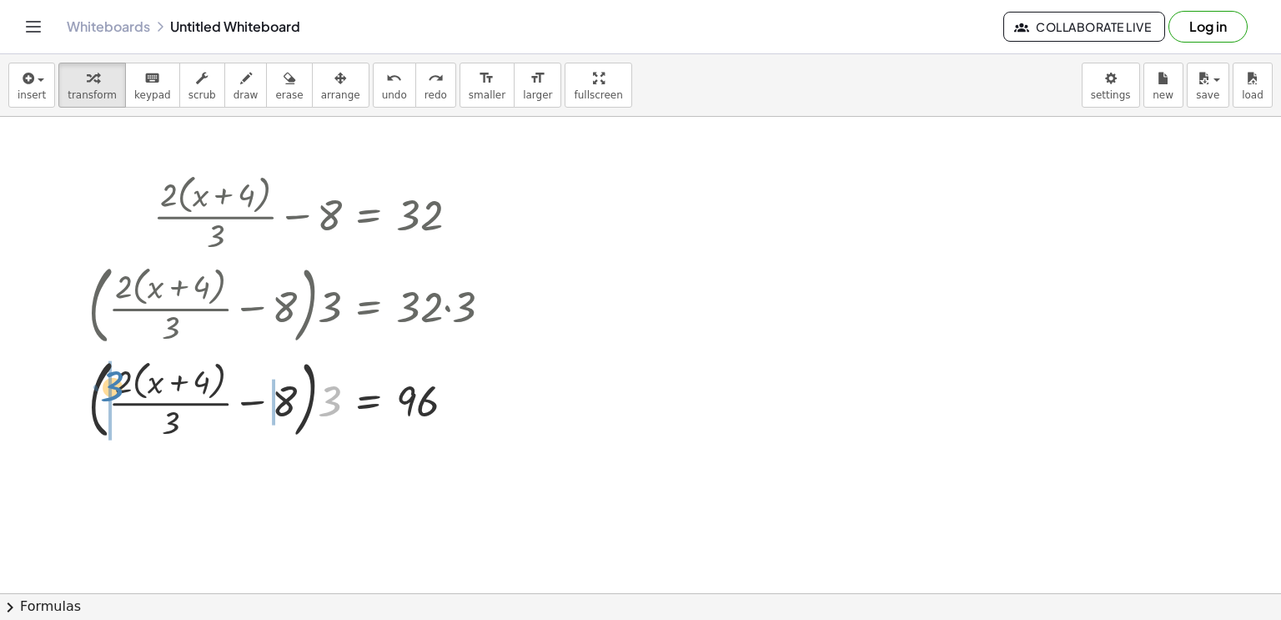
drag, startPoint x: 329, startPoint y: 397, endPoint x: 113, endPoint y: 382, distance: 217.4
click at [113, 382] on div at bounding box center [297, 398] width 434 height 94
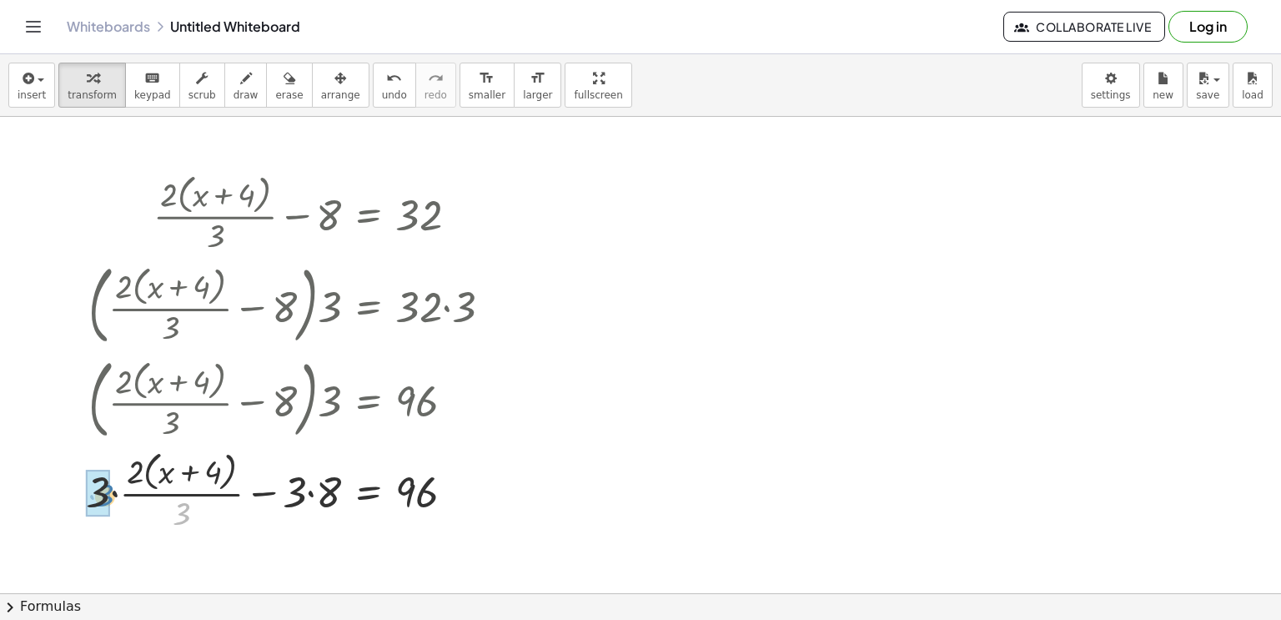
drag, startPoint x: 180, startPoint y: 505, endPoint x: 103, endPoint y: 488, distance: 79.5
click at [309, 493] on div at bounding box center [297, 489] width 434 height 63
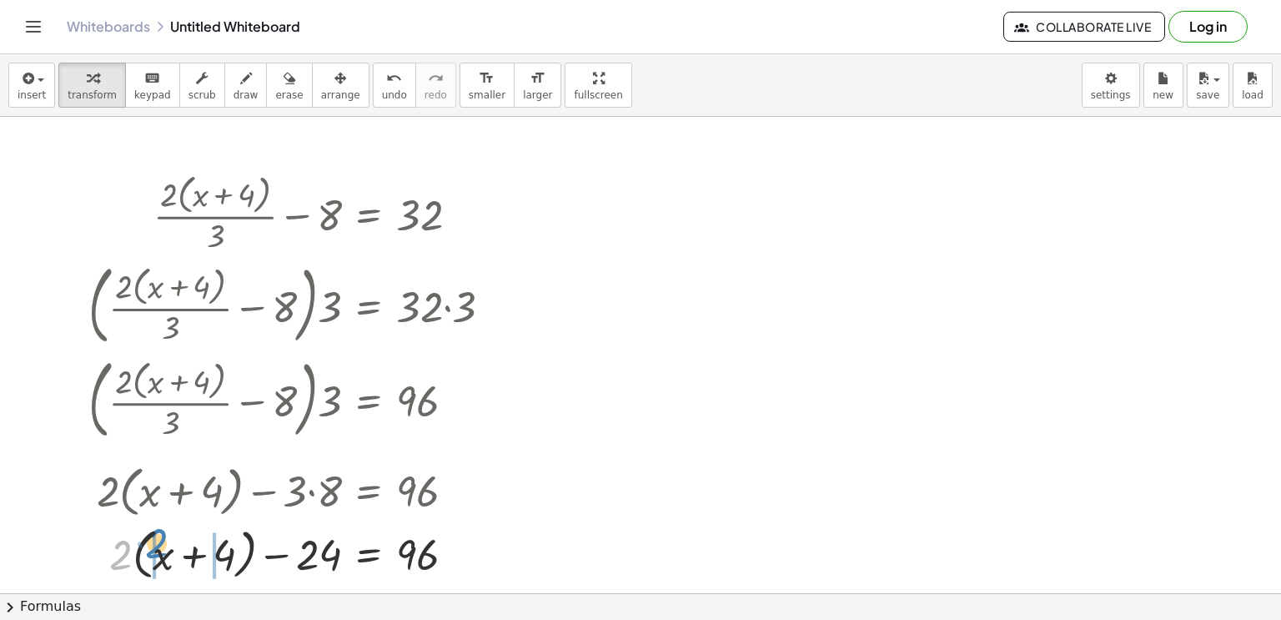
drag, startPoint x: 118, startPoint y: 550, endPoint x: 153, endPoint y: 539, distance: 37.7
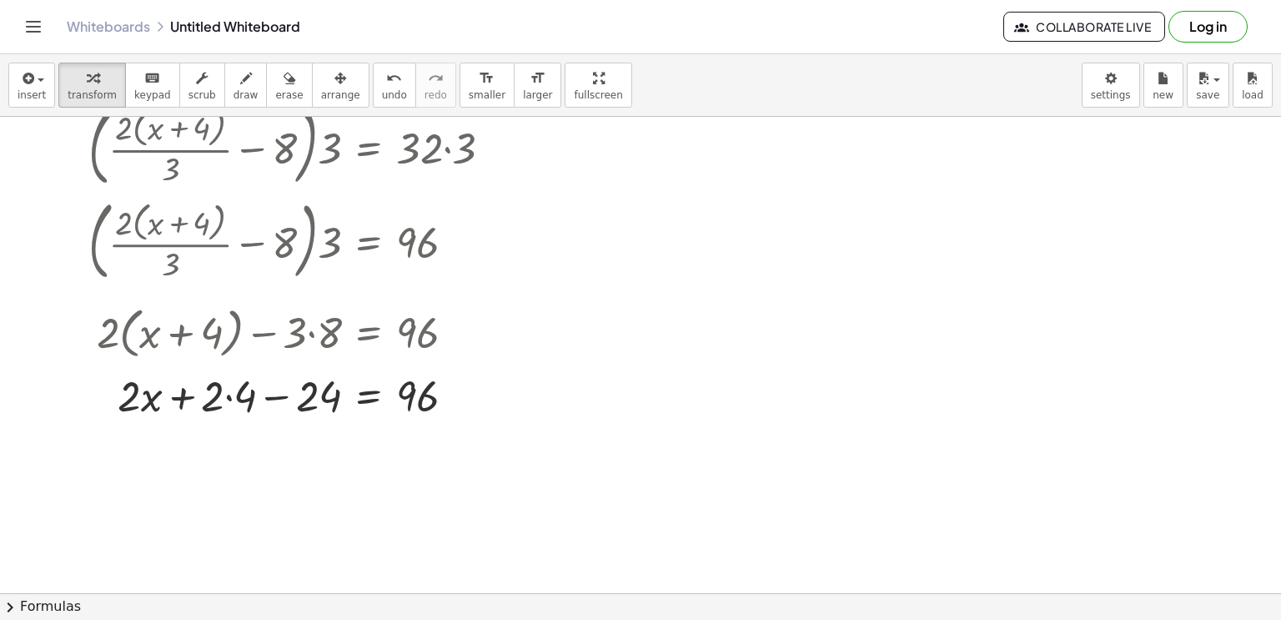
scroll to position [165, 0]
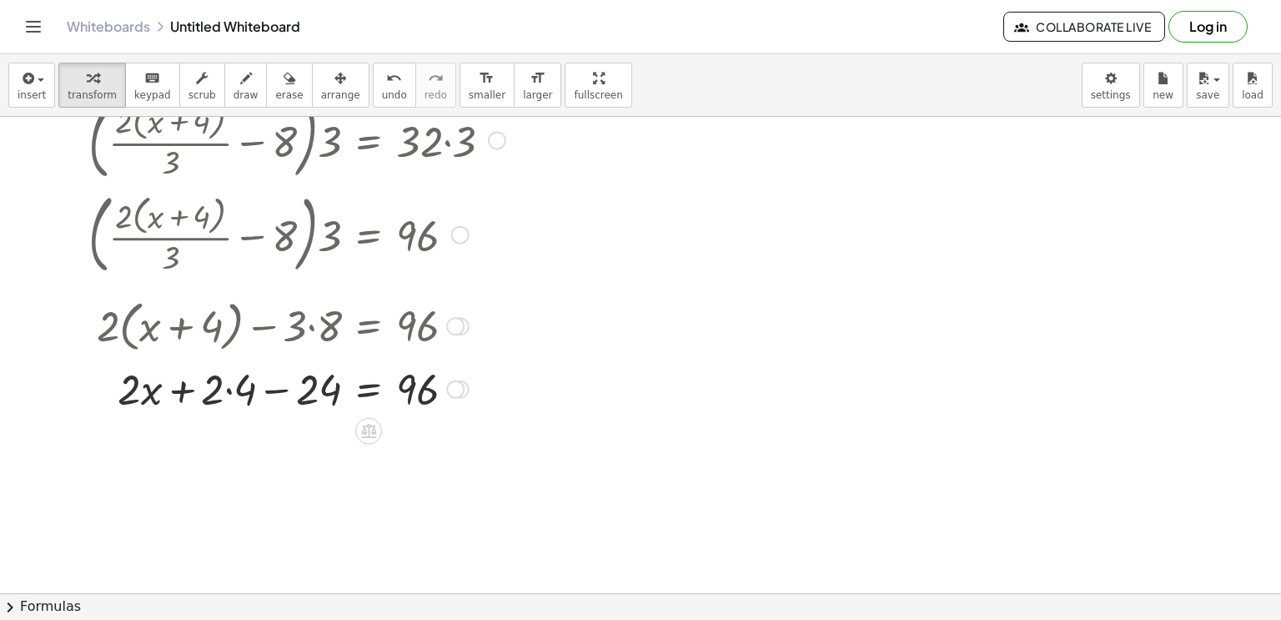
click at [230, 390] on div at bounding box center [297, 387] width 434 height 57
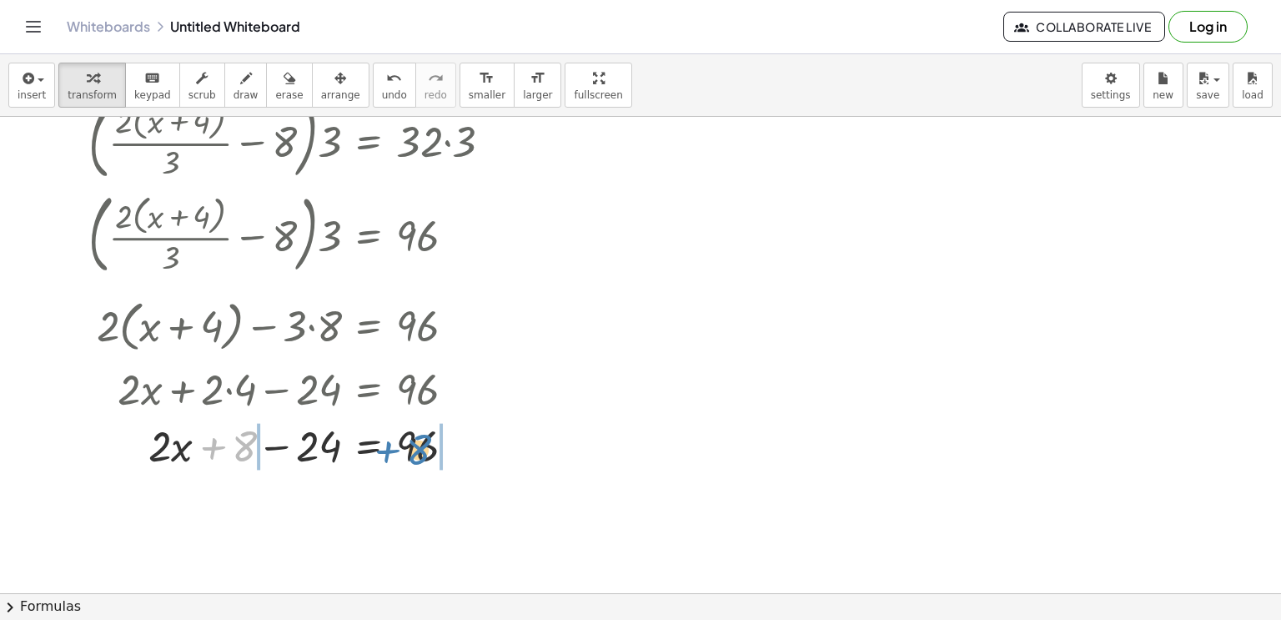
drag, startPoint x: 244, startPoint y: 448, endPoint x: 417, endPoint y: 451, distance: 173.5
click at [417, 451] on div at bounding box center [297, 443] width 434 height 57
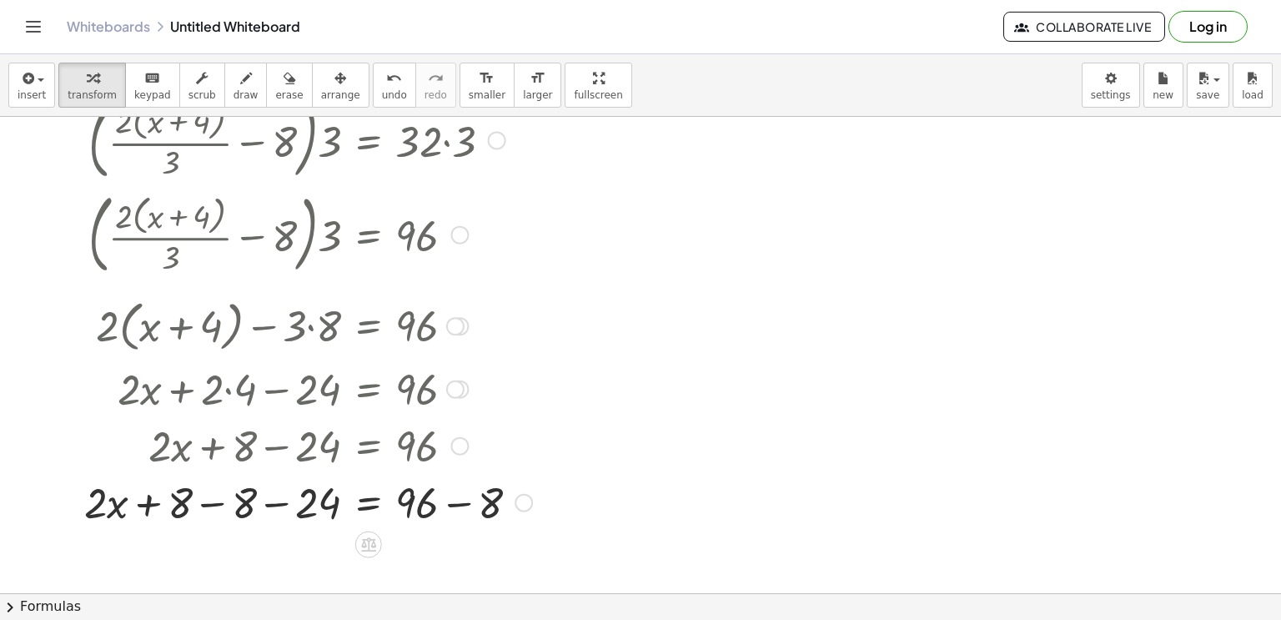
click at [279, 499] on div at bounding box center [308, 500] width 465 height 57
click at [382, 93] on span "undo" at bounding box center [394, 95] width 25 height 12
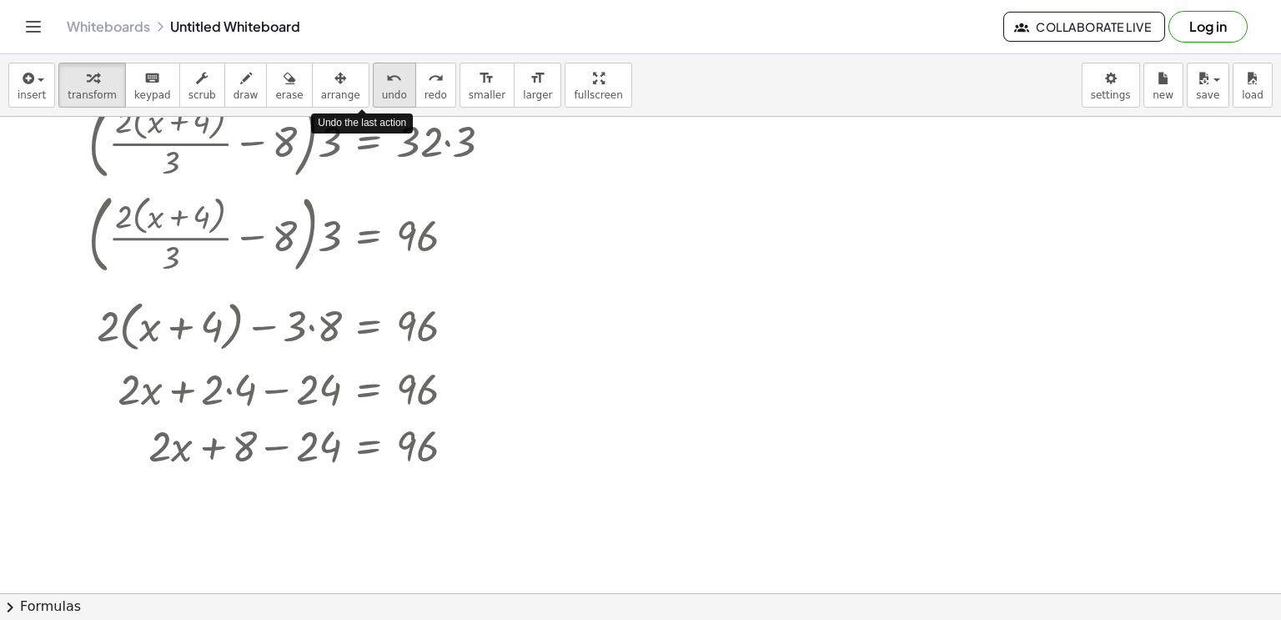
click at [382, 93] on span "undo" at bounding box center [394, 95] width 25 height 12
click at [271, 444] on div at bounding box center [297, 443] width 434 height 57
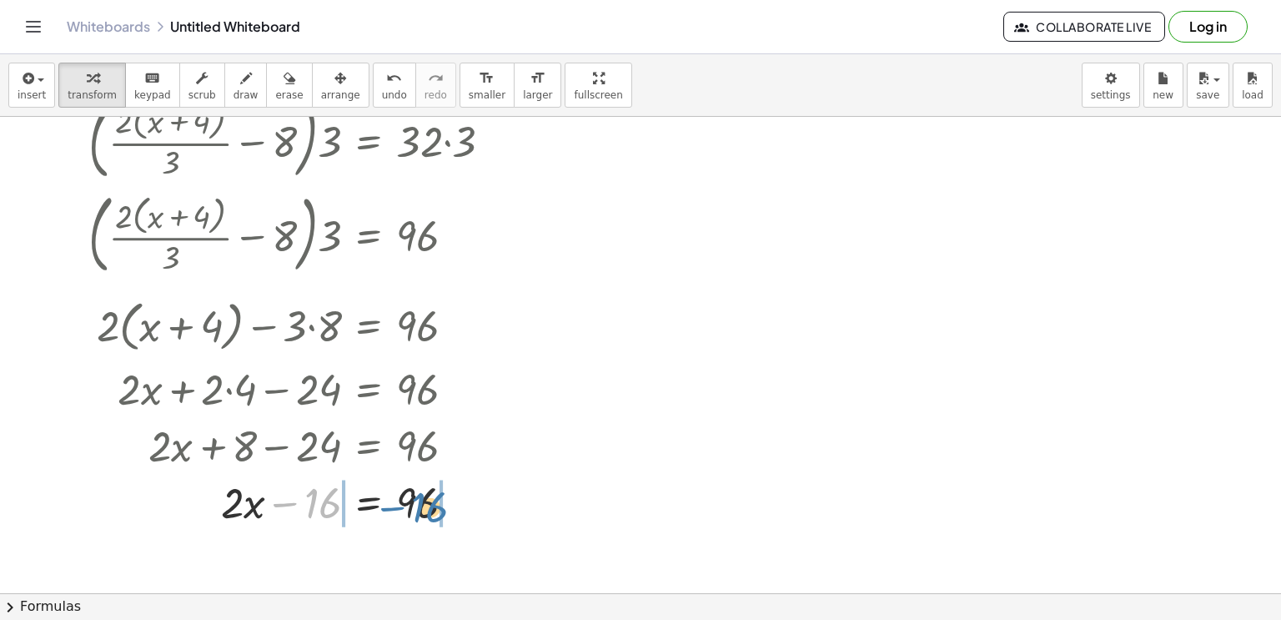
drag, startPoint x: 324, startPoint y: 506, endPoint x: 431, endPoint y: 510, distance: 107.6
click at [431, 510] on div at bounding box center [297, 500] width 434 height 57
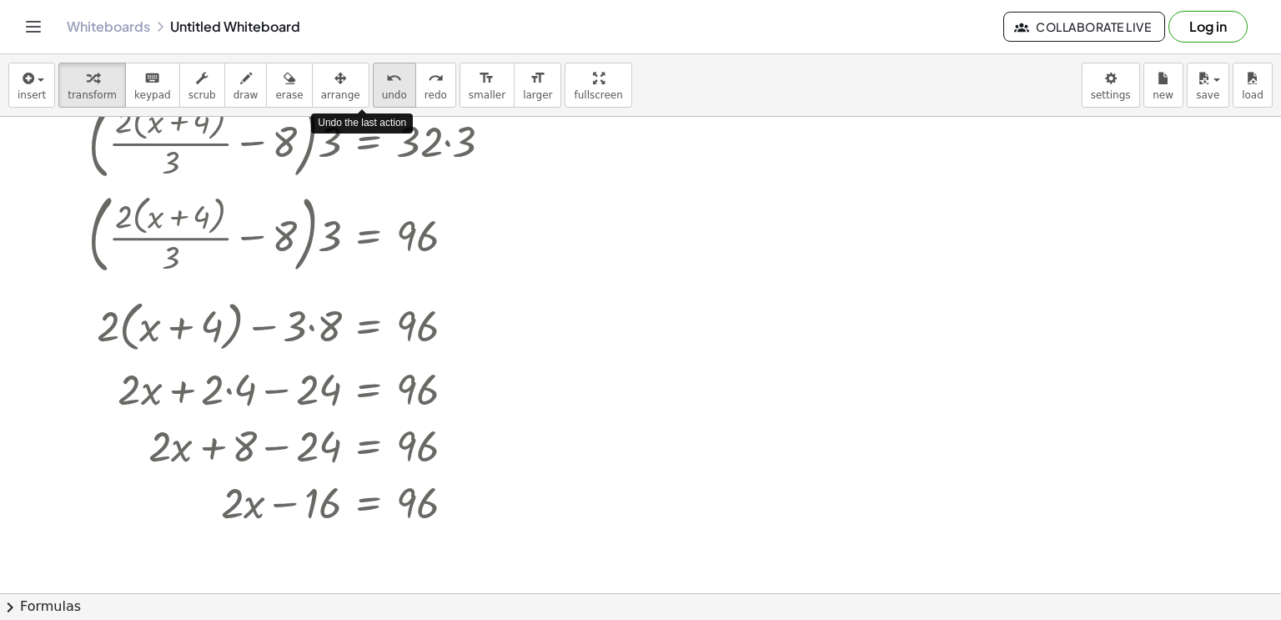
click at [382, 93] on span "undo" at bounding box center [394, 95] width 25 height 12
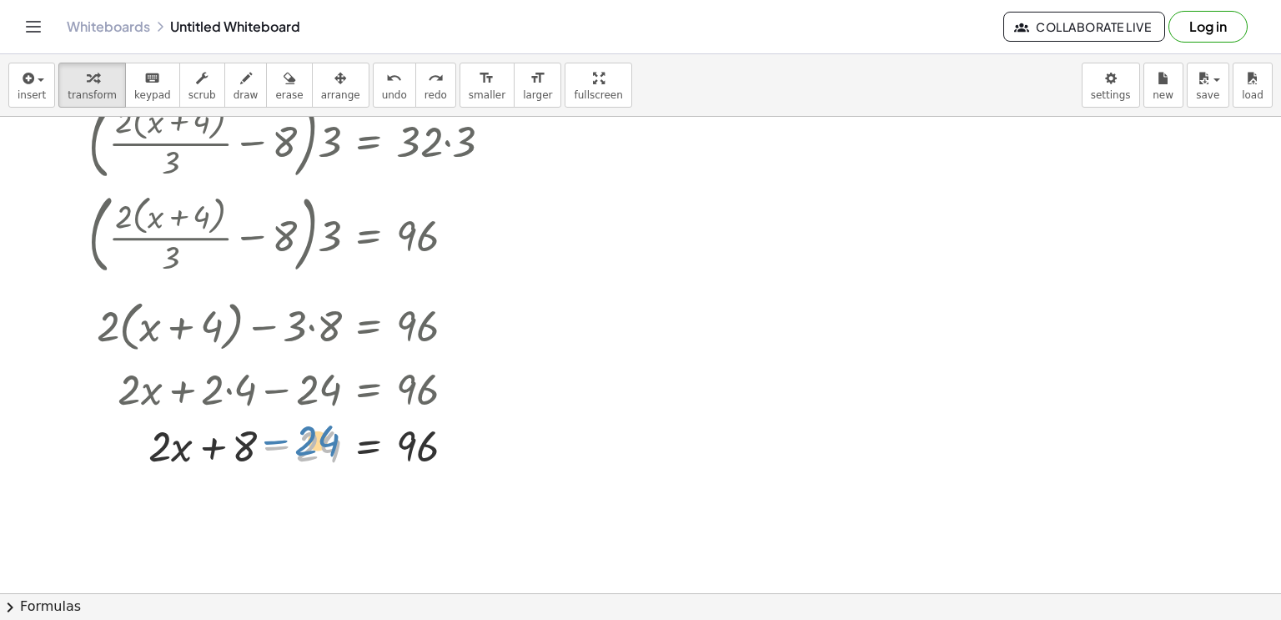
click at [275, 436] on div at bounding box center [297, 443] width 434 height 57
click at [279, 448] on div at bounding box center [297, 443] width 434 height 57
drag, startPoint x: 236, startPoint y: 444, endPoint x: 240, endPoint y: 425, distance: 18.8
click at [240, 425] on div at bounding box center [297, 443] width 434 height 57
drag, startPoint x: 243, startPoint y: 441, endPoint x: 393, endPoint y: 443, distance: 150.1
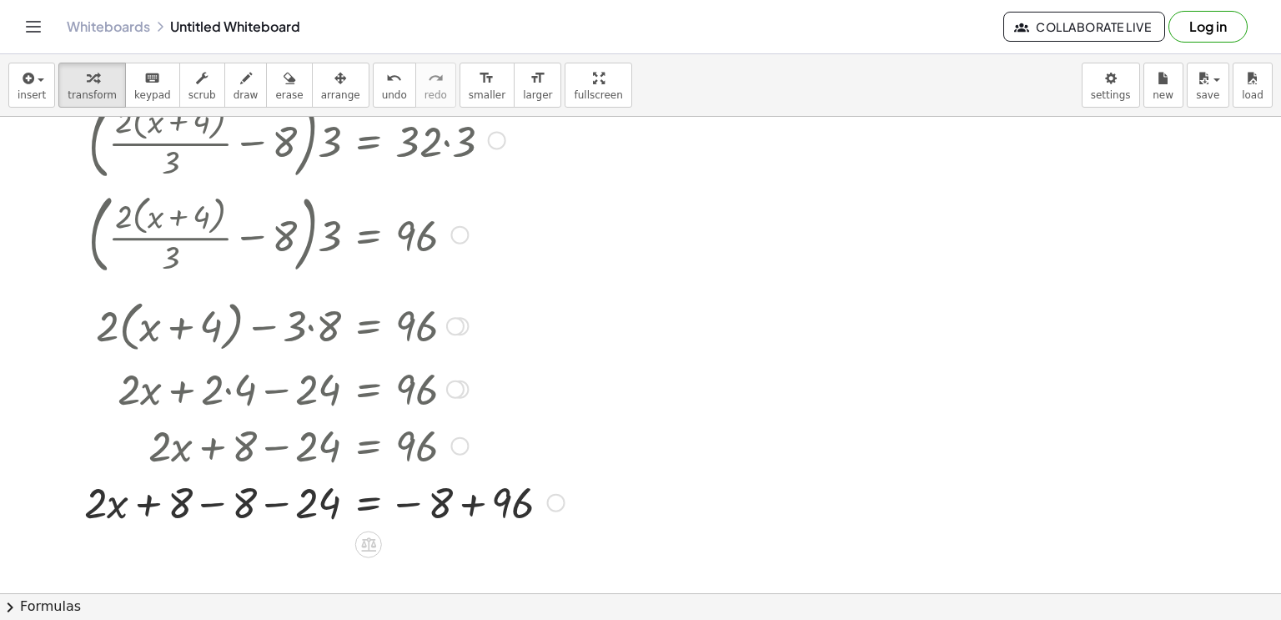
click at [414, 501] on div at bounding box center [324, 500] width 497 height 57
click at [465, 505] on div at bounding box center [324, 500] width 497 height 57
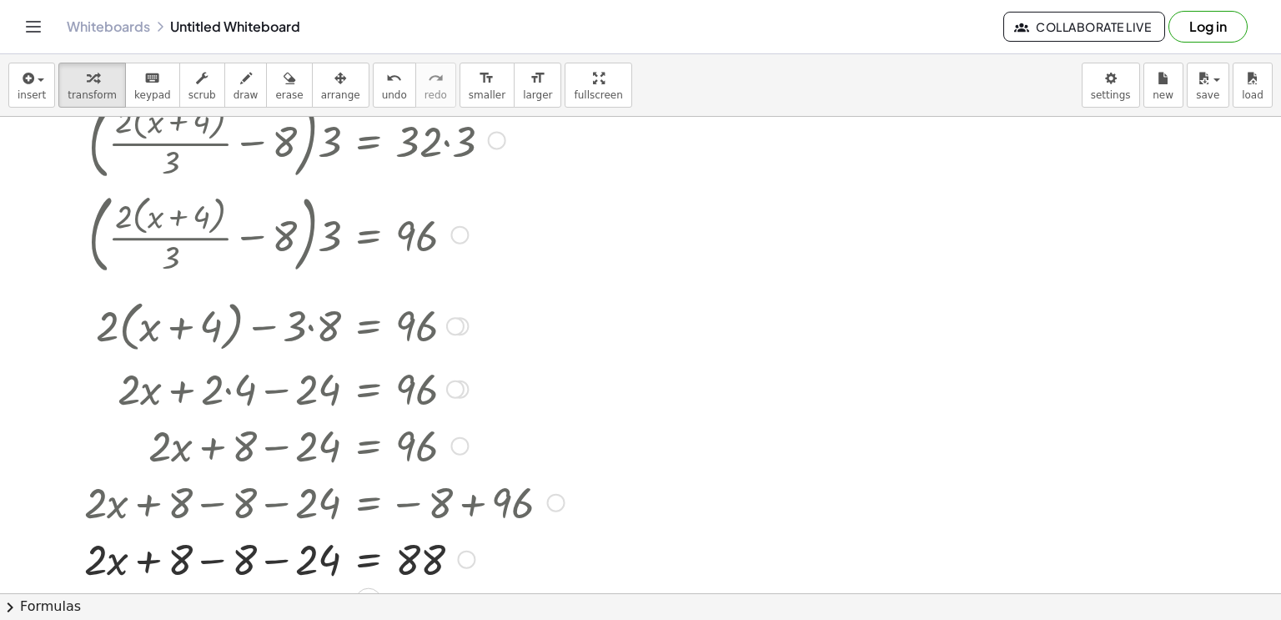
click at [274, 557] on div at bounding box center [324, 557] width 497 height 57
click at [274, 560] on div at bounding box center [324, 557] width 497 height 57
drag, startPoint x: 306, startPoint y: 562, endPoint x: 414, endPoint y: 555, distance: 107.9
click at [414, 555] on div at bounding box center [324, 557] width 497 height 57
click at [386, 71] on icon "undo" at bounding box center [394, 78] width 16 height 20
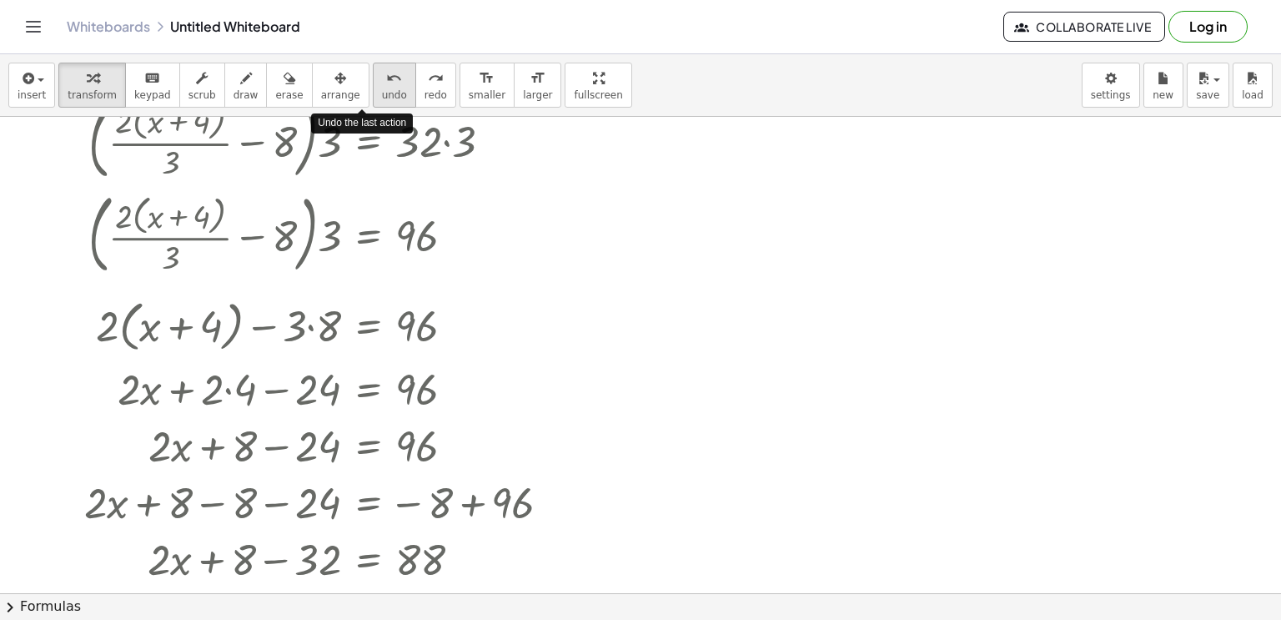
click at [386, 71] on icon "undo" at bounding box center [394, 78] width 16 height 20
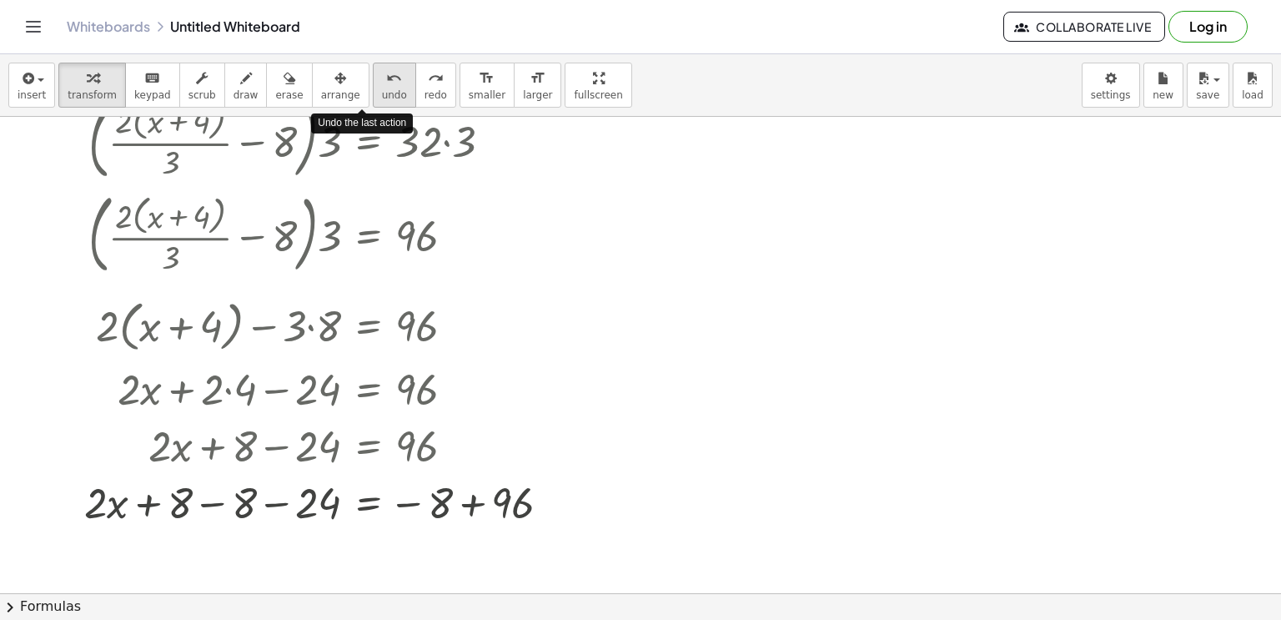
click at [386, 71] on icon "undo" at bounding box center [394, 78] width 16 height 20
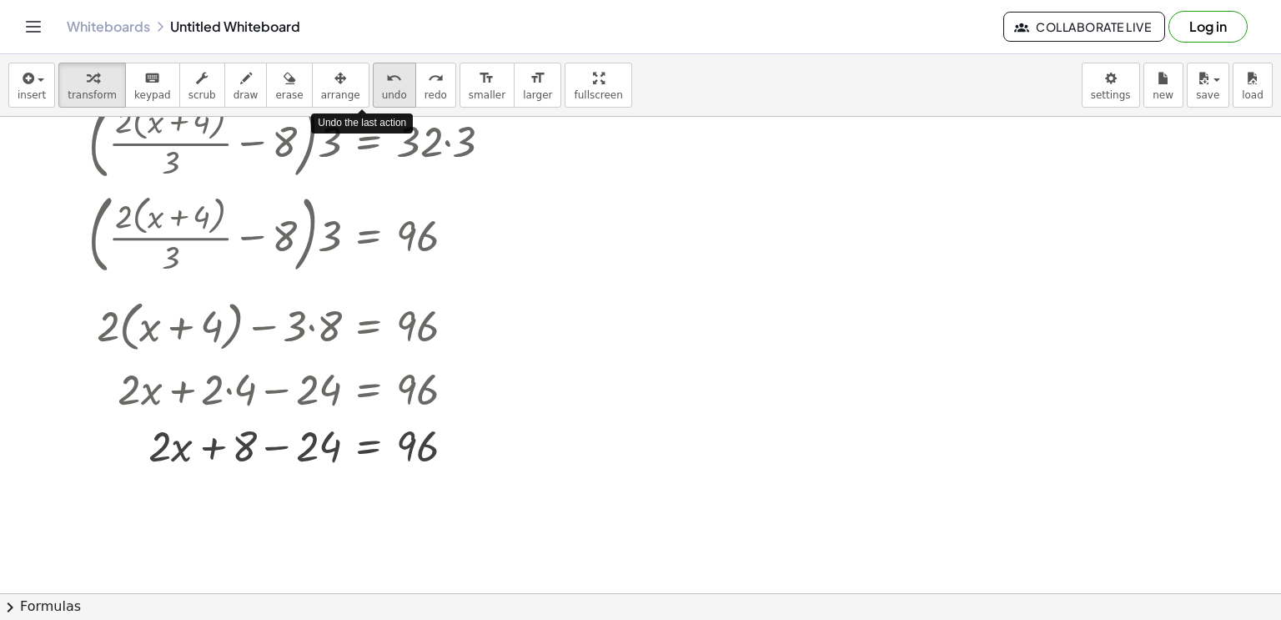
click at [386, 71] on icon "undo" at bounding box center [394, 78] width 16 height 20
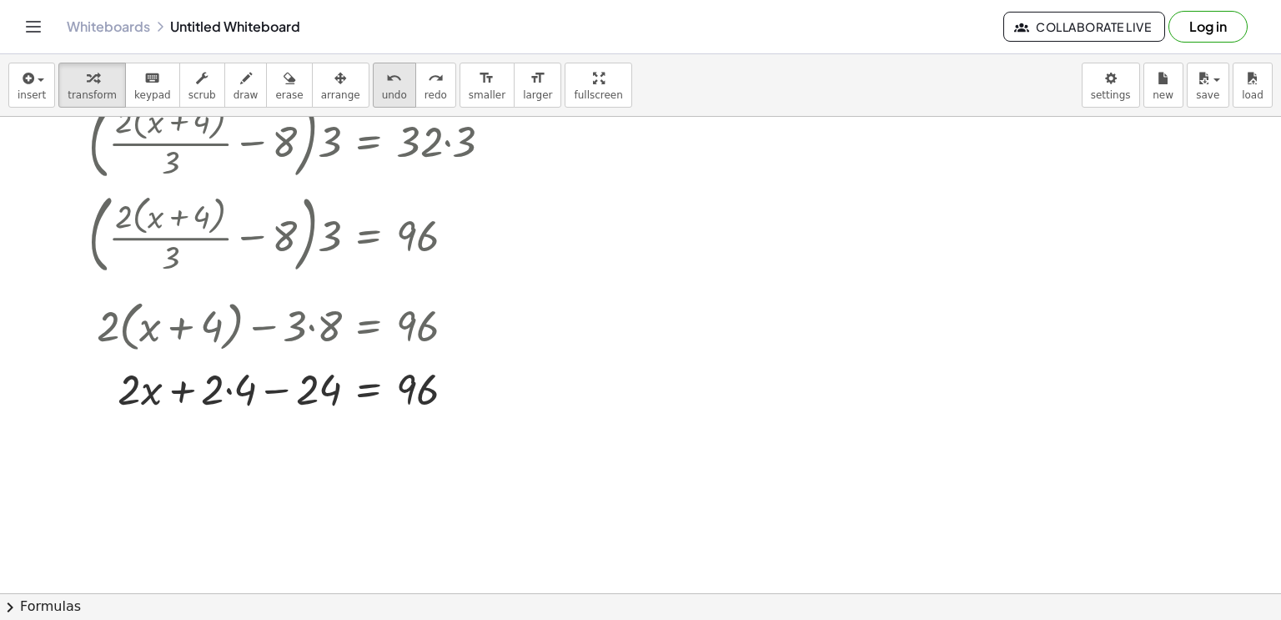
click at [373, 71] on button "undo undo" at bounding box center [394, 85] width 43 height 45
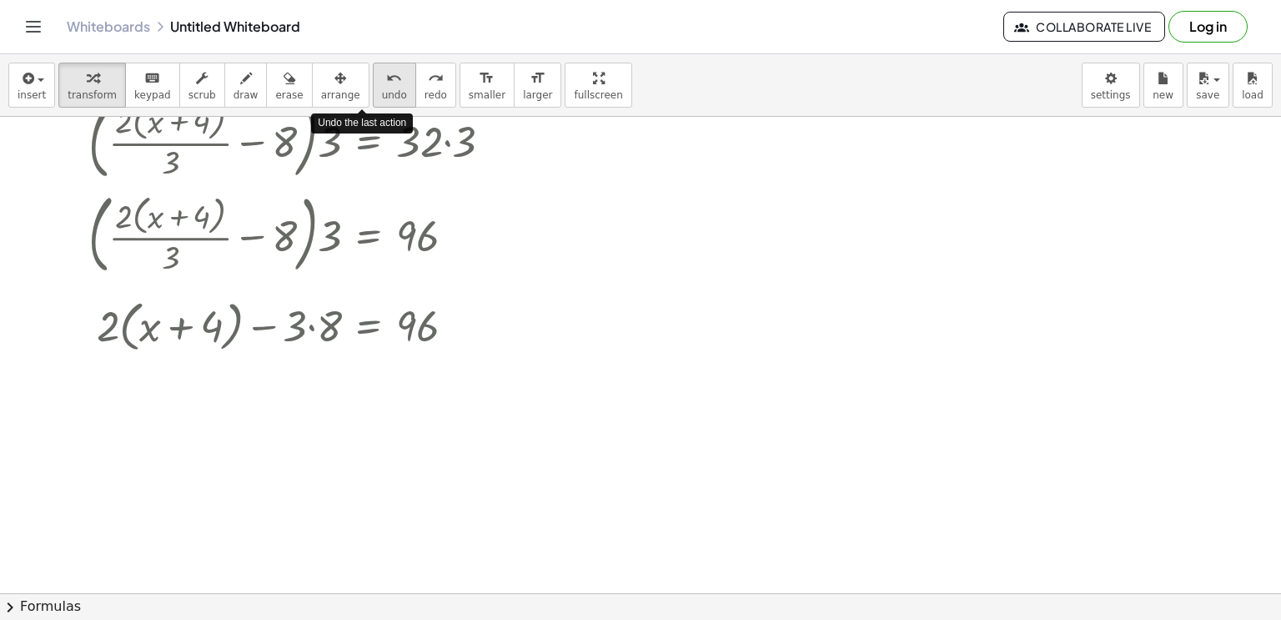
click at [376, 93] on button "undo undo" at bounding box center [394, 85] width 43 height 45
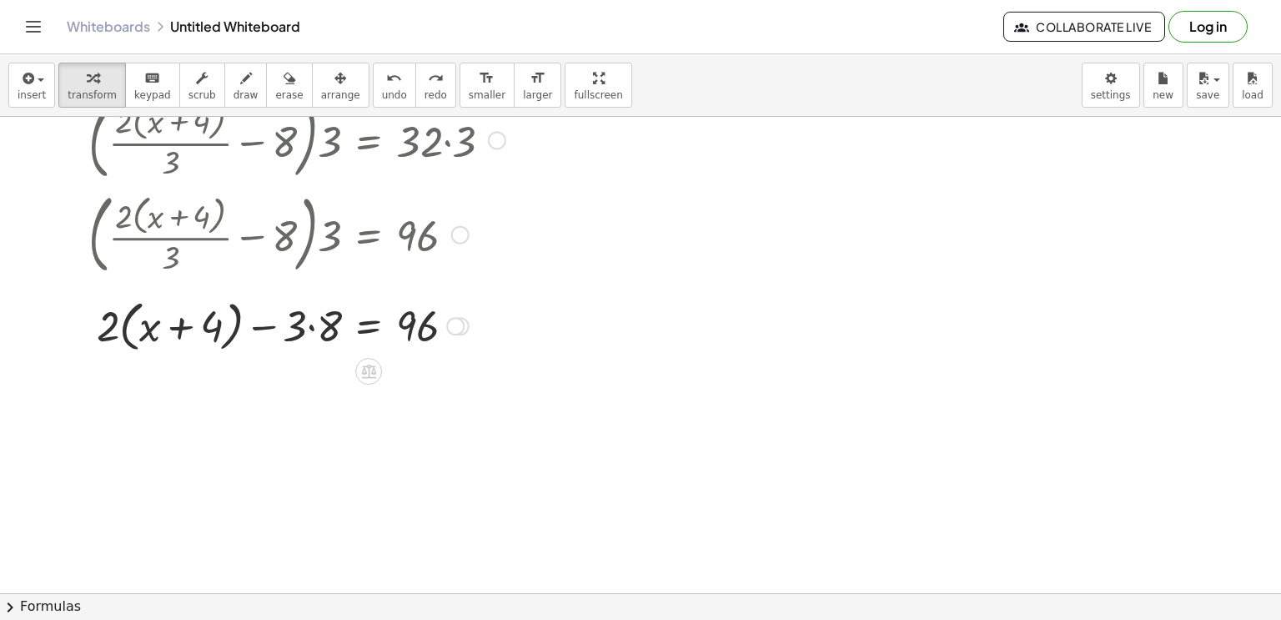
click at [314, 321] on div at bounding box center [297, 324] width 434 height 63
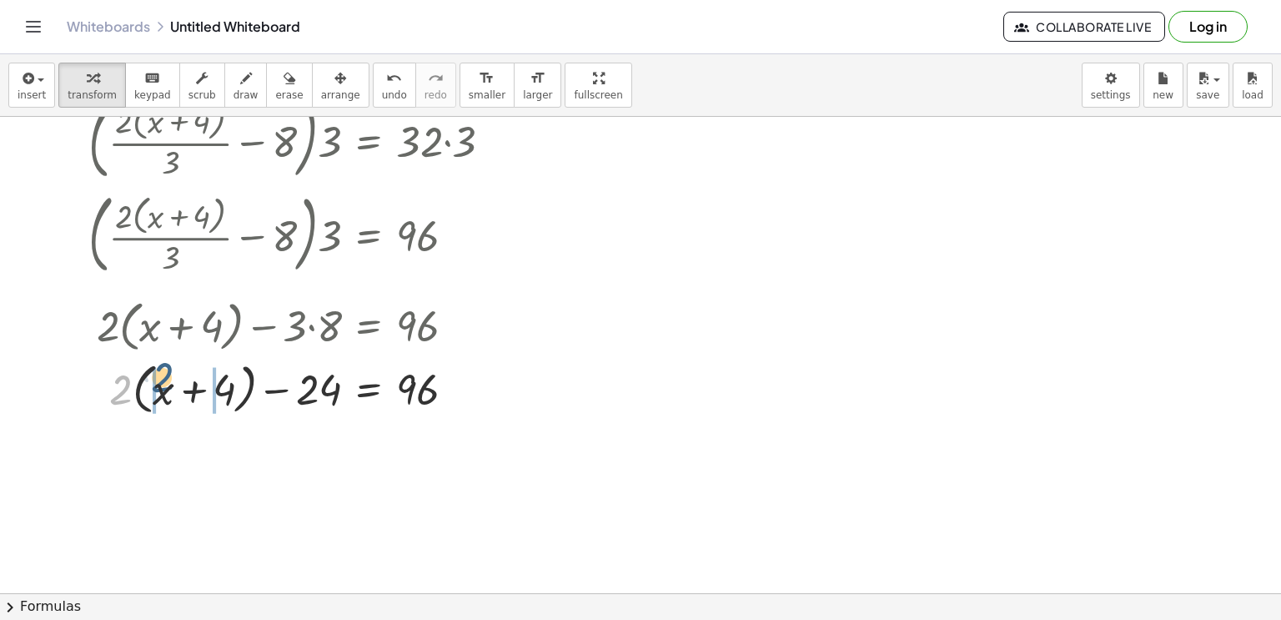
drag, startPoint x: 116, startPoint y: 398, endPoint x: 158, endPoint y: 385, distance: 43.5
click at [158, 385] on div at bounding box center [297, 387] width 434 height 63
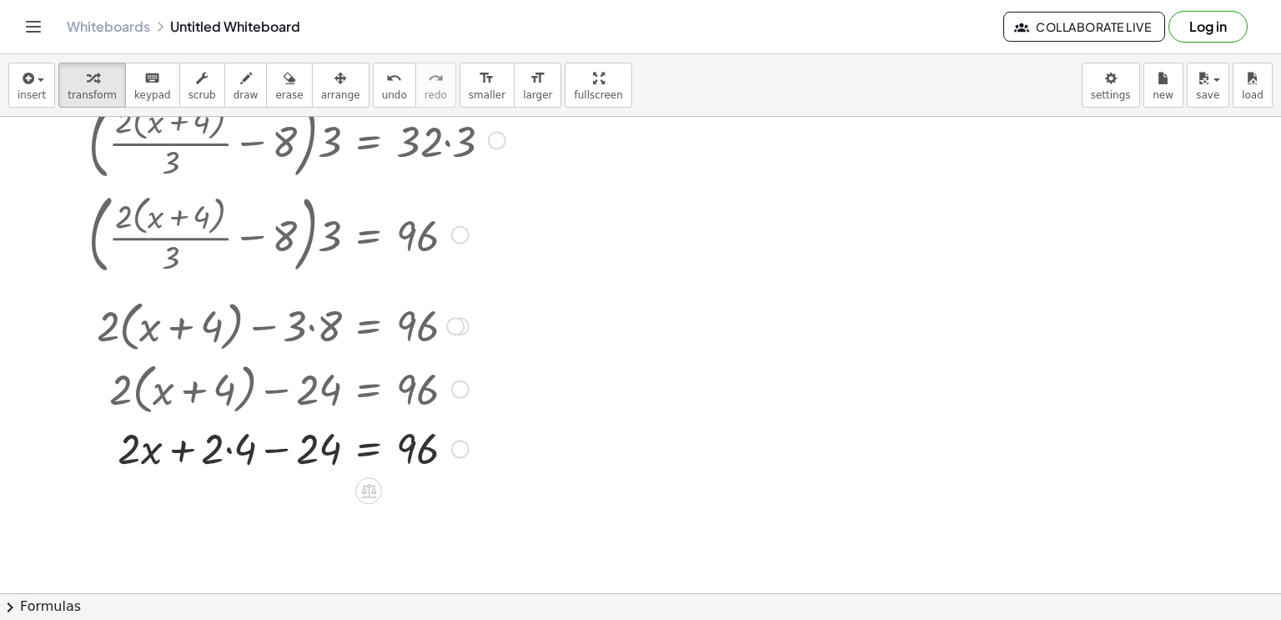
click at [226, 451] on div at bounding box center [297, 447] width 434 height 57
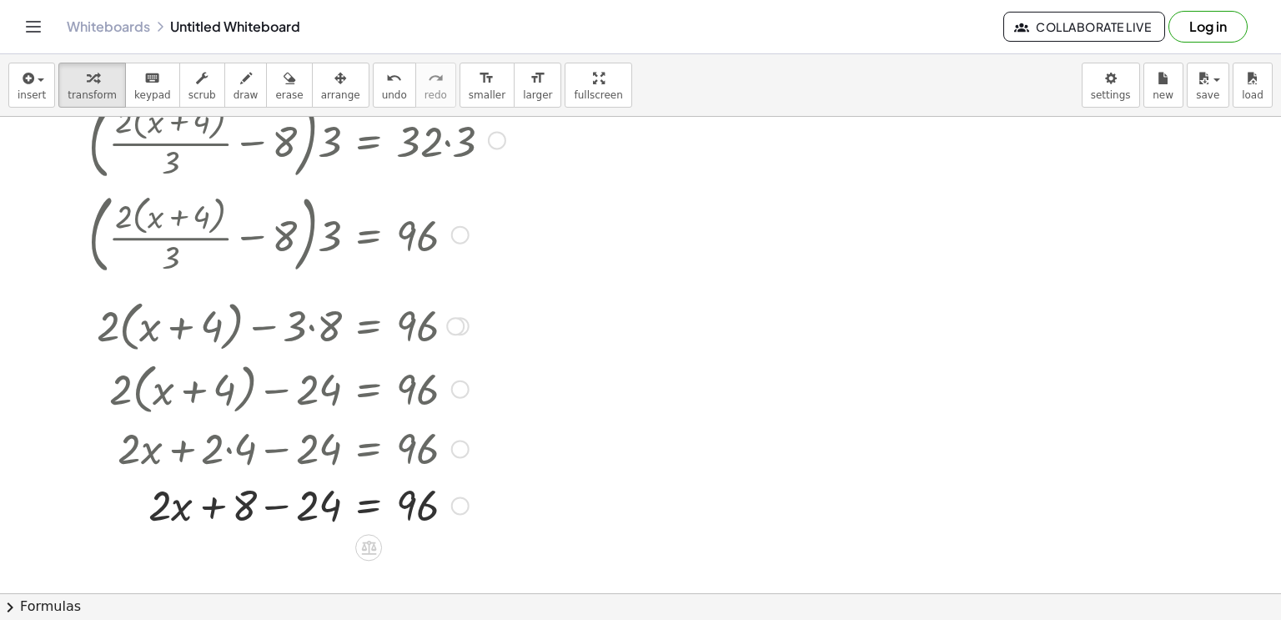
click at [278, 504] on div at bounding box center [297, 503] width 434 height 57
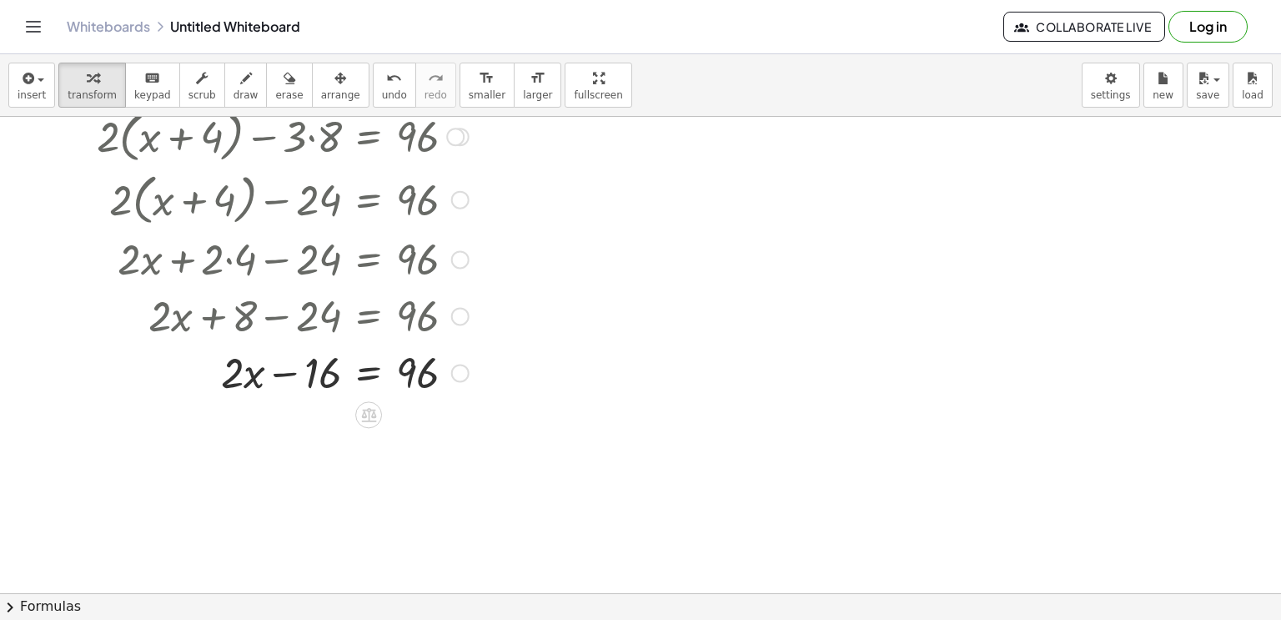
scroll to position [360, 0]
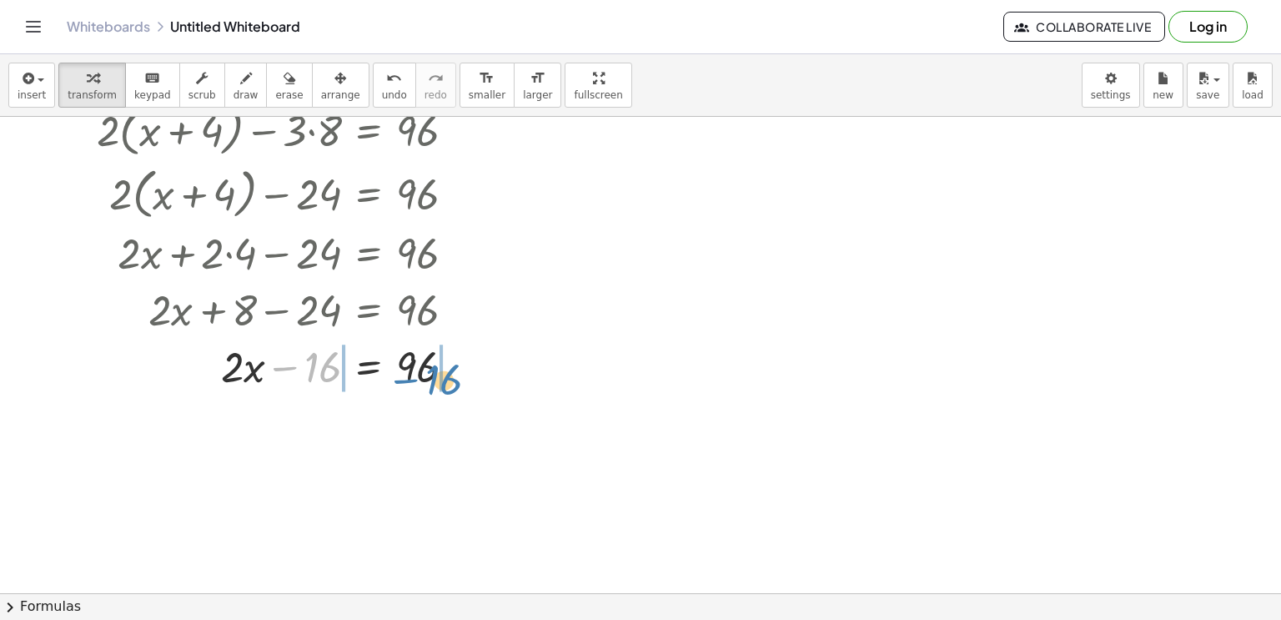
drag, startPoint x: 317, startPoint y: 360, endPoint x: 438, endPoint y: 373, distance: 121.6
click at [438, 373] on div at bounding box center [297, 365] width 434 height 57
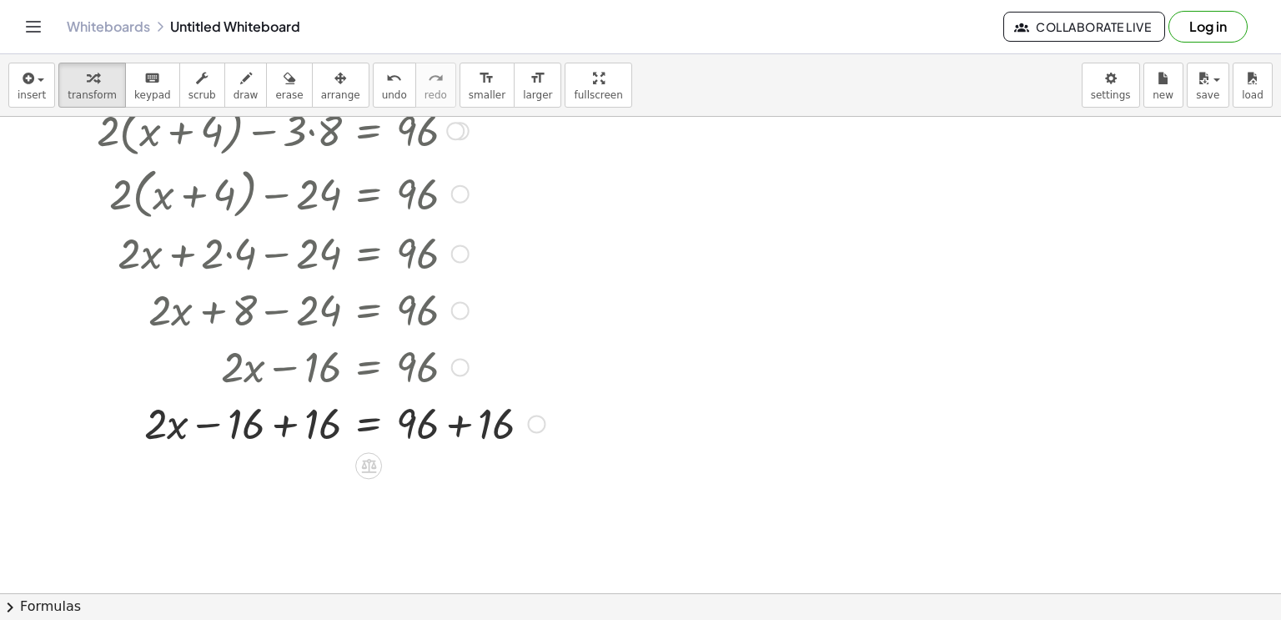
click at [281, 421] on div at bounding box center [316, 422] width 473 height 57
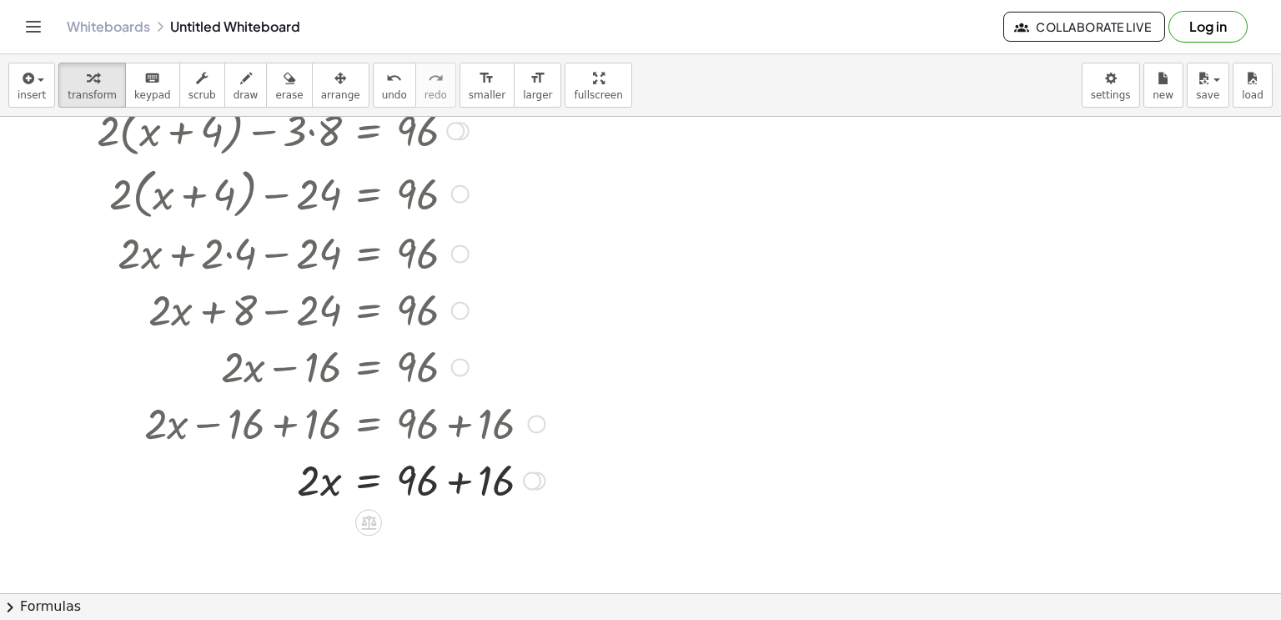
click at [462, 484] on div at bounding box center [316, 478] width 473 height 57
drag, startPoint x: 310, startPoint y: 535, endPoint x: 435, endPoint y: 543, distance: 124.5
click at [435, 543] on div at bounding box center [316, 535] width 473 height 57
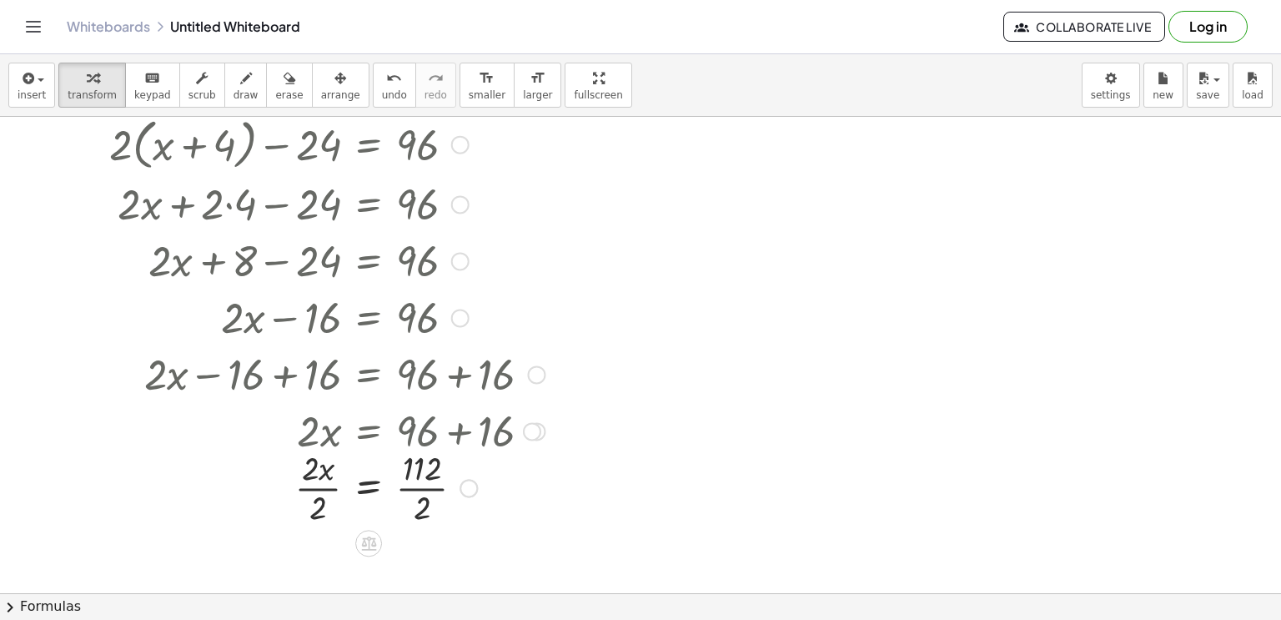
scroll to position [414, 0]
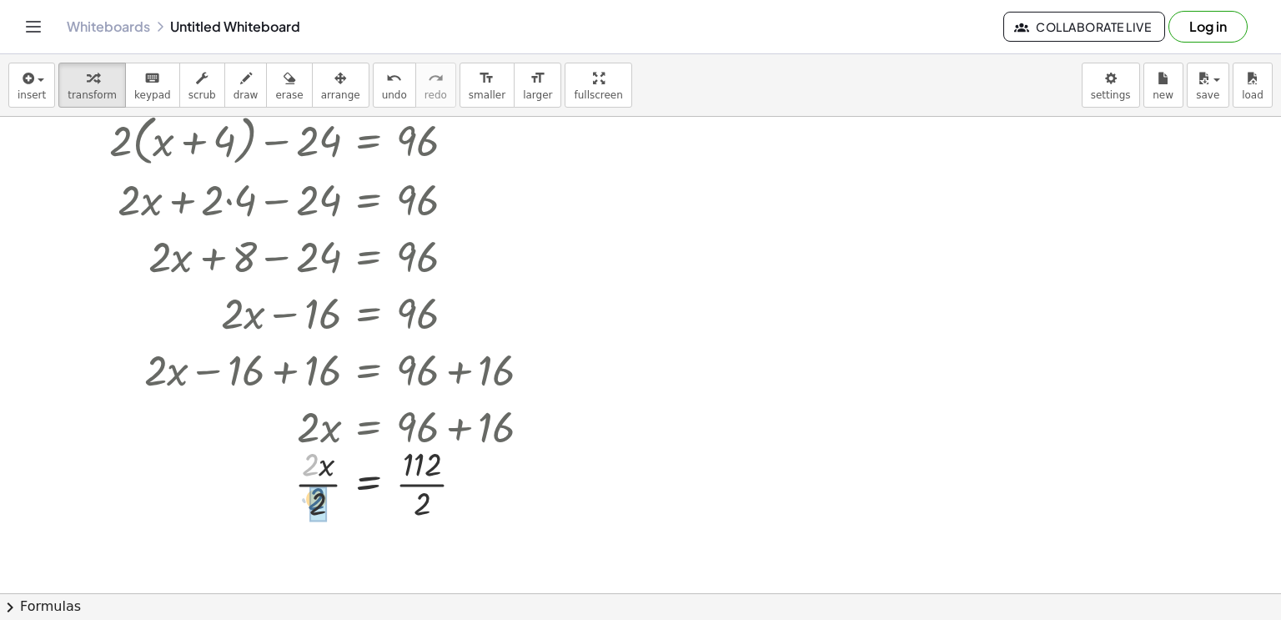
drag, startPoint x: 309, startPoint y: 462, endPoint x: 314, endPoint y: 499, distance: 37.2
click at [420, 484] on div at bounding box center [316, 481] width 473 height 83
click at [1171, 90] on span "new" at bounding box center [1163, 95] width 21 height 12
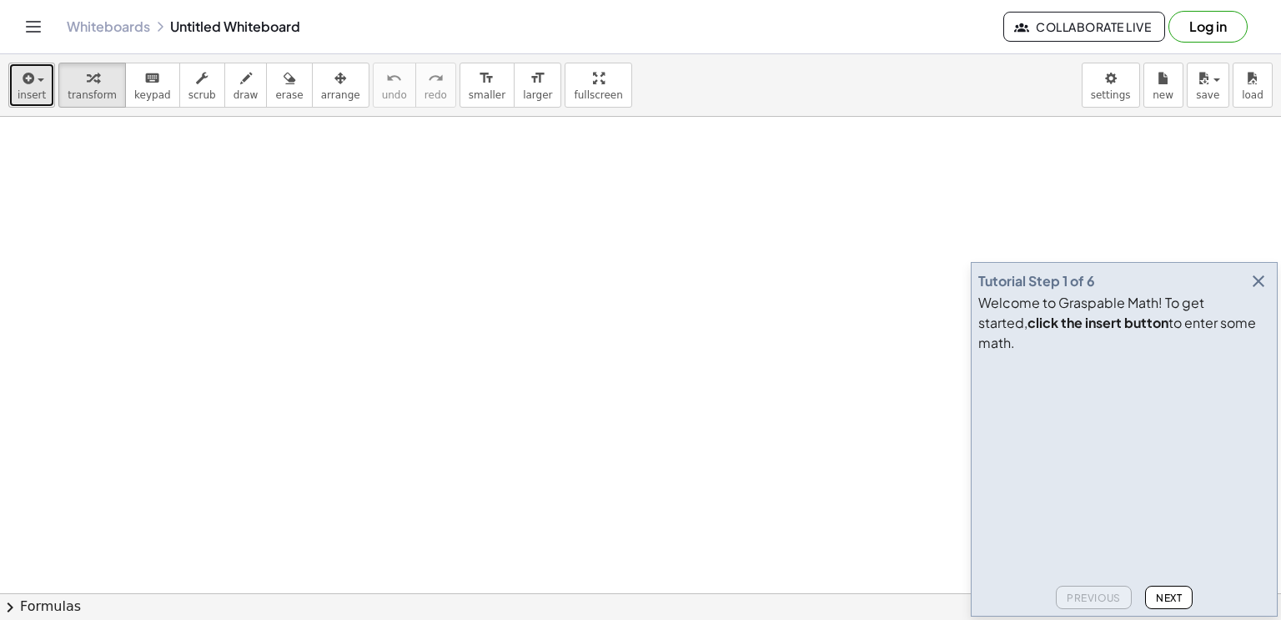
click at [37, 95] on span "insert" at bounding box center [32, 95] width 28 height 12
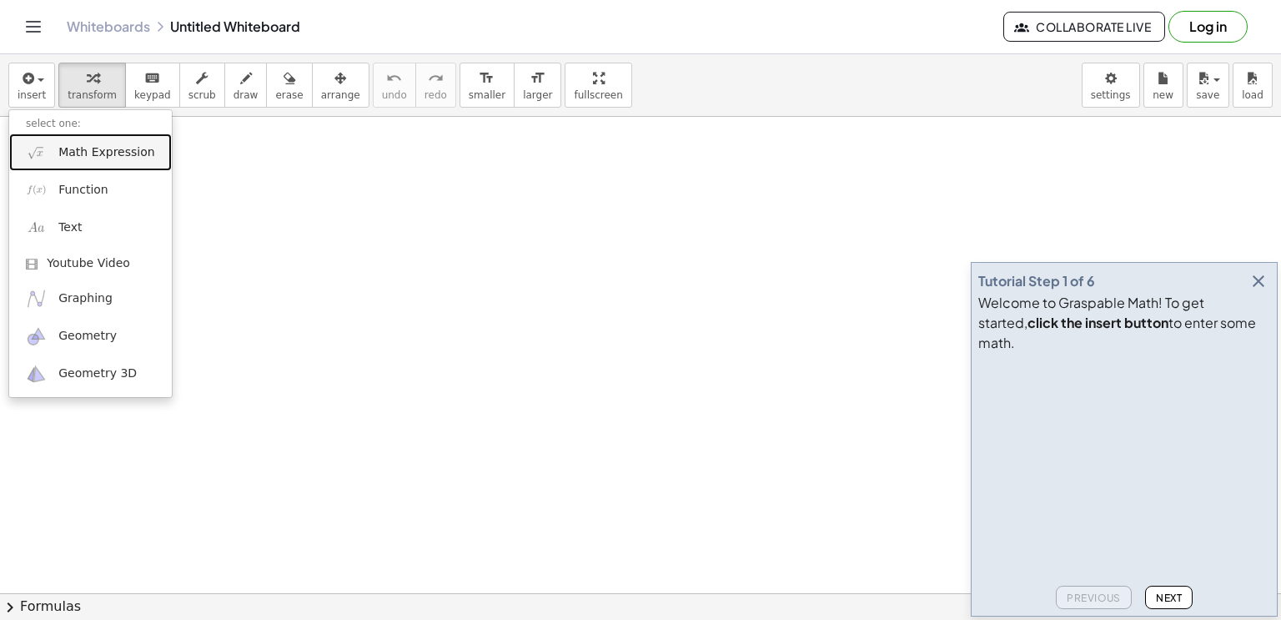
click at [94, 152] on span "Math Expression" at bounding box center [106, 152] width 96 height 17
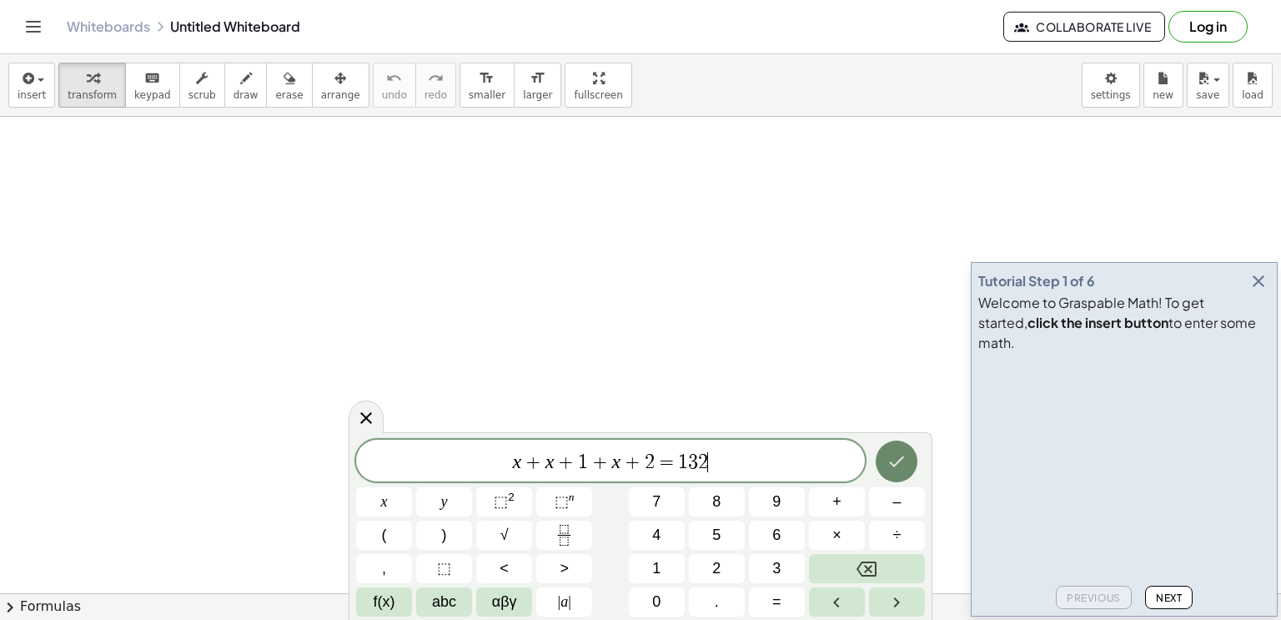
click at [913, 461] on button "Done" at bounding box center [897, 461] width 42 height 42
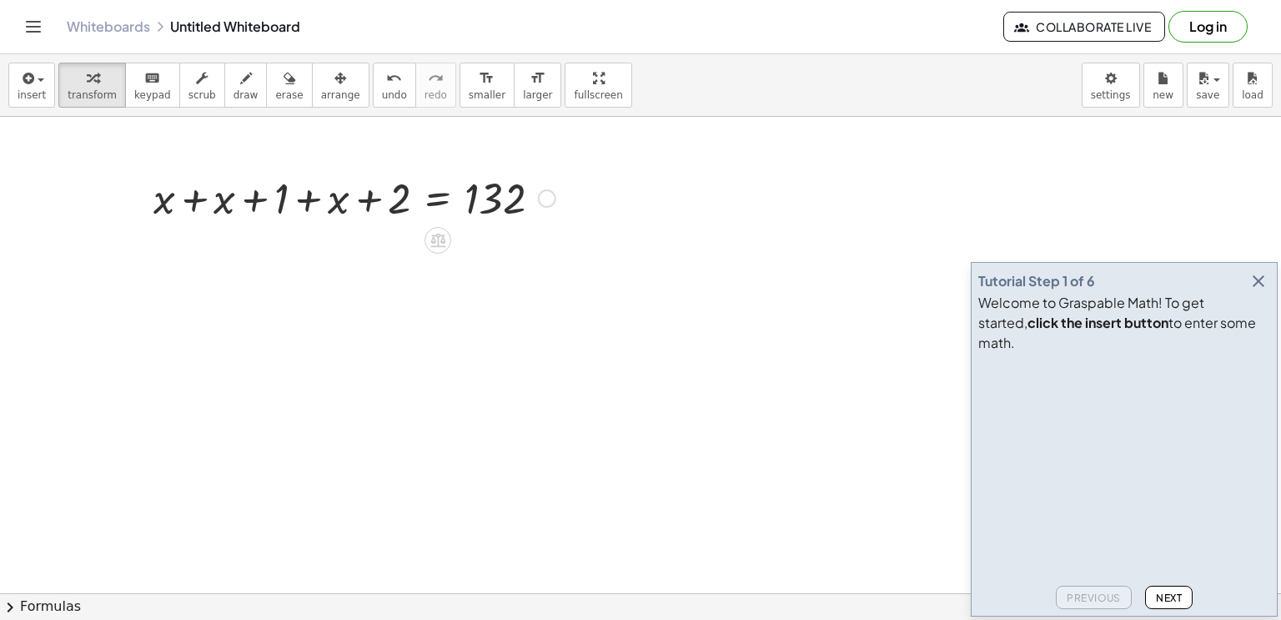
click at [199, 193] on div at bounding box center [354, 196] width 419 height 57
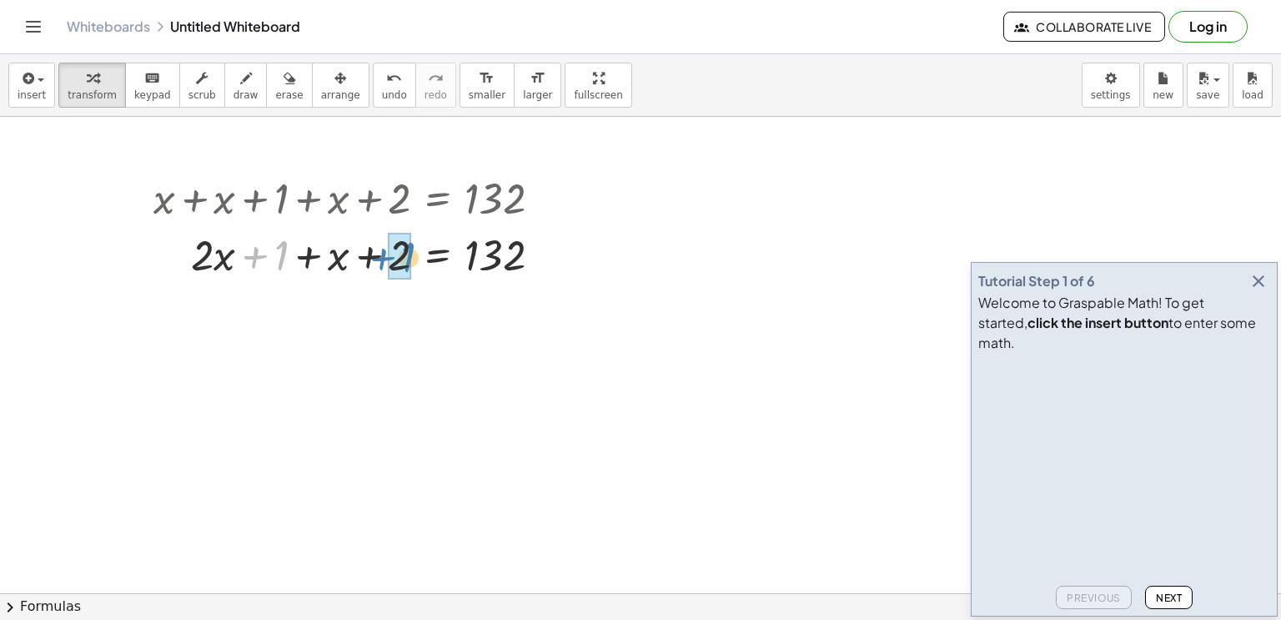
drag, startPoint x: 279, startPoint y: 259, endPoint x: 403, endPoint y: 259, distance: 124.3
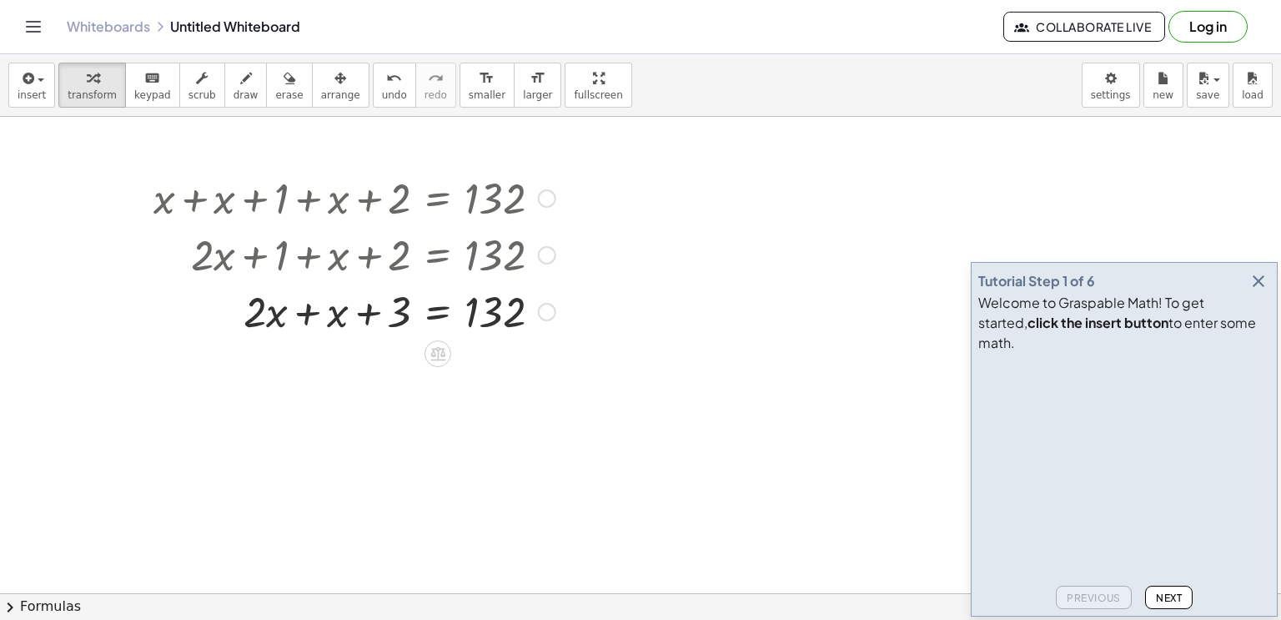
click at [308, 310] on div at bounding box center [354, 310] width 419 height 57
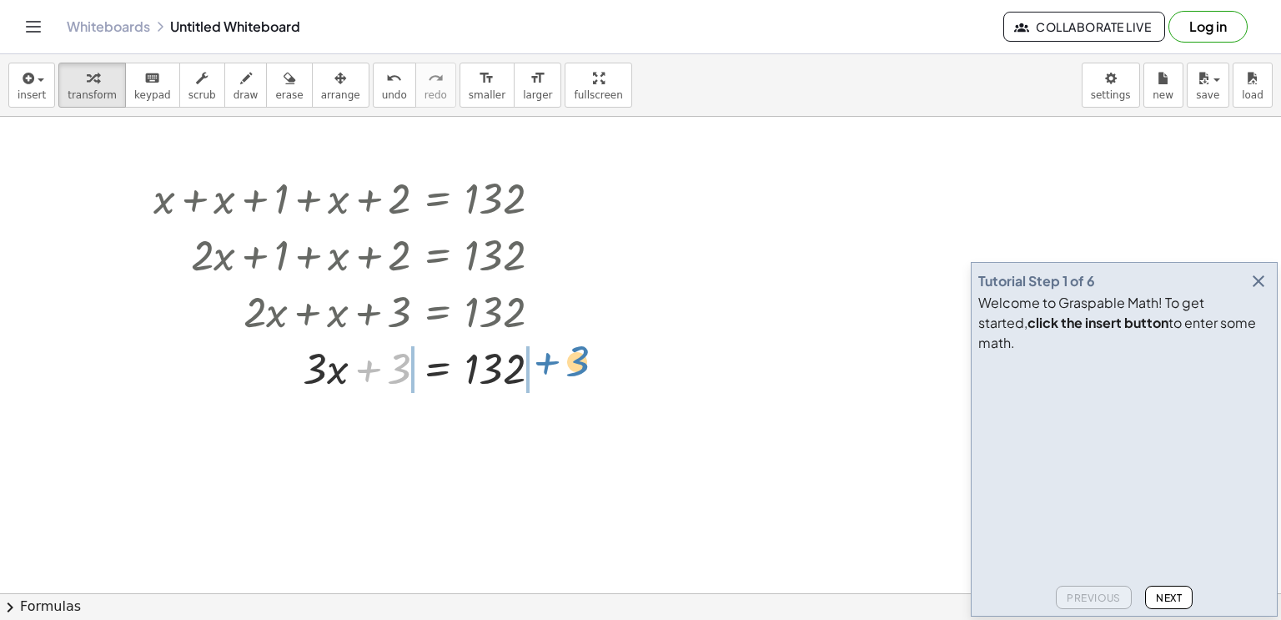
drag, startPoint x: 400, startPoint y: 365, endPoint x: 579, endPoint y: 358, distance: 178.6
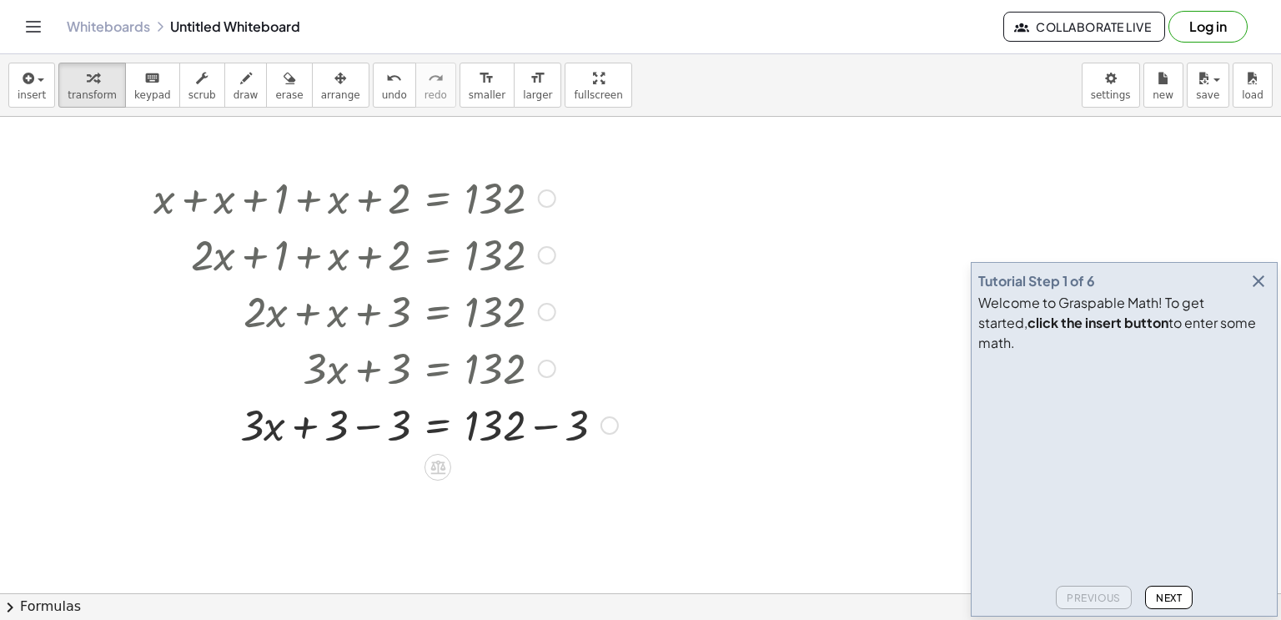
click at [370, 425] on div at bounding box center [385, 423] width 481 height 57
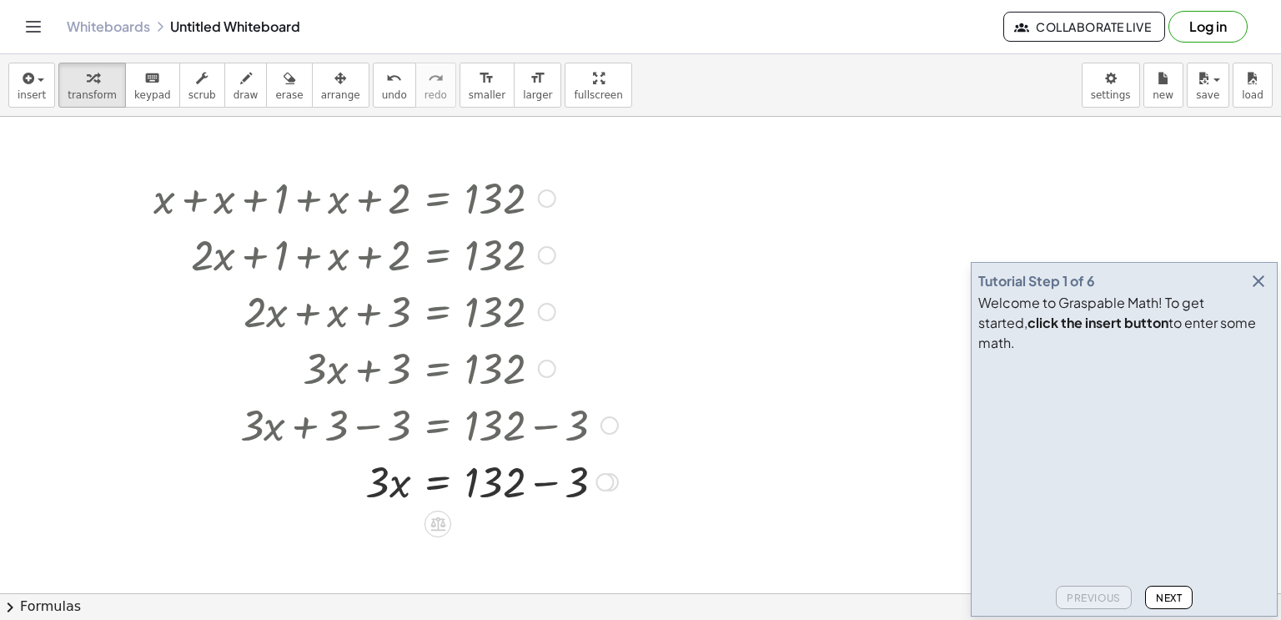
click at [542, 481] on div at bounding box center [385, 480] width 481 height 57
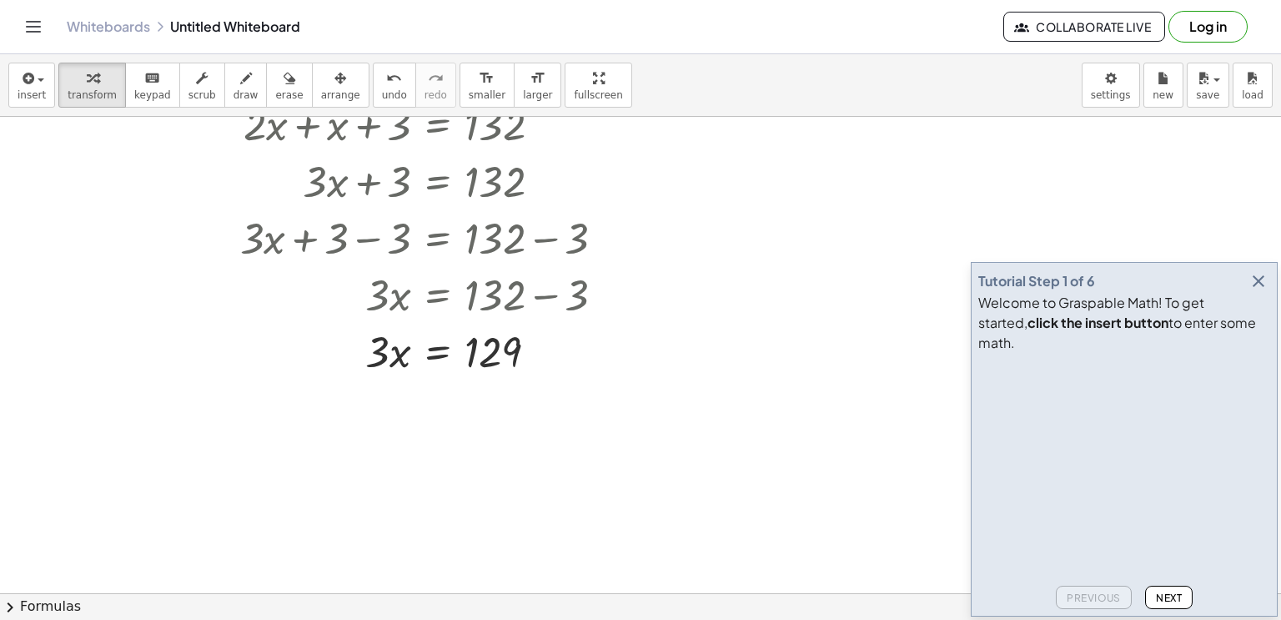
scroll to position [199, 0]
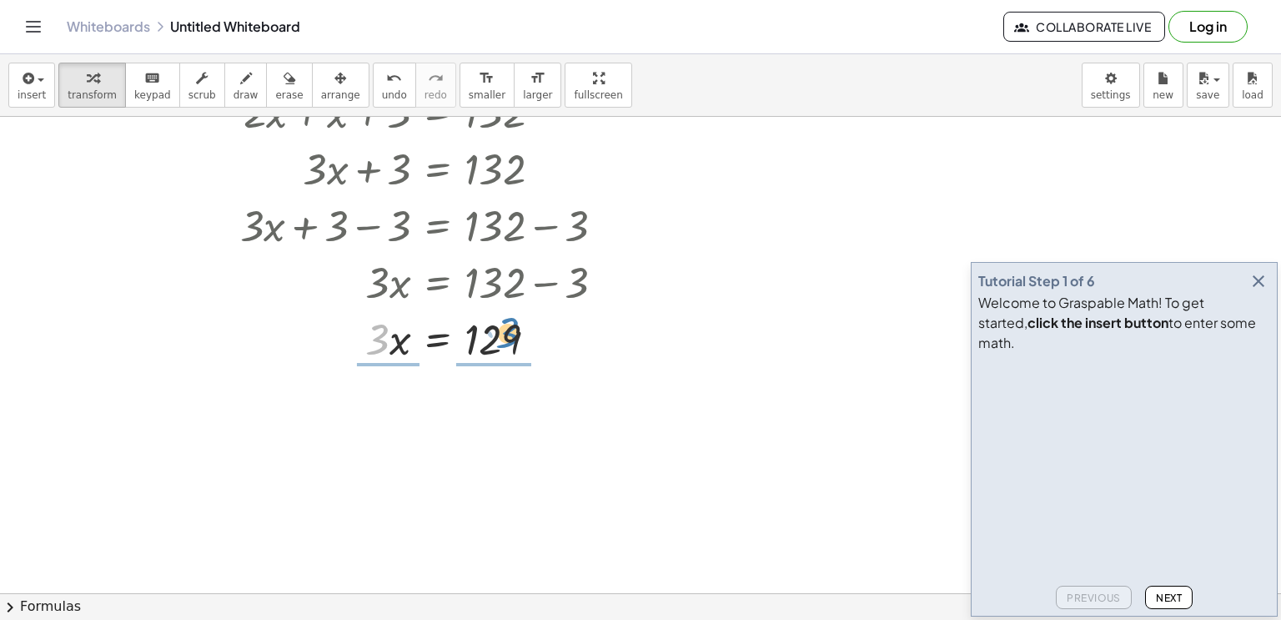
drag, startPoint x: 378, startPoint y: 341, endPoint x: 508, endPoint y: 332, distance: 130.4
click at [508, 332] on div at bounding box center [385, 337] width 481 height 57
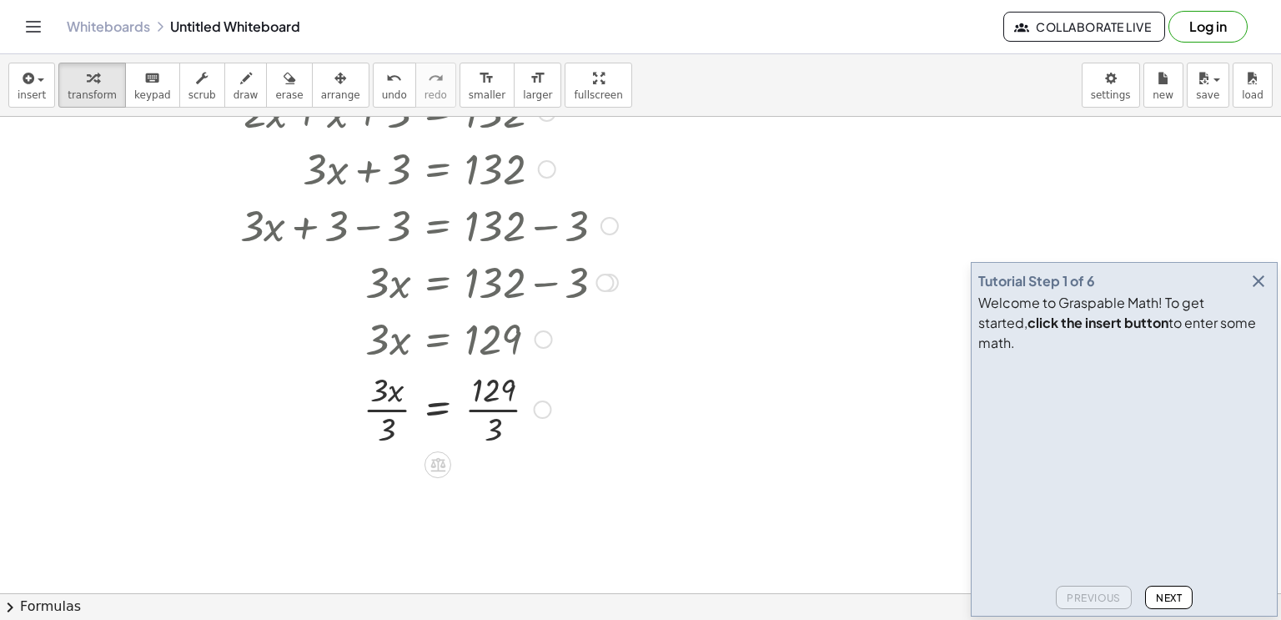
click at [490, 429] on div at bounding box center [385, 407] width 481 height 83
drag, startPoint x: 378, startPoint y: 473, endPoint x: 391, endPoint y: 521, distance: 50.2
